Goal: Task Accomplishment & Management: Manage account settings

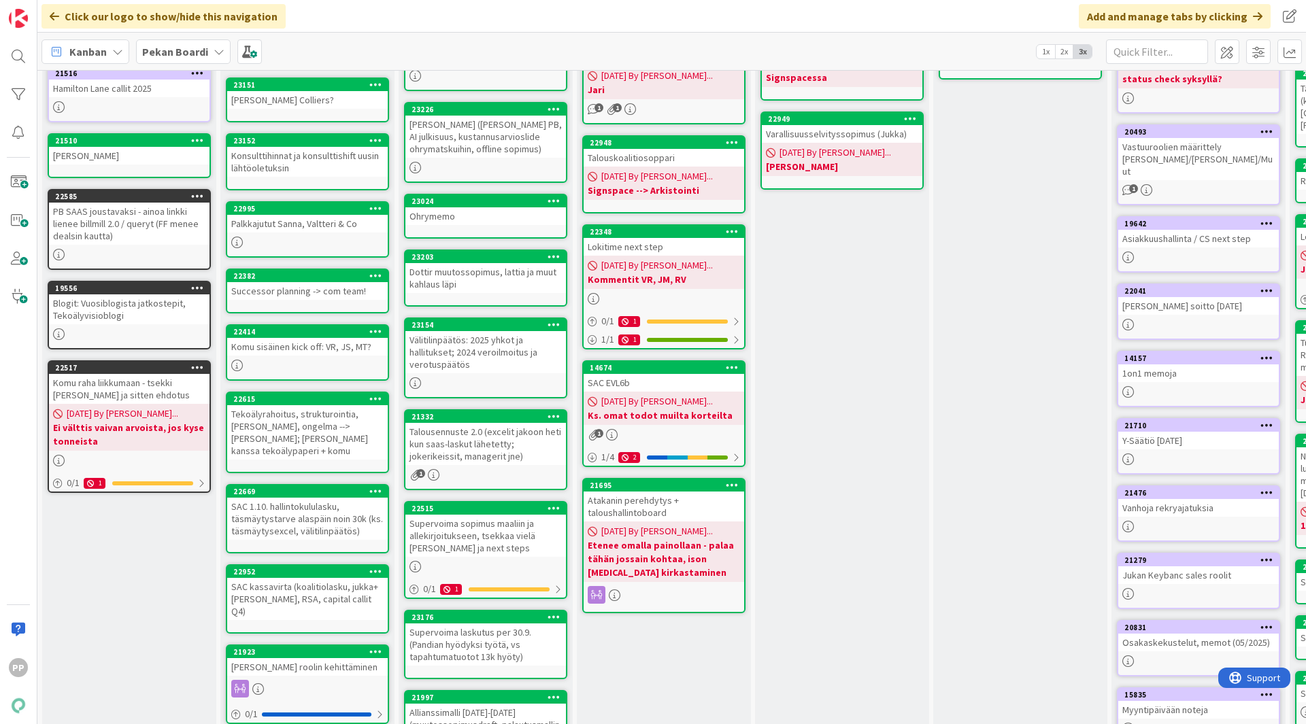
scroll to position [141, 0]
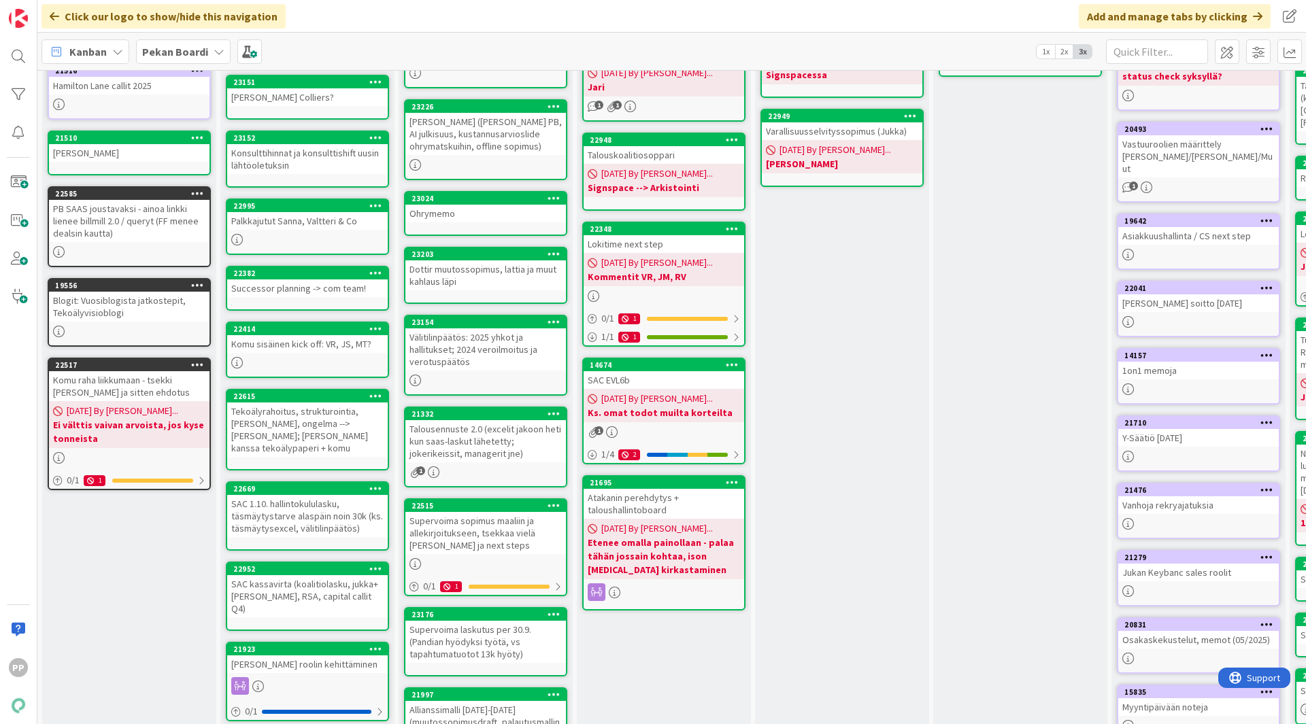
click at [496, 533] on div "Supervoima sopimus maaliin ja allekirjoitukseen, tsekkaa vielä [PERSON_NAME] ja…" at bounding box center [485, 533] width 161 height 42
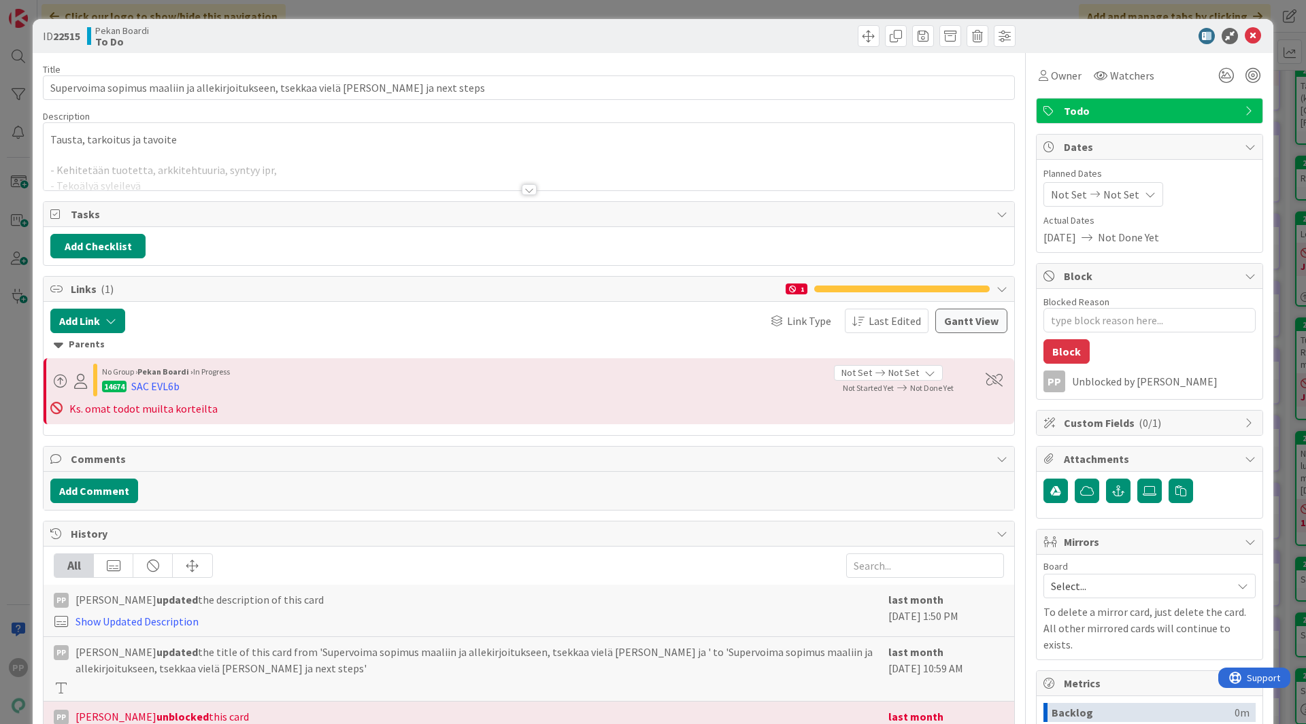
click at [382, 175] on div at bounding box center [529, 173] width 971 height 35
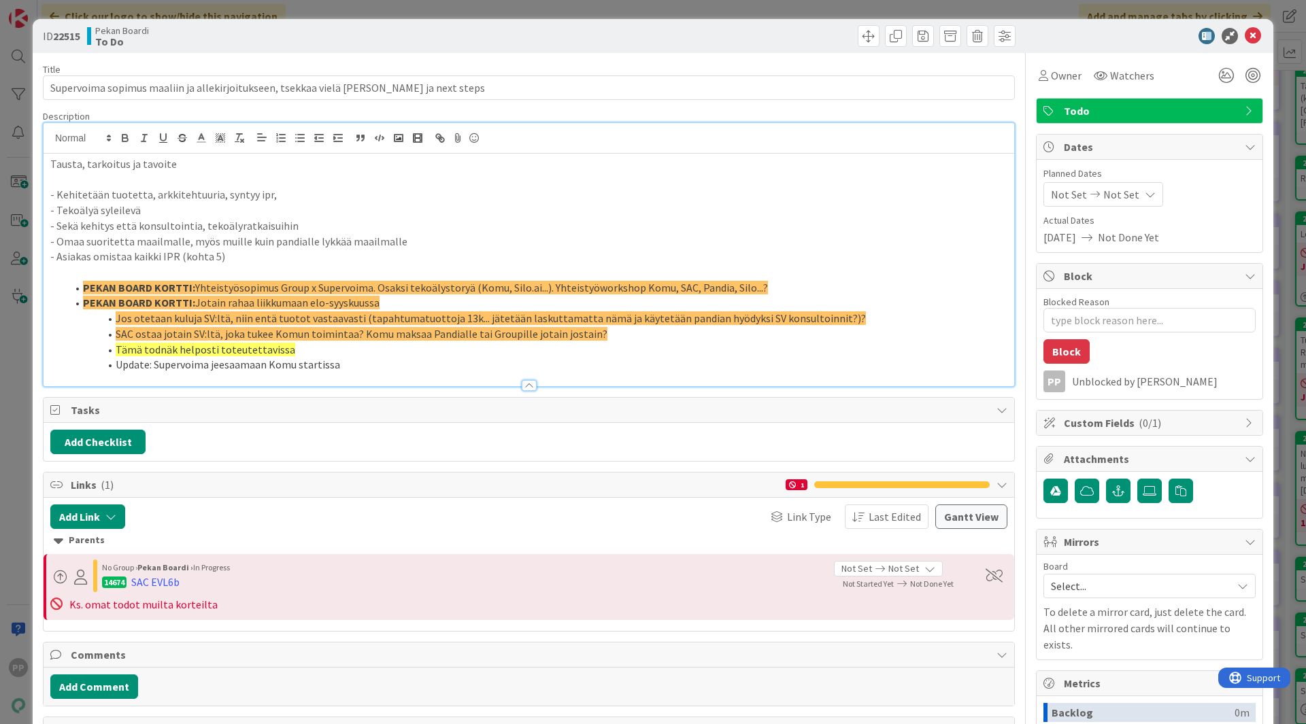
click at [260, 201] on p "- Kehitetään tuotetta, arkkitehtuuria, syntyy ipr," at bounding box center [528, 195] width 957 height 16
drag, startPoint x: 294, startPoint y: 197, endPoint x: 160, endPoint y: 196, distance: 134.7
click at [160, 196] on p "- Kehitetään tuotetta, arkkitehtuuria, syntyy ipr," at bounding box center [528, 195] width 957 height 16
click at [429, 247] on p "- Omaa suoritetta maailmalle, myös muille kuin pandialle lykkää maailmalle" at bounding box center [528, 242] width 957 height 16
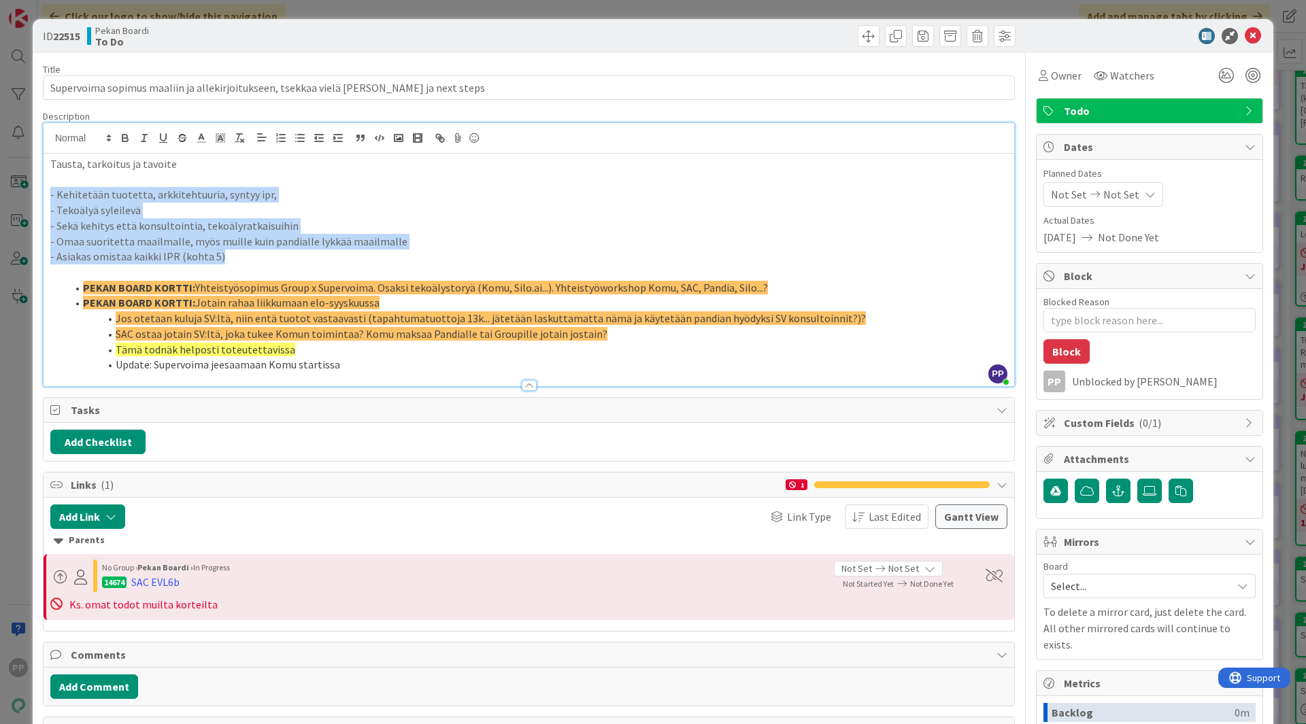
drag, startPoint x: 275, startPoint y: 256, endPoint x: 46, endPoint y: 196, distance: 236.9
click at [46, 196] on div "Tausta, tarkoitus ja tavoite - Kehitetään tuotetta, arkkitehtuuria, syntyy ipr,…" at bounding box center [529, 270] width 971 height 233
copy div "- Kehitetään tuotetta, arkkitehtuuria, syntyy ipr, - Tekoälyä syleilevä - Sekä …"
click at [230, 227] on p "- Sekä kehitys että konsultointia, tekoälyratkaisuihin" at bounding box center [528, 226] width 957 height 16
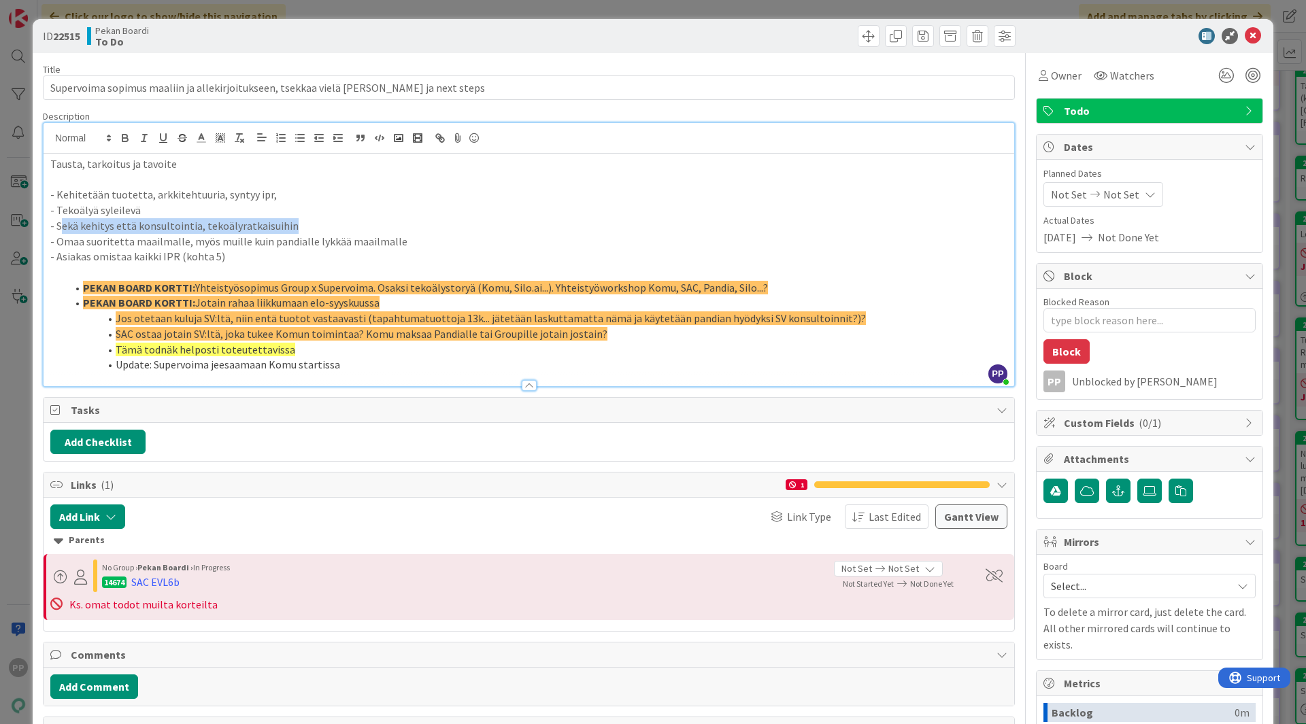
drag, startPoint x: 324, startPoint y: 228, endPoint x: 58, endPoint y: 229, distance: 265.3
click at [59, 229] on p "- Sekä kehitys että konsultointia, tekoälyratkaisuihin" at bounding box center [528, 226] width 957 height 16
click at [726, 241] on p "- Omaa suoritetta maailmalle, myös muille kuin pandialle lykkää maailmalle" at bounding box center [528, 242] width 957 height 16
click at [1245, 35] on icon at bounding box center [1253, 36] width 16 height 16
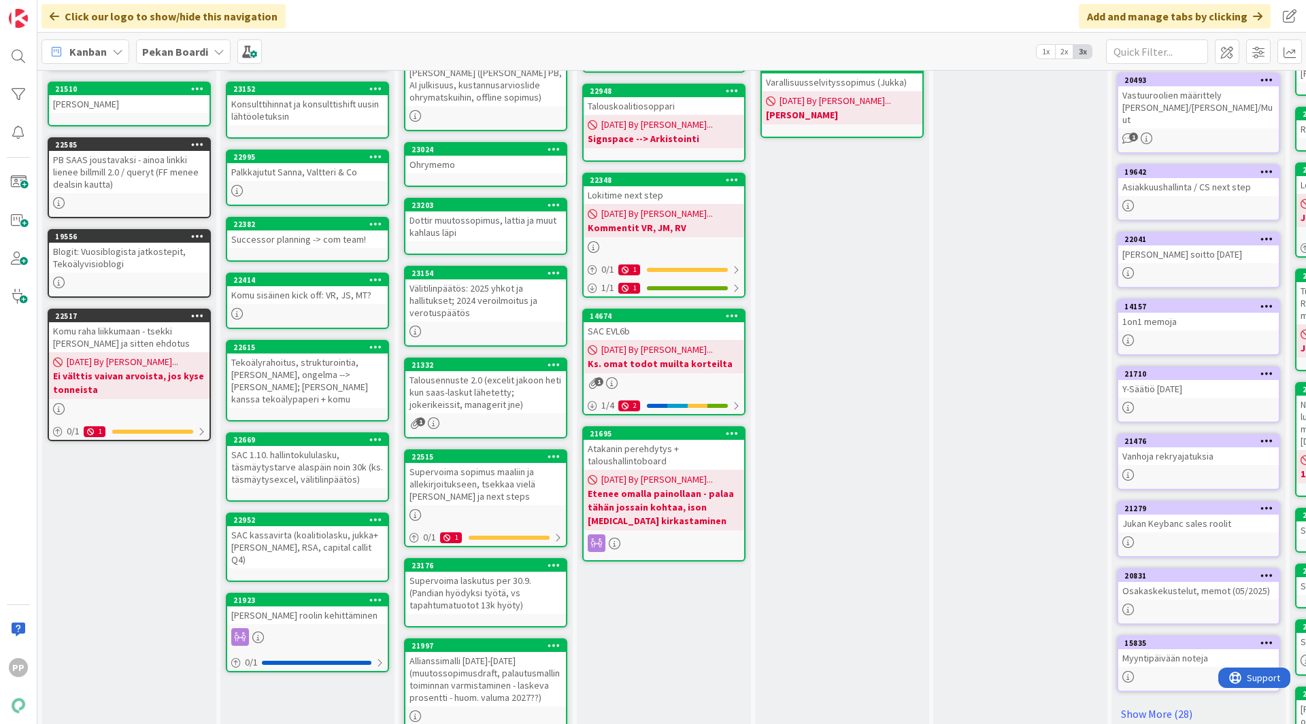
scroll to position [191, 0]
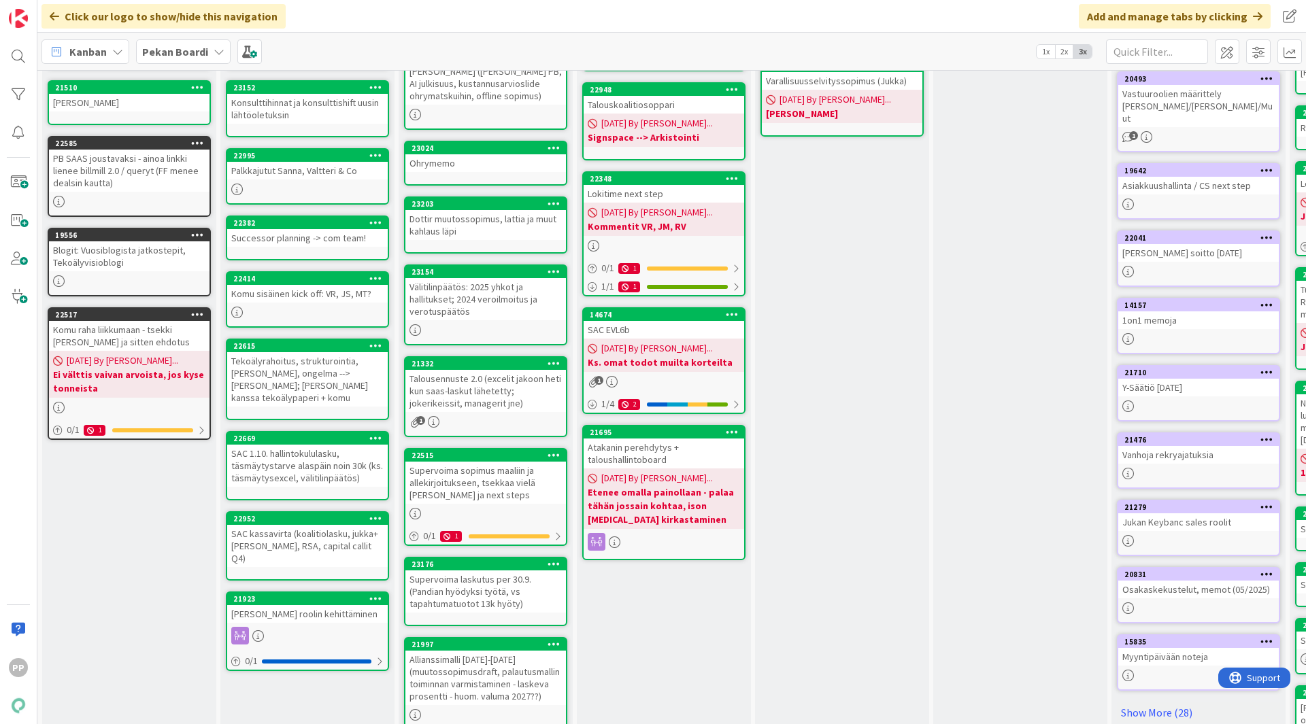
click at [525, 496] on div "Supervoima sopimus maaliin ja allekirjoitukseen, tsekkaa vielä [PERSON_NAME] ja…" at bounding box center [485, 483] width 161 height 42
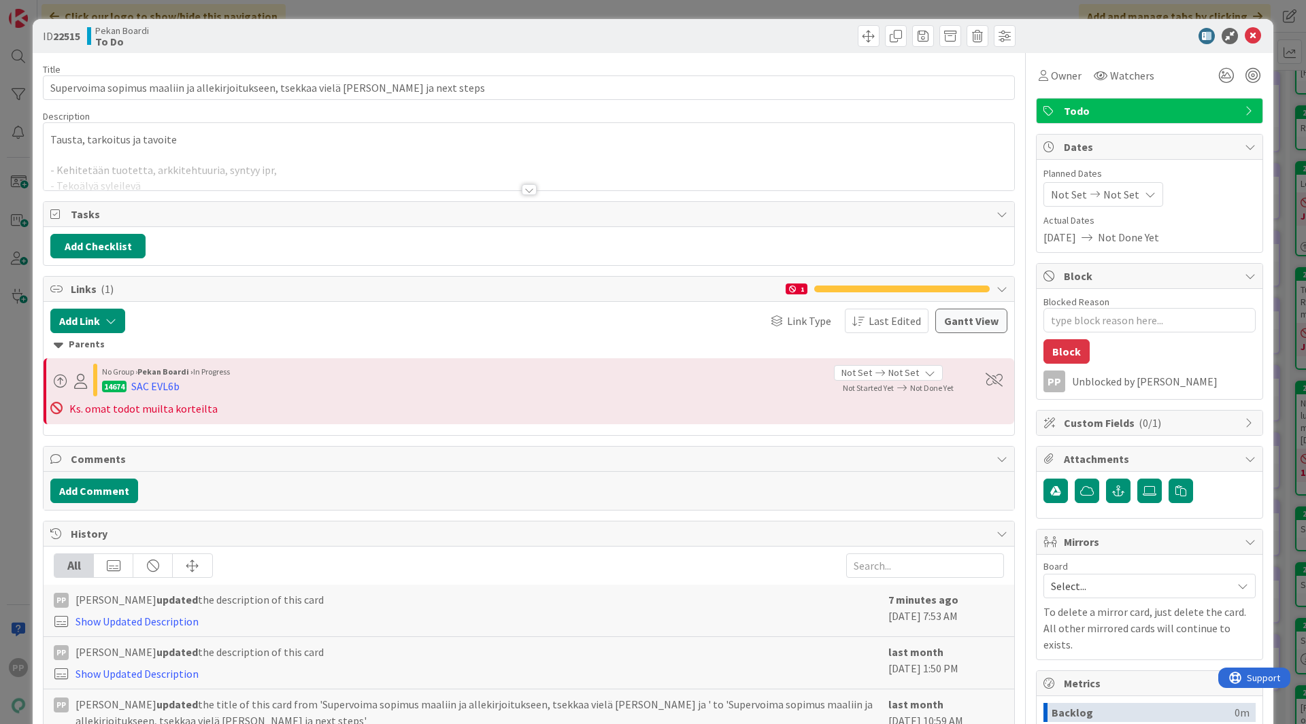
type textarea "x"
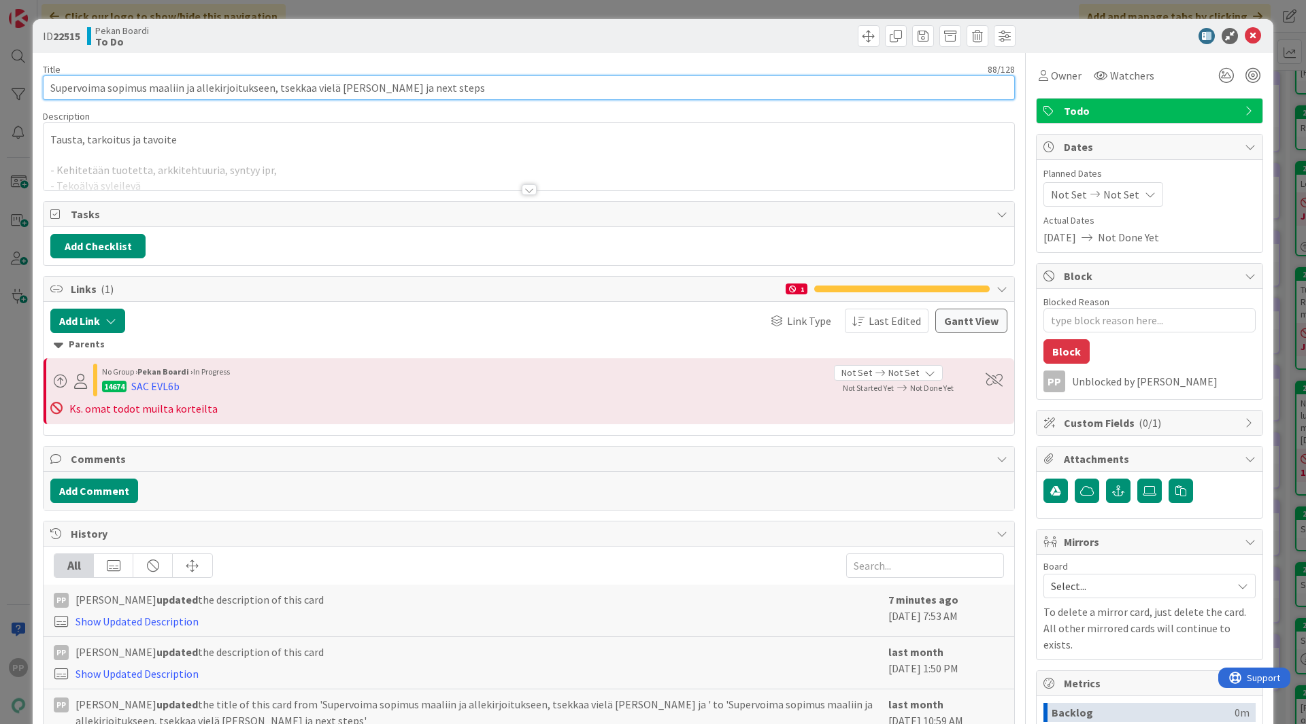
drag, startPoint x: 276, startPoint y: 89, endPoint x: 890, endPoint y: 236, distance: 630.8
click at [890, 236] on div "Title 88 / 128 Supervoima sopimus maaliin ja allekirjoitukseen, tsekkaa vielä j…" at bounding box center [529, 490] width 972 height 875
type input "Supervoima sopimus maaliin ja allekirjoitukseen,"
type textarea "x"
type input "Supervoima sopimus maaliin ja allekirjoitukseen"
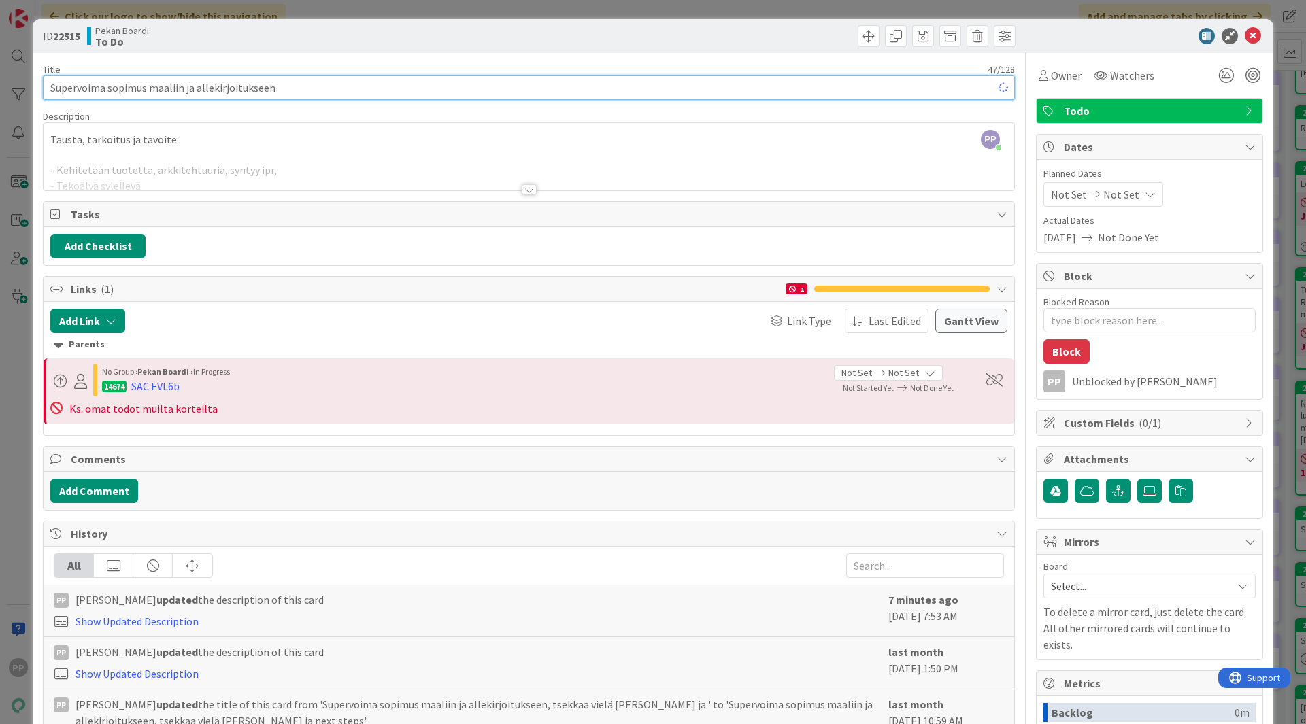
type textarea "x"
drag, startPoint x: 151, startPoint y: 88, endPoint x: 542, endPoint y: 123, distance: 392.7
click at [542, 123] on div "Title 47 / 128 Supervoima sopimus maaliin ja allekirjoitukseen Description PP […" at bounding box center [529, 490] width 972 height 875
type input "Supervoima sopimus ja lasku"
type textarea "x"
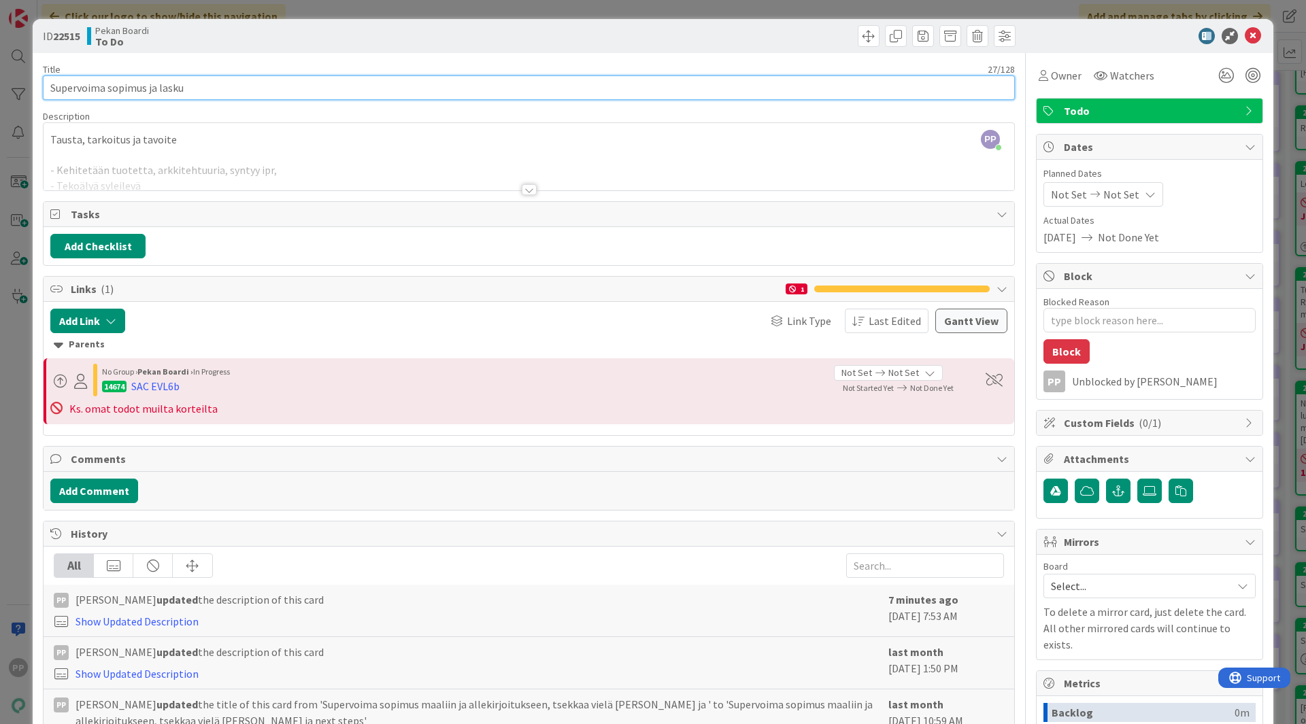
type input "Supervoima sopimus ja lasku"
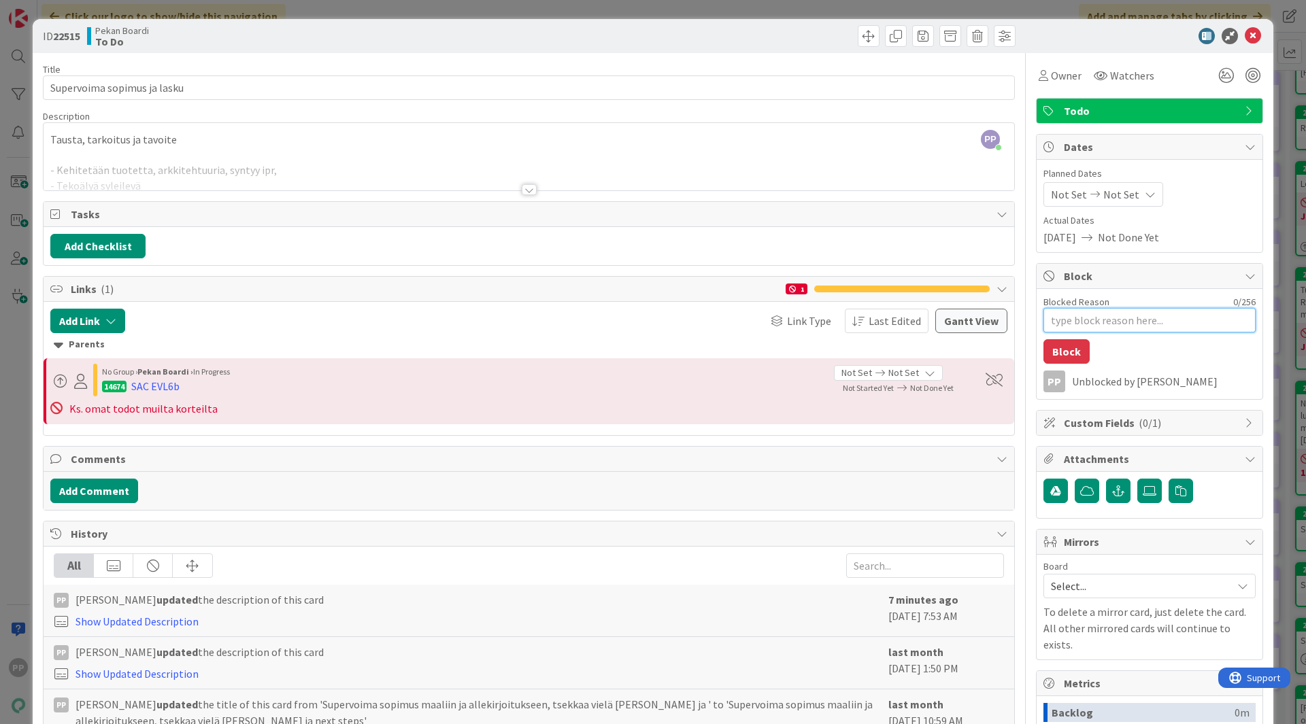
click at [1119, 320] on textarea "Blocked Reason" at bounding box center [1149, 320] width 212 height 24
type textarea "x"
type textarea "A"
type textarea "x"
type textarea "Al"
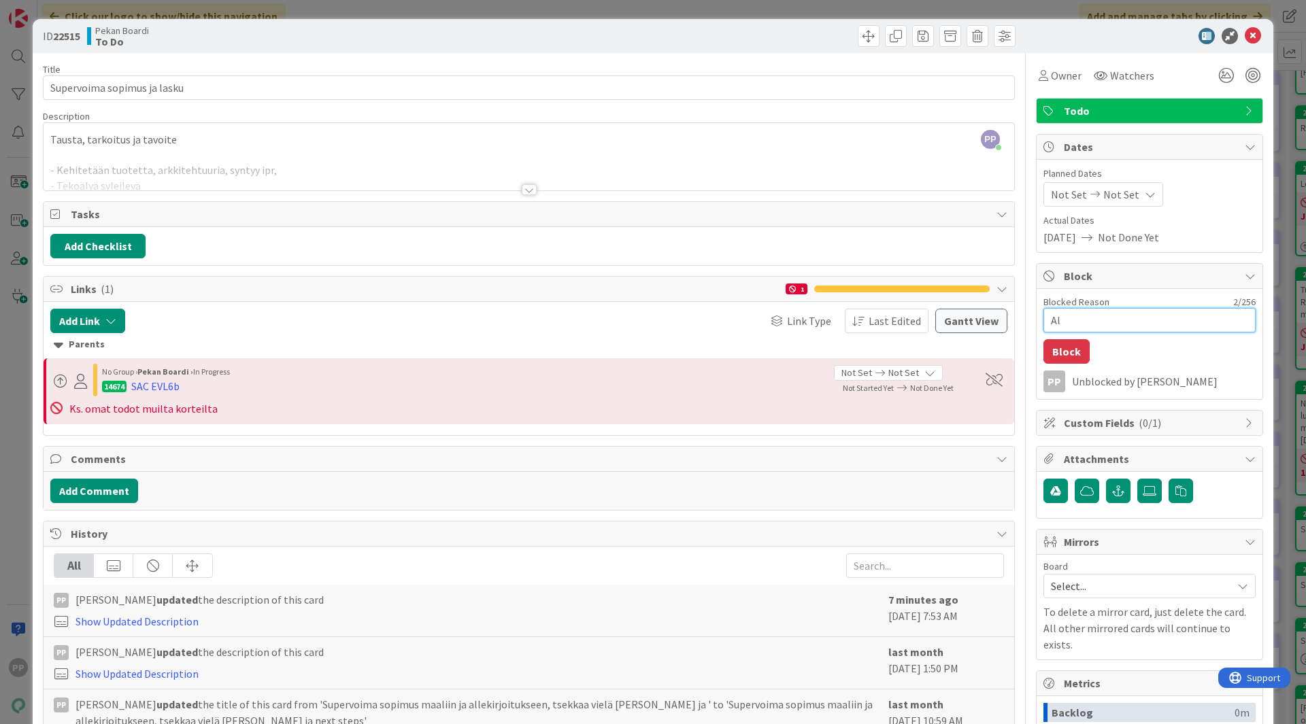
type textarea "x"
type textarea "All"
type textarea "x"
type textarea "Alle"
type textarea "x"
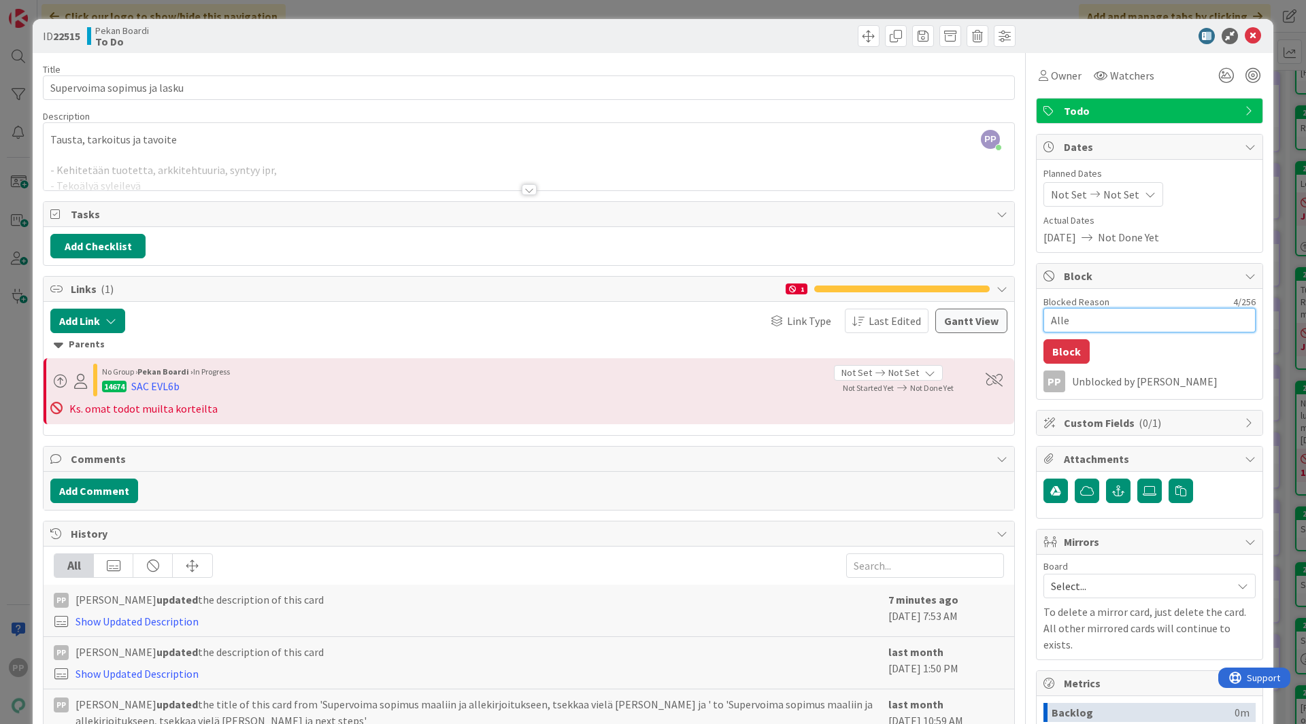
type textarea "Allek"
type textarea "x"
type textarea "Alleki"
type textarea "x"
type textarea "Allekir"
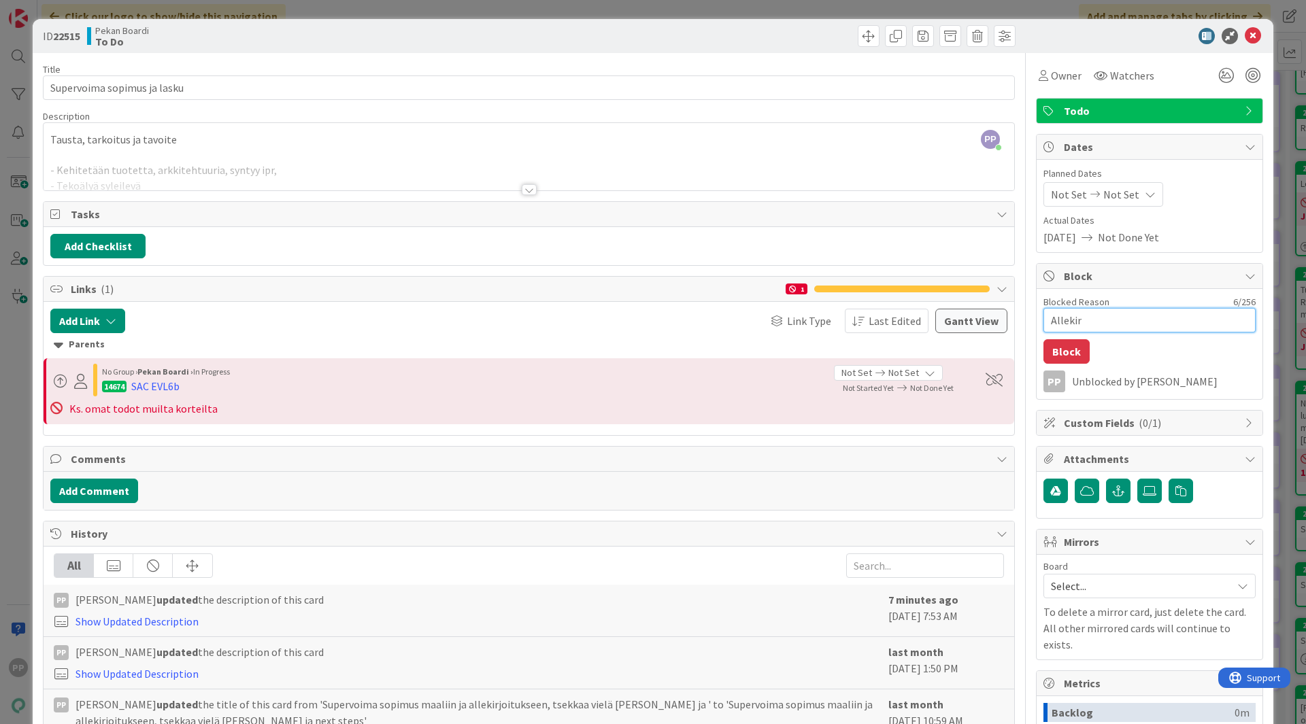
type textarea "x"
type textarea "Allekirjo"
type textarea "x"
type textarea "Allekirjoi"
type textarea "x"
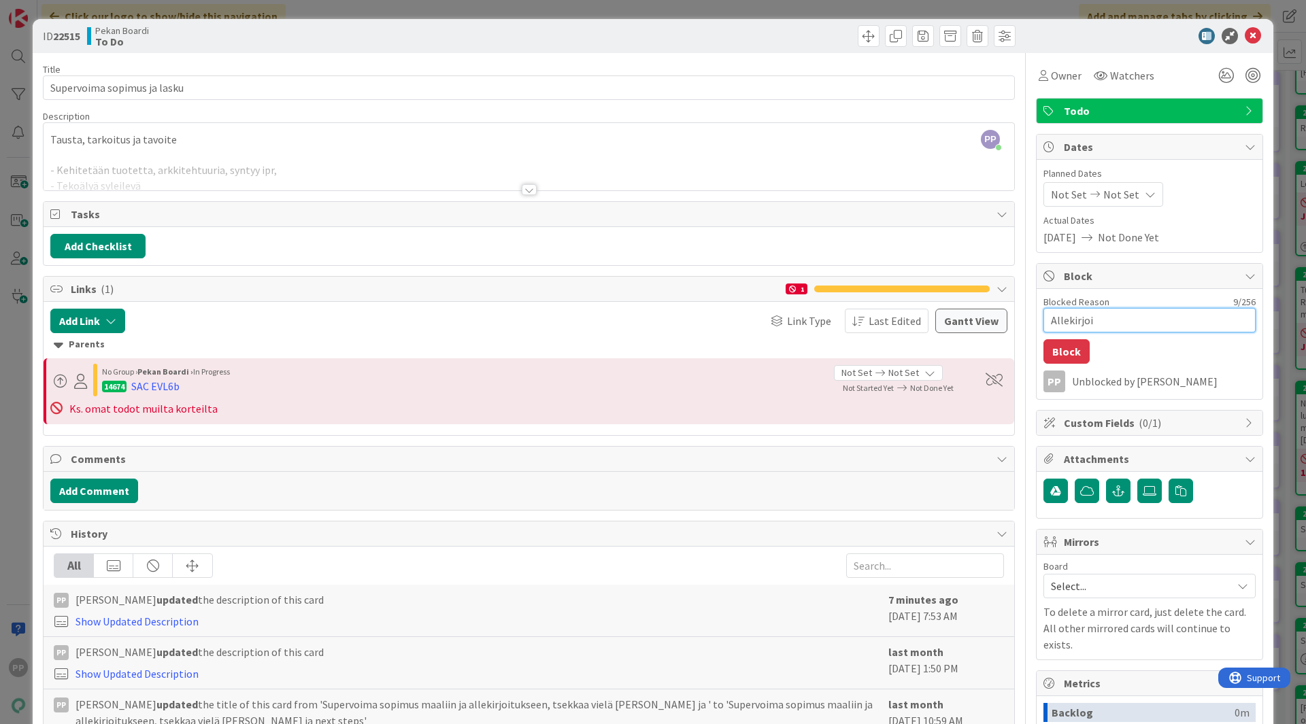
type textarea "Allekirjoit"
type textarea "x"
type textarea "Allekirjoitu"
type textarea "x"
type textarea "Allekirjoituk"
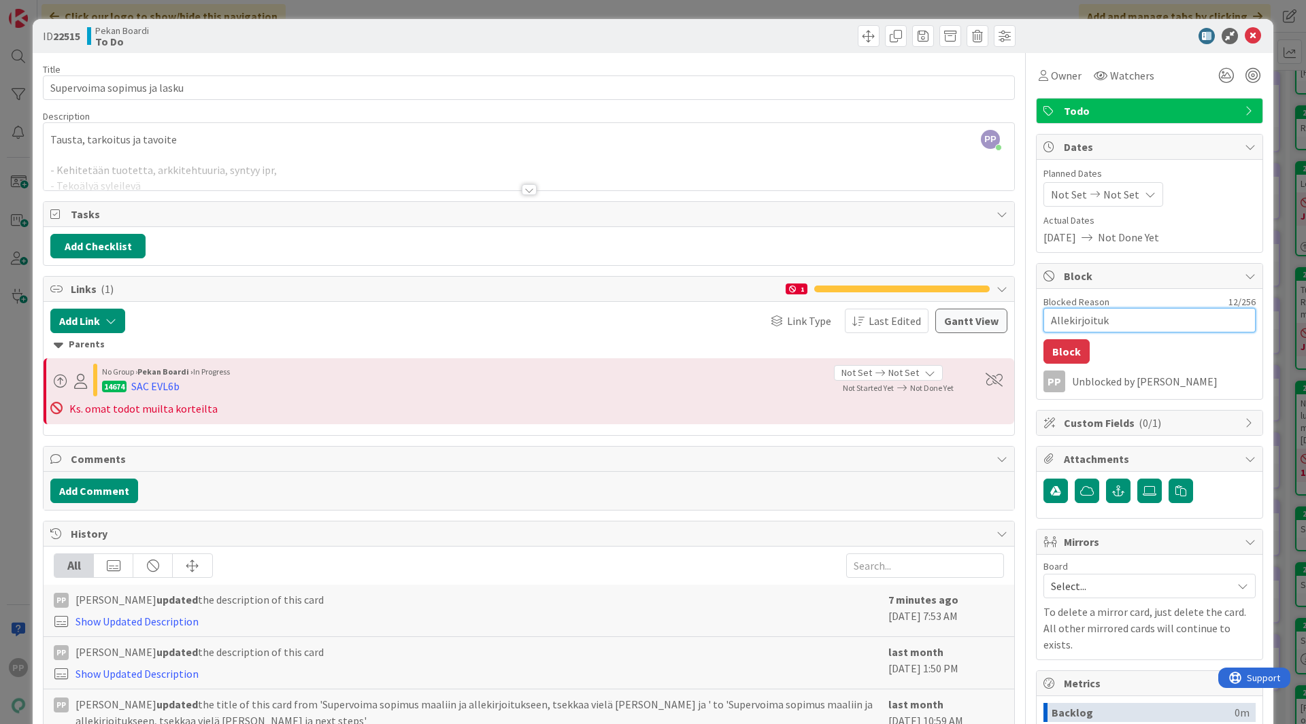
type textarea "x"
type textarea "Allekirjoitukse"
type textarea "x"
type textarea "Allekirjoituksee"
type textarea "x"
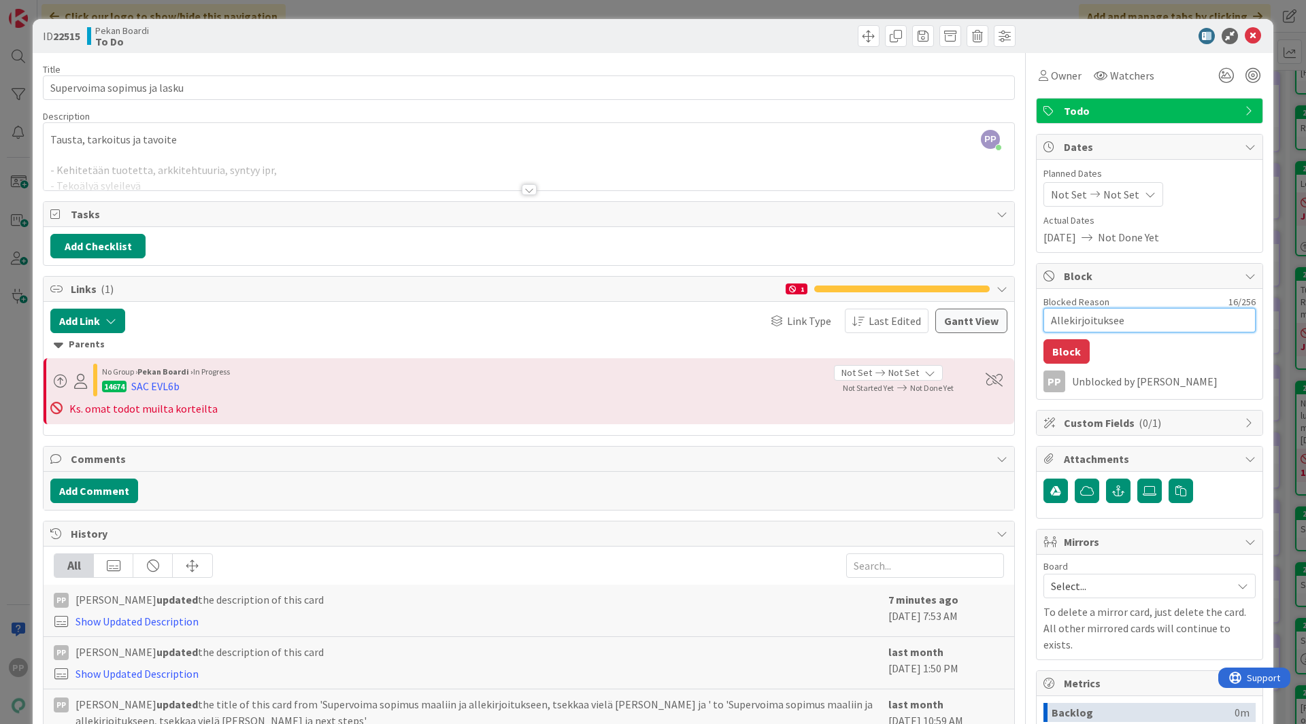
type textarea "Allekirjoitukseen"
type textarea "x"
type textarea "Allekirjoitukseen"
type textarea "x"
type textarea "Allekirjoitukseen -"
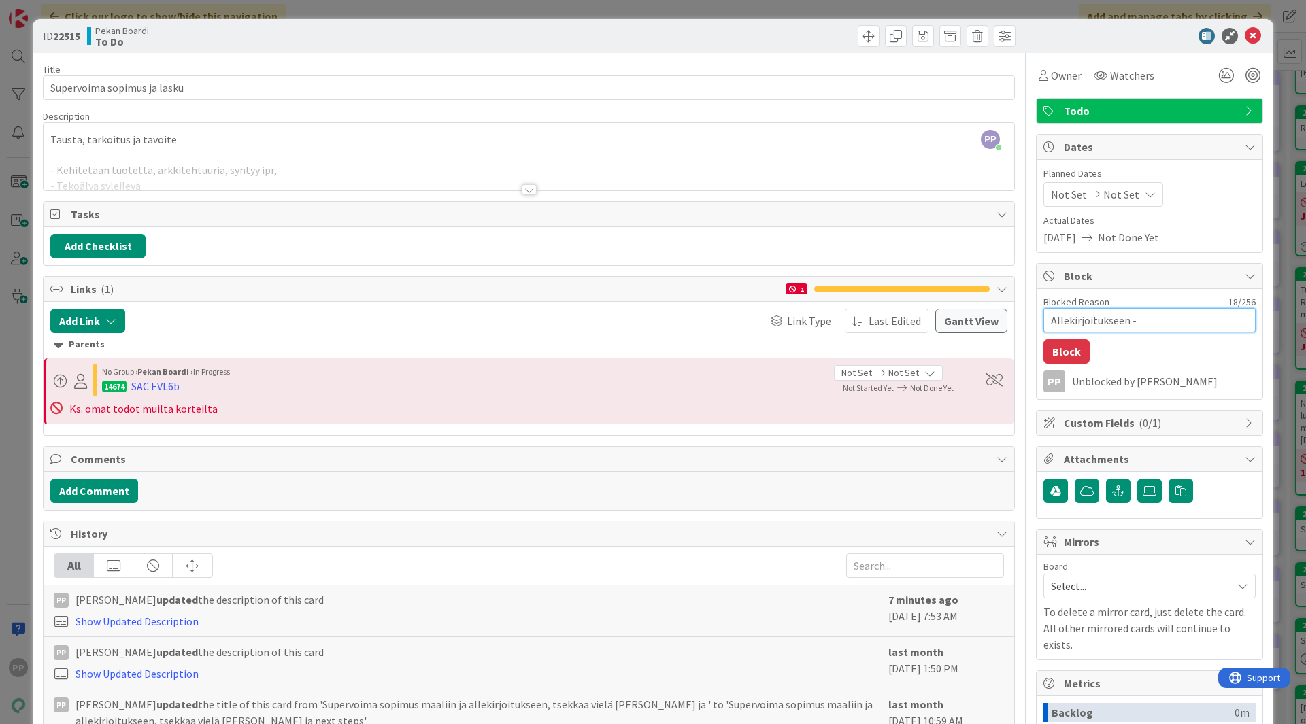
type textarea "x"
type textarea "Allekirjoitukseen --"
type textarea "x"
type textarea "Allekirjoitukseen -->"
type textarea "x"
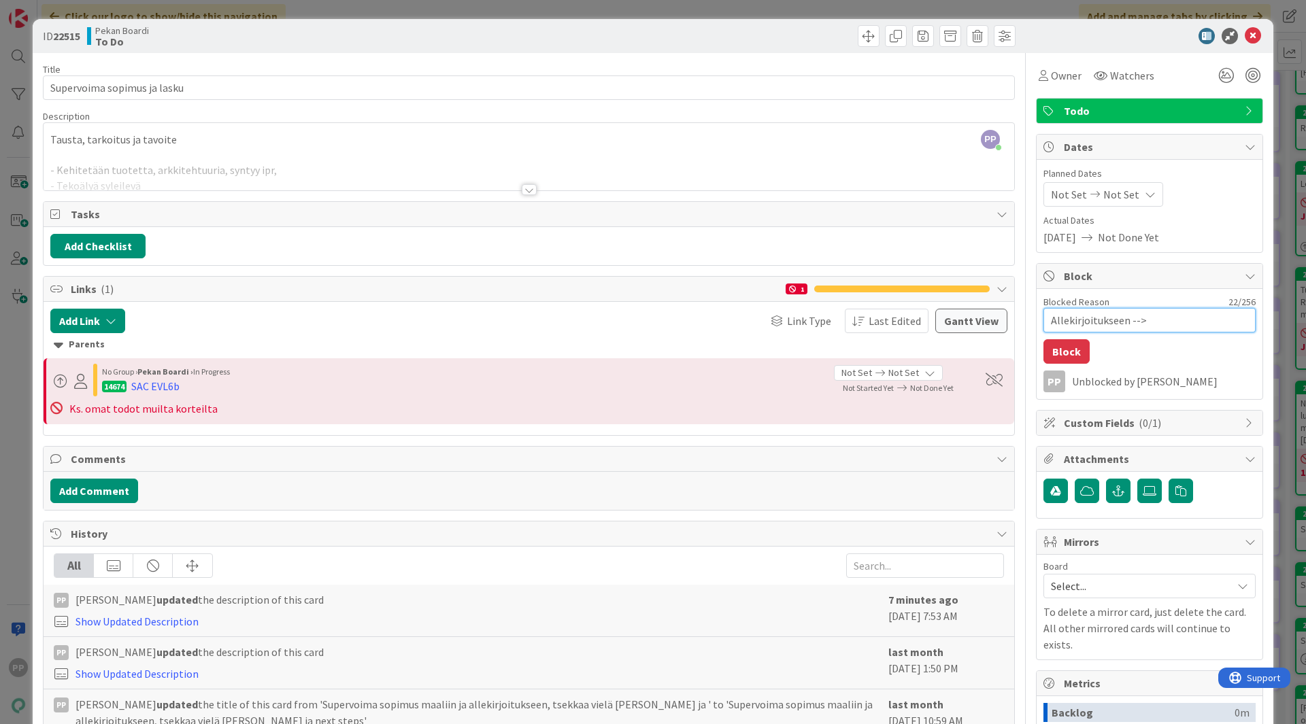
type textarea "Allekirjoitukseen --> L"
type textarea "x"
type textarea "Allekirjoitukseen --> La"
type textarea "x"
type textarea "Allekirjoitukseen --> Las"
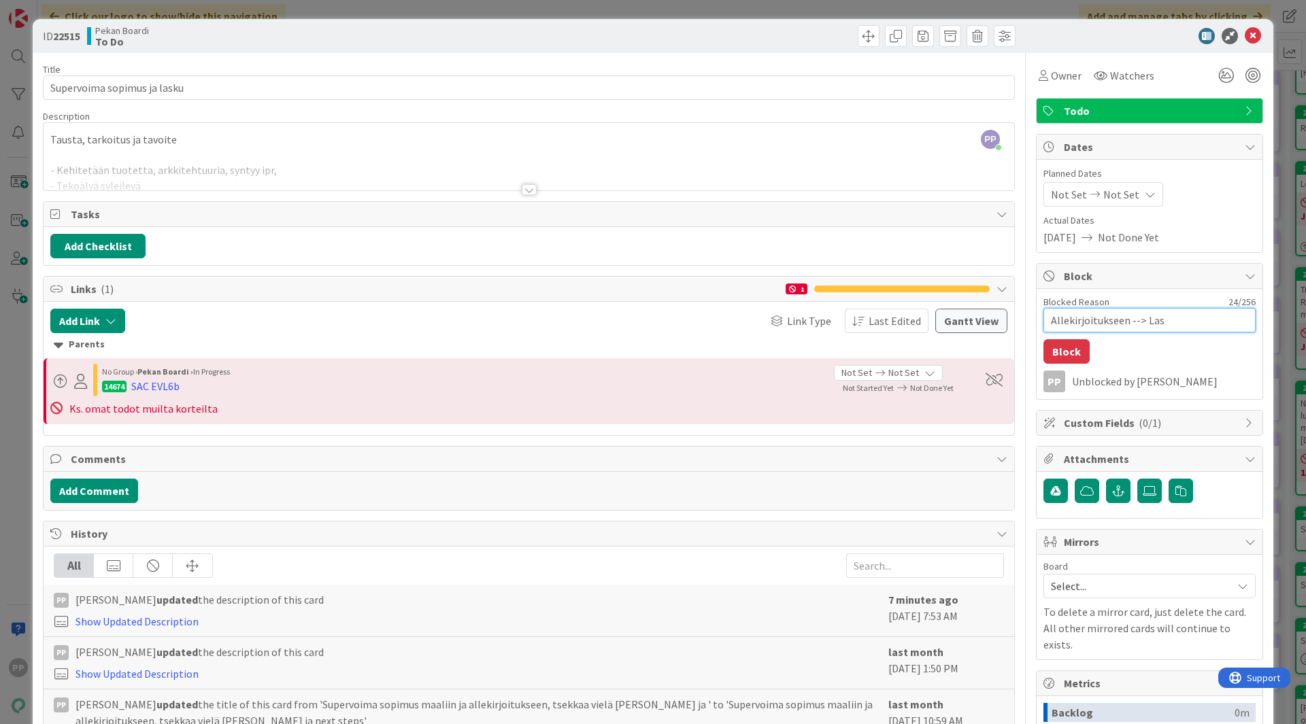
type textarea "x"
type textarea "Allekirjoitukseen --> Lask"
type textarea "x"
type textarea "Allekirjoitukseen --> Lasku"
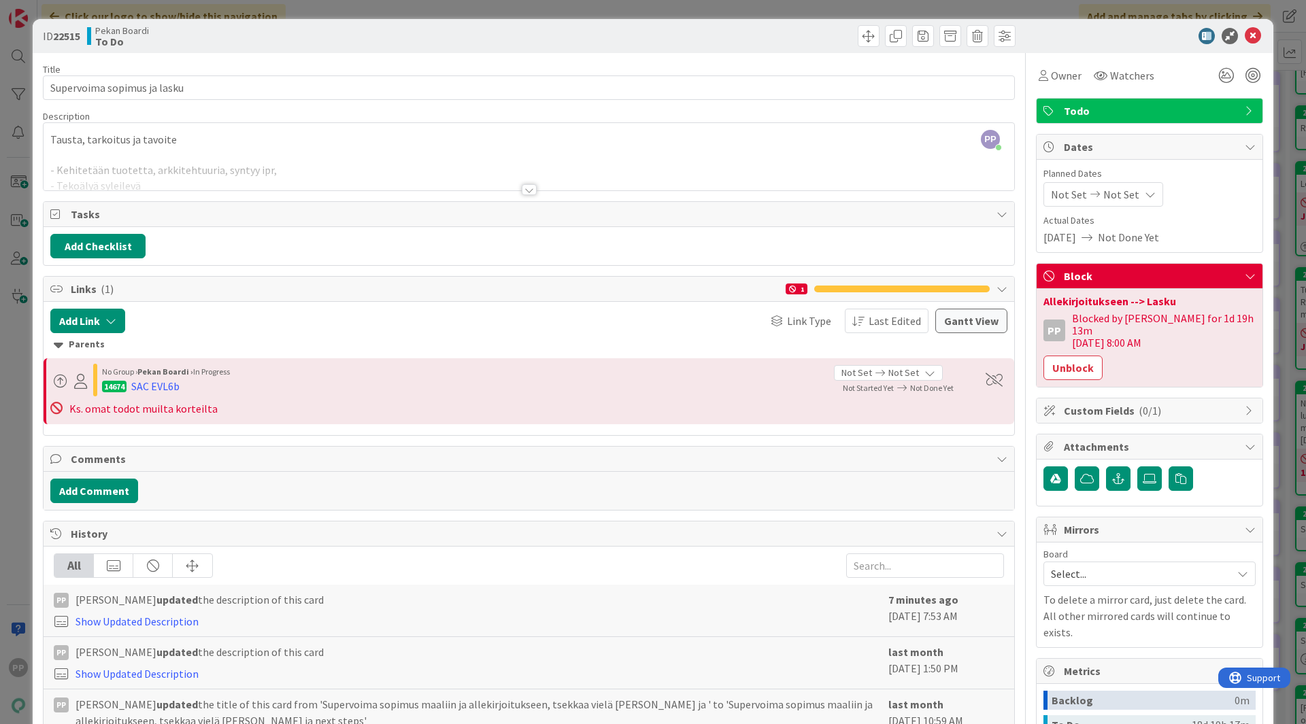
click at [1281, 337] on div "ID 22515 Pekan Boardi To Do Title 27 / 128 Supervoima sopimus ja lasku Descript…" at bounding box center [653, 362] width 1306 height 724
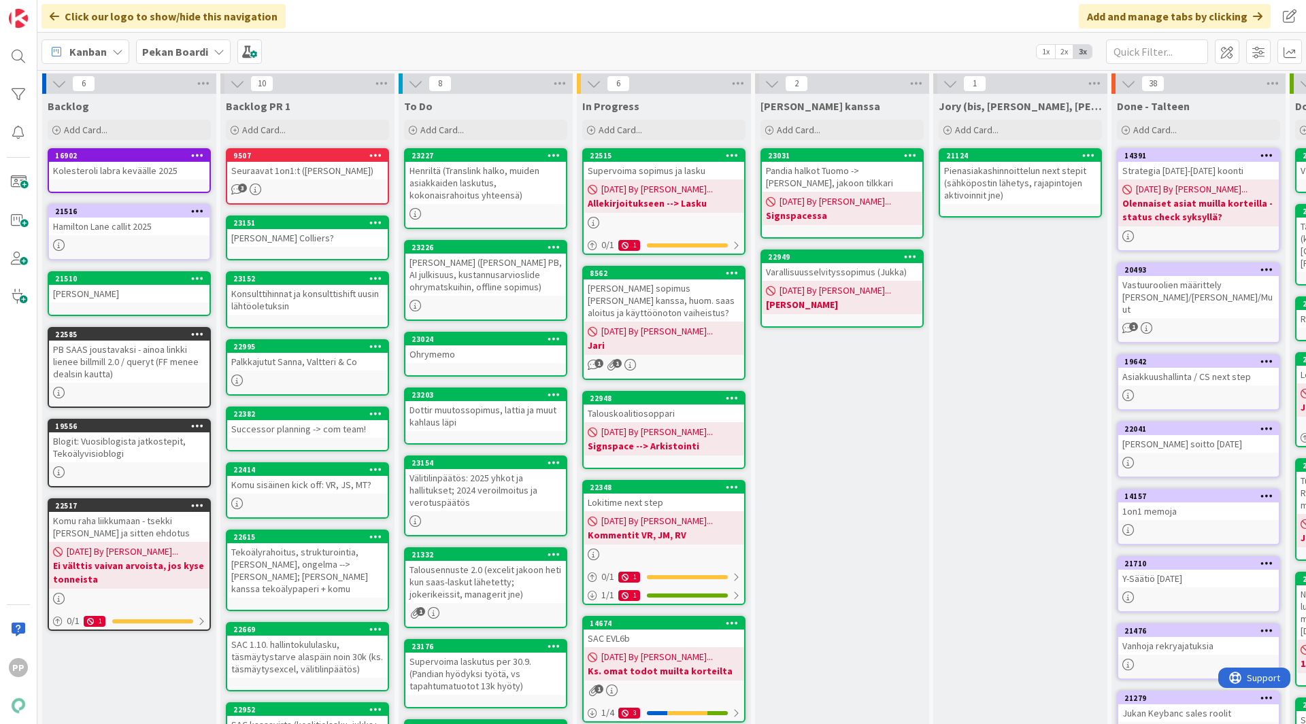
click at [824, 437] on div "[PERSON_NAME] kanssa Add Card... 23031 Pandia halkot Tuomo -> [PERSON_NAME], ja…" at bounding box center [842, 542] width 174 height 896
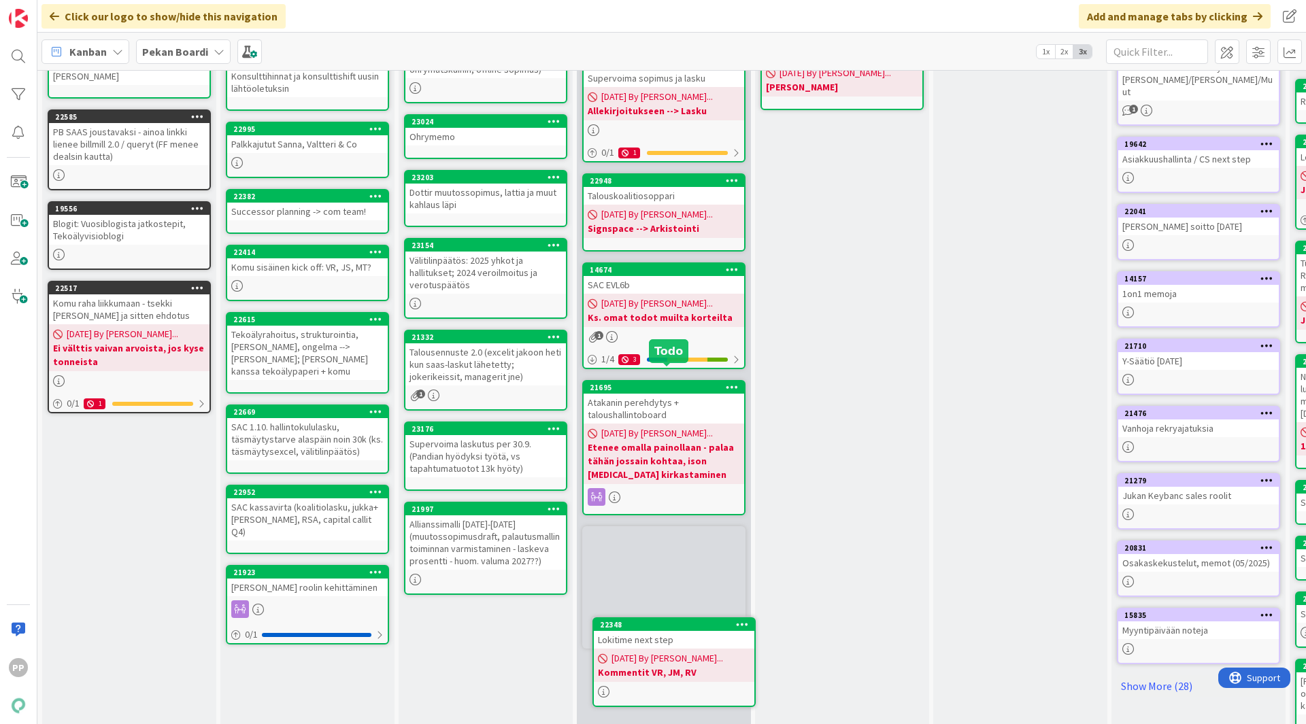
scroll to position [233, 0]
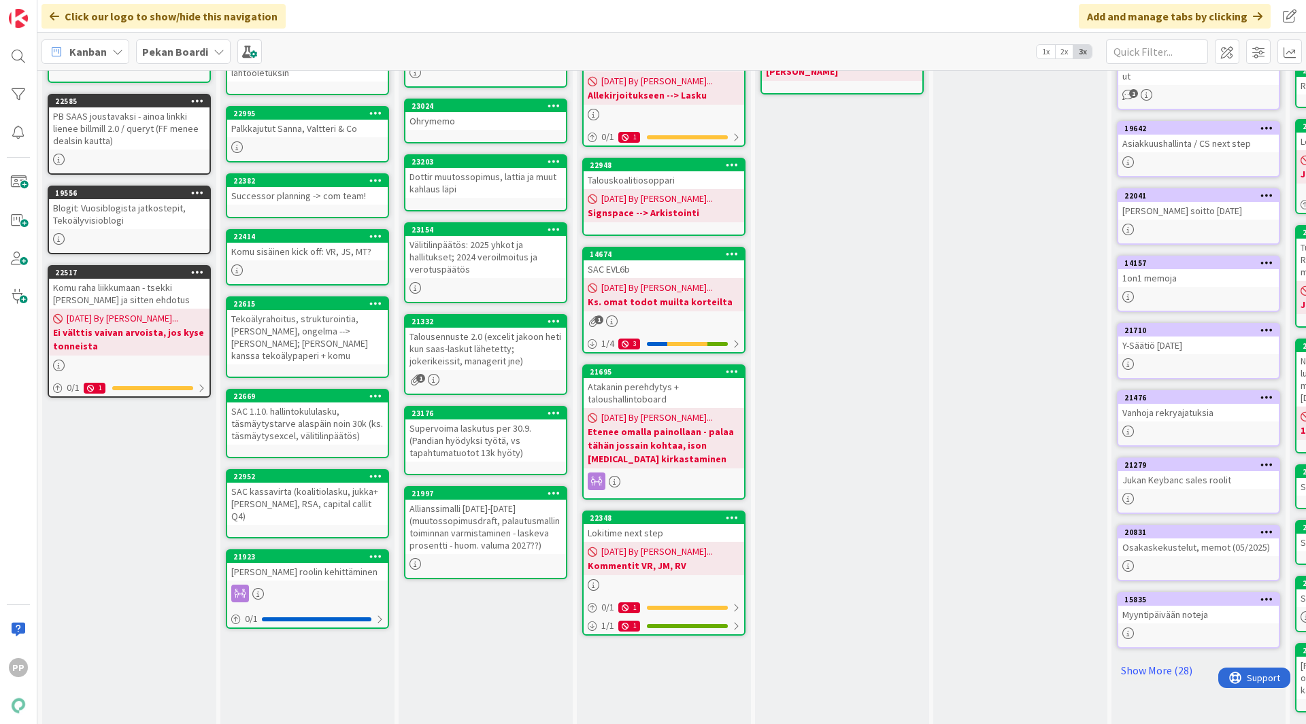
click at [802, 539] on div "[PERSON_NAME] kanssa Add Card... 23031 Pandia halkot Tuomo -> [PERSON_NAME], ja…" at bounding box center [842, 309] width 174 height 896
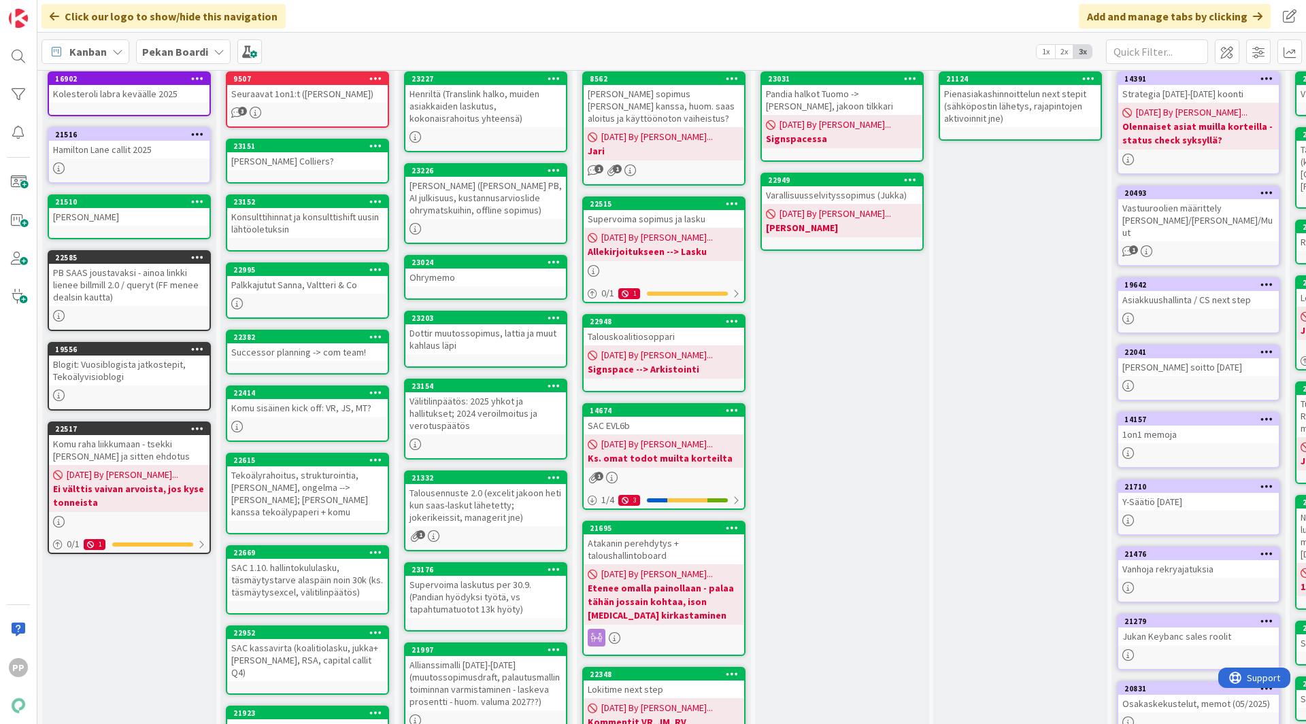
scroll to position [78, 0]
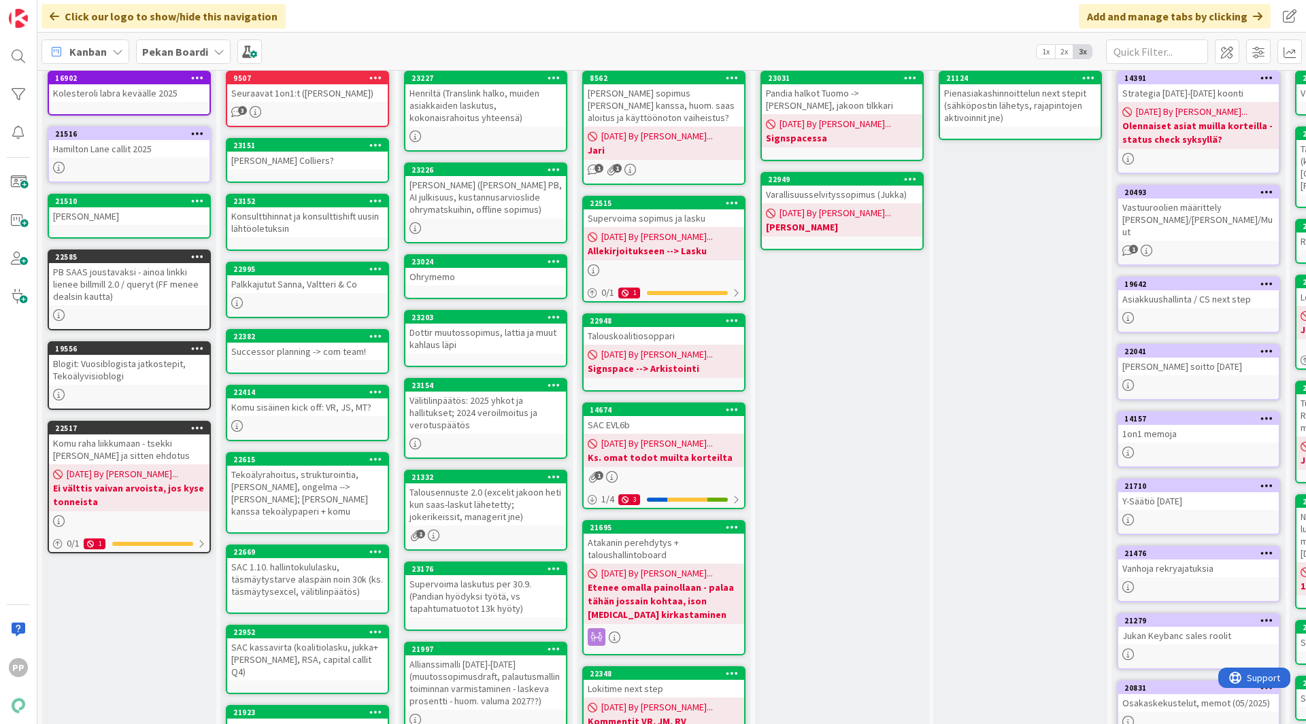
click at [801, 380] on div "[PERSON_NAME] kanssa Add Card... 23031 Pandia halkot Tuomo -> [PERSON_NAME], ja…" at bounding box center [842, 464] width 174 height 896
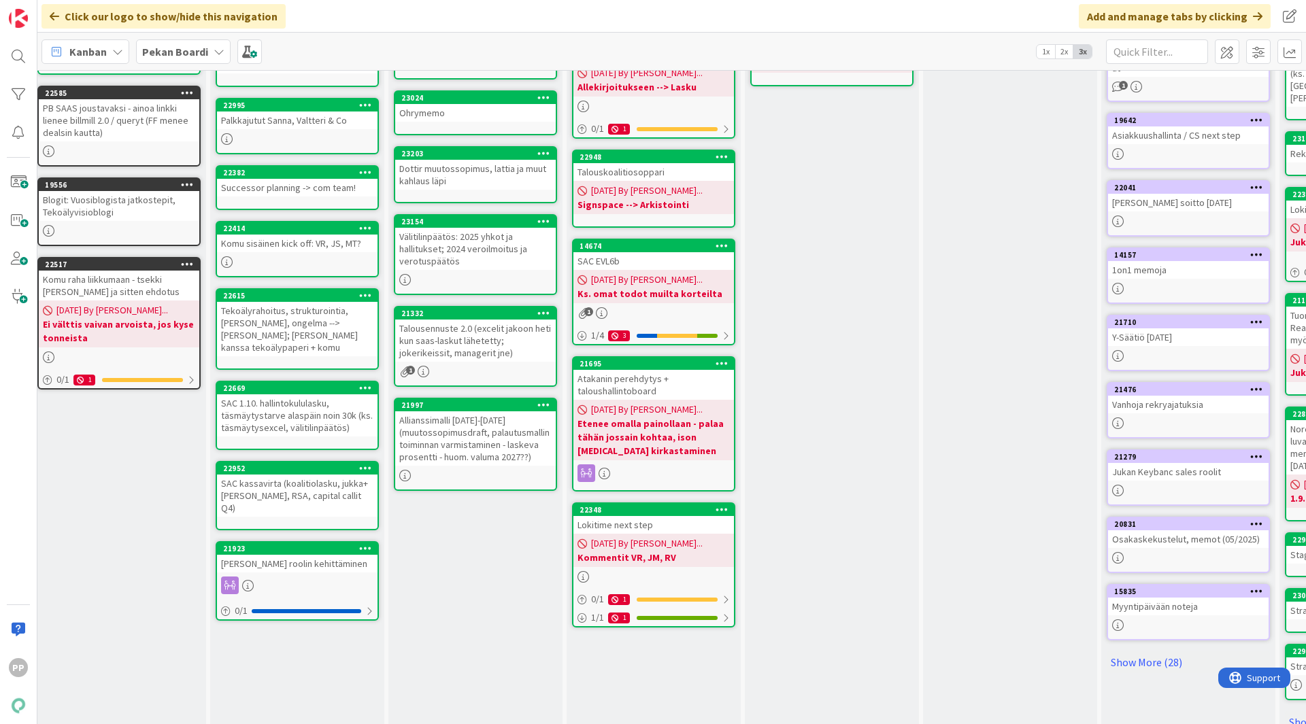
scroll to position [0, 10]
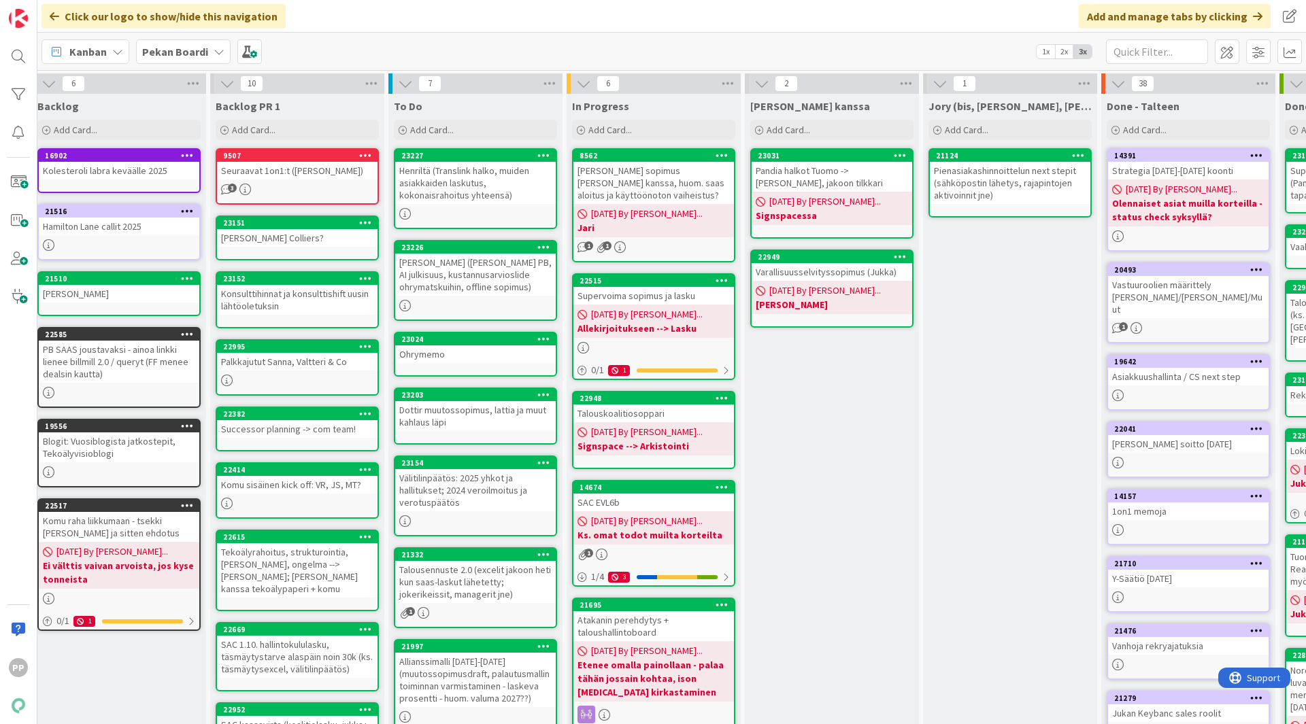
click at [811, 465] on div "[PERSON_NAME] kanssa Add Card... 23031 Pandia halkot Tuomo -> [PERSON_NAME], ja…" at bounding box center [832, 540] width 174 height 892
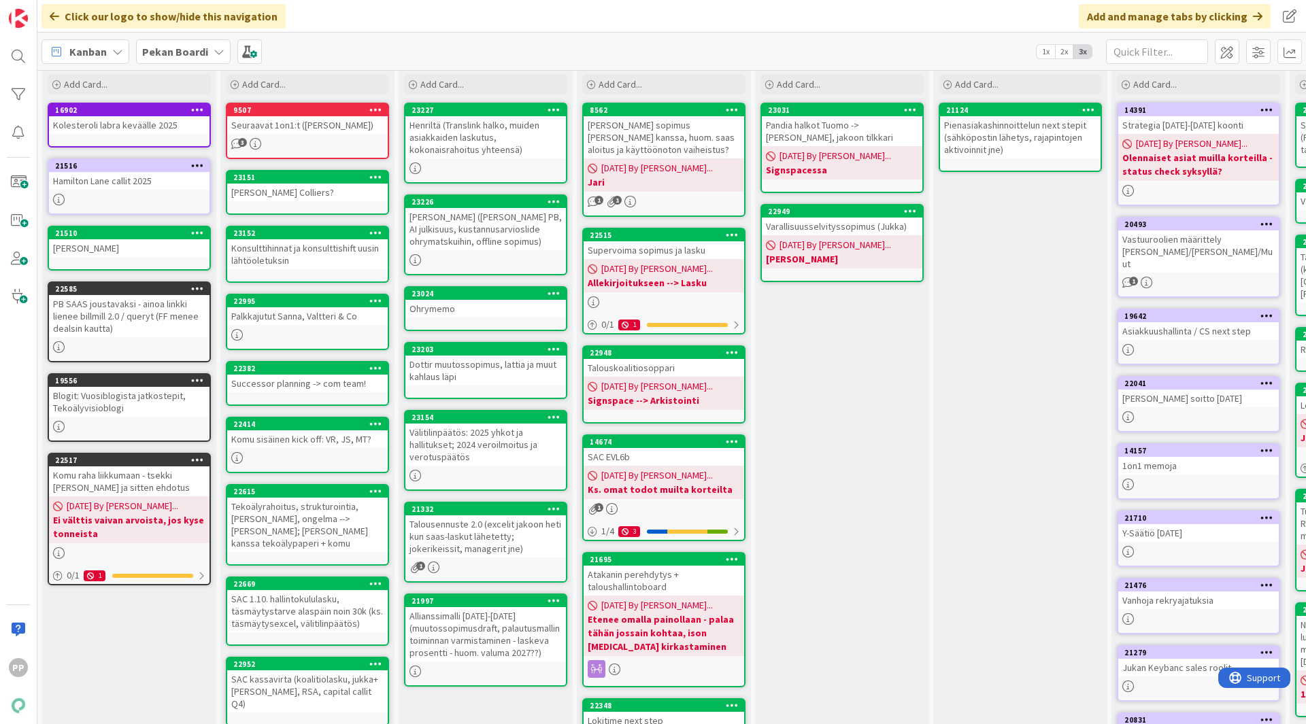
scroll to position [37, 0]
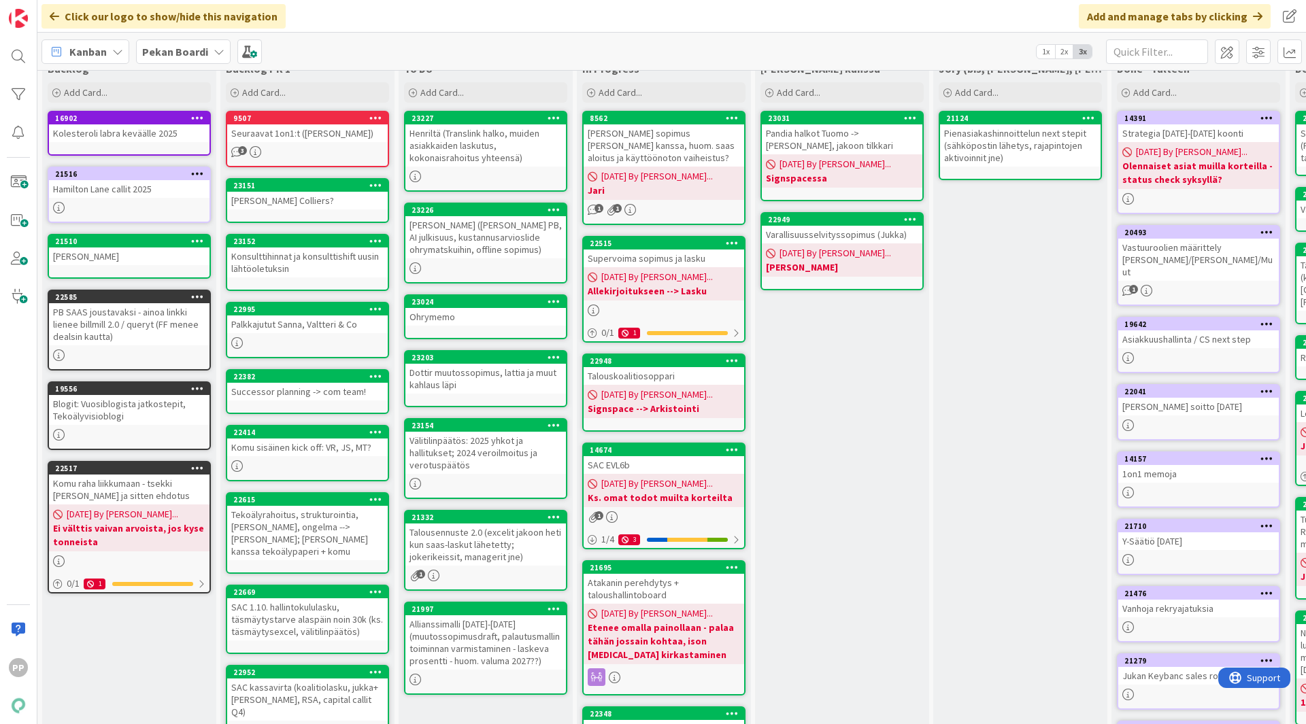
click at [849, 597] on div "[PERSON_NAME] kanssa Add Card... 23031 Pandia halkot Tuomo -> [PERSON_NAME], ja…" at bounding box center [842, 502] width 174 height 892
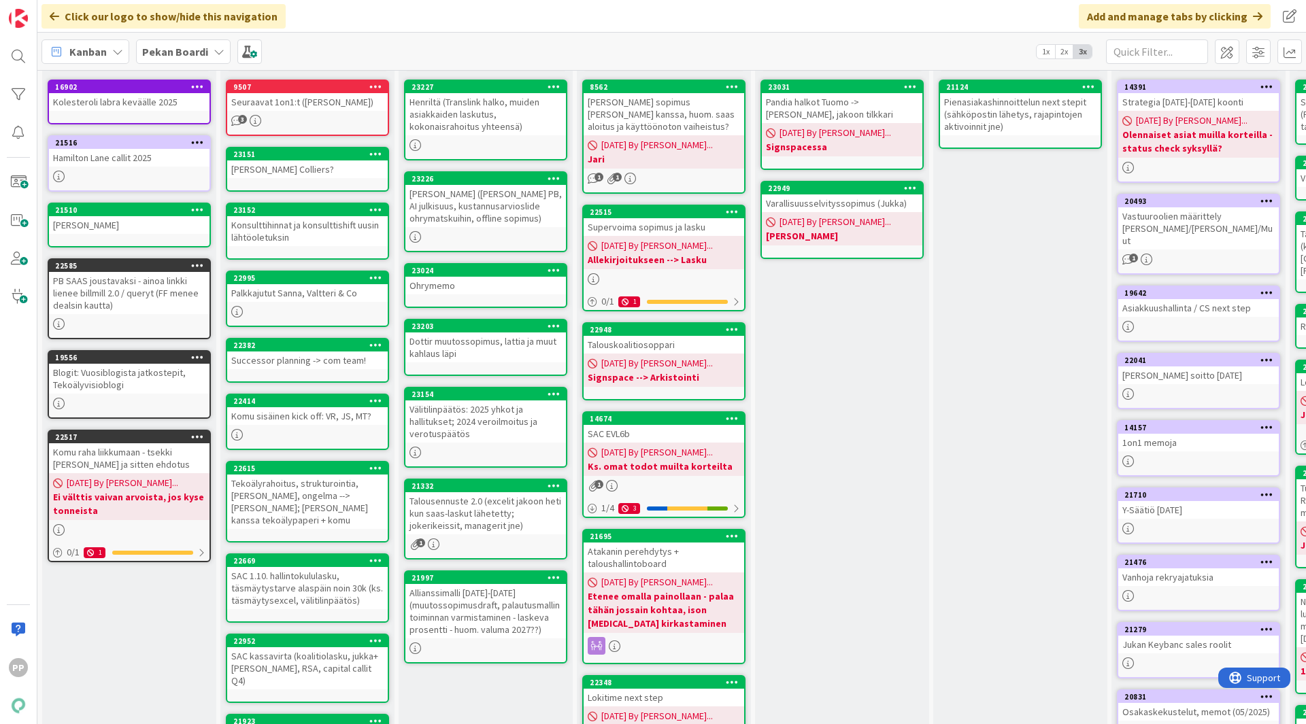
scroll to position [68, 0]
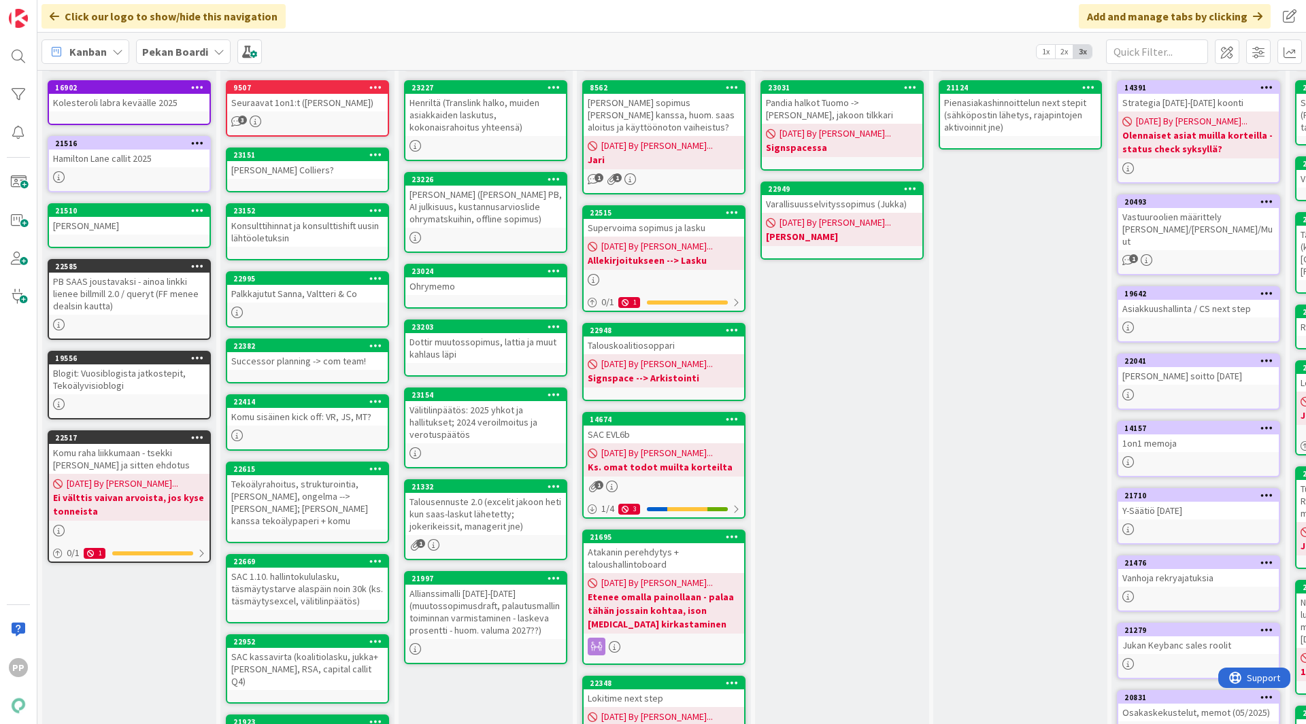
click at [829, 394] on div "[PERSON_NAME] kanssa Add Card... 23031 Pandia halkot Tuomo -> [PERSON_NAME], ja…" at bounding box center [842, 472] width 174 height 892
click at [282, 7] on div "Click our logo to show/hide this navigation Add and manage tabs by clicking" at bounding box center [671, 16] width 1268 height 33
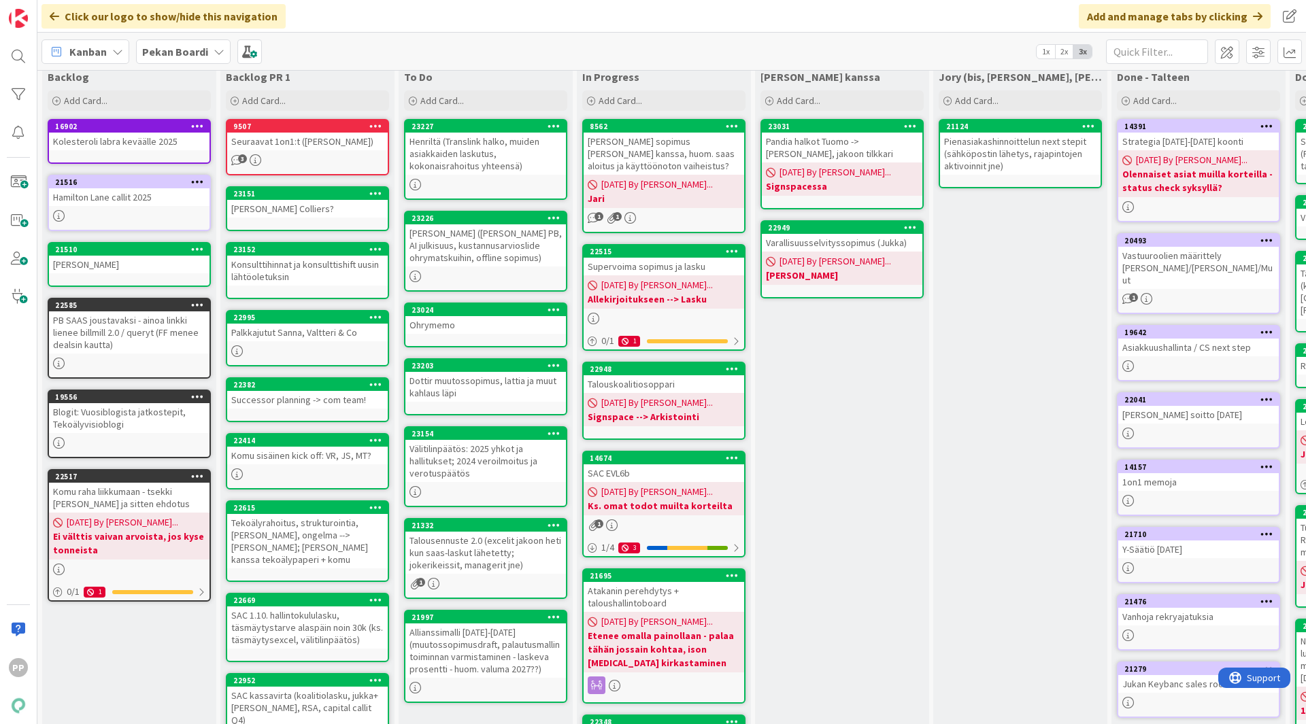
scroll to position [29, 0]
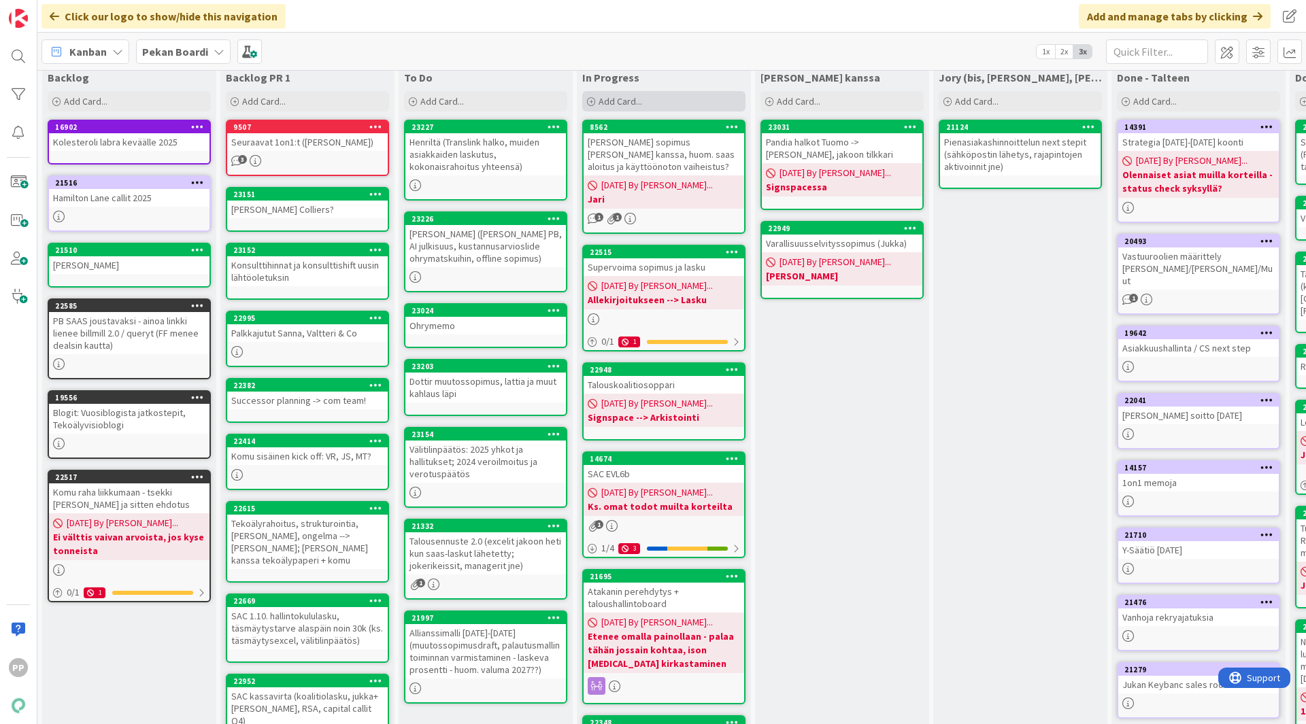
click at [649, 103] on div "Add Card..." at bounding box center [663, 101] width 163 height 20
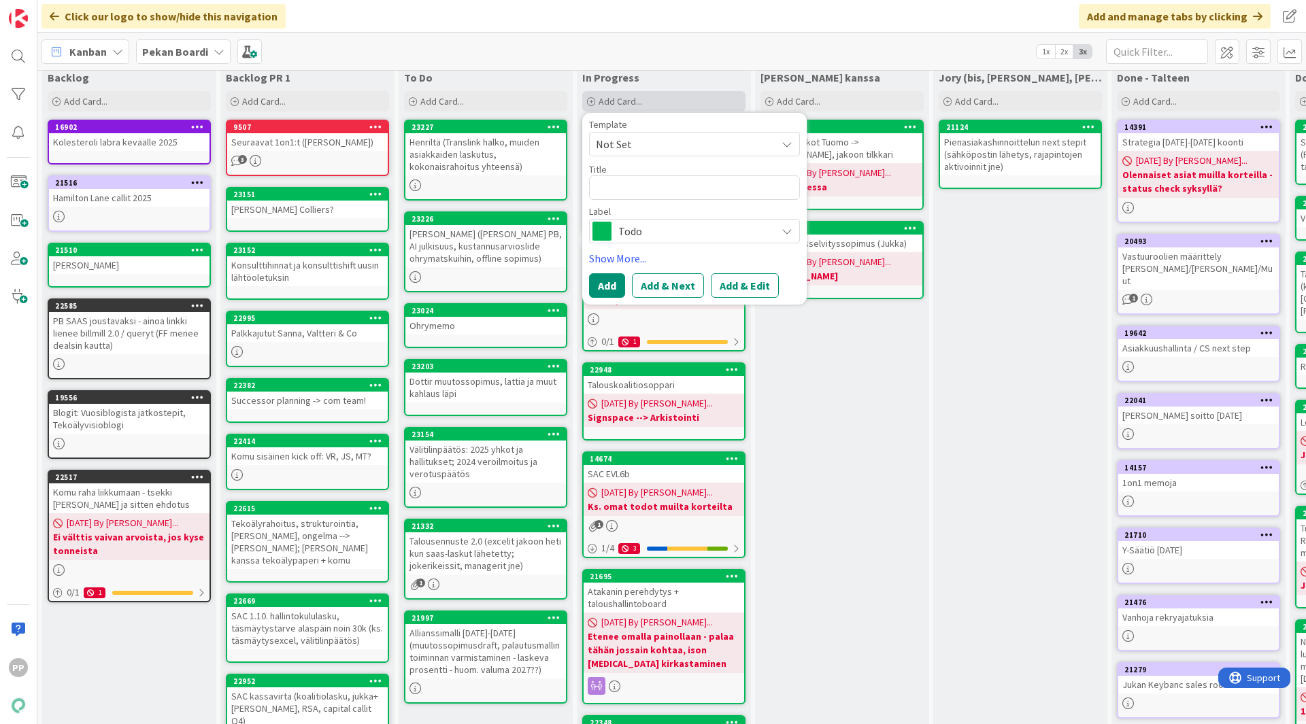
type textarea "x"
type textarea "T"
type textarea "x"
type textarea "Tr"
type textarea "x"
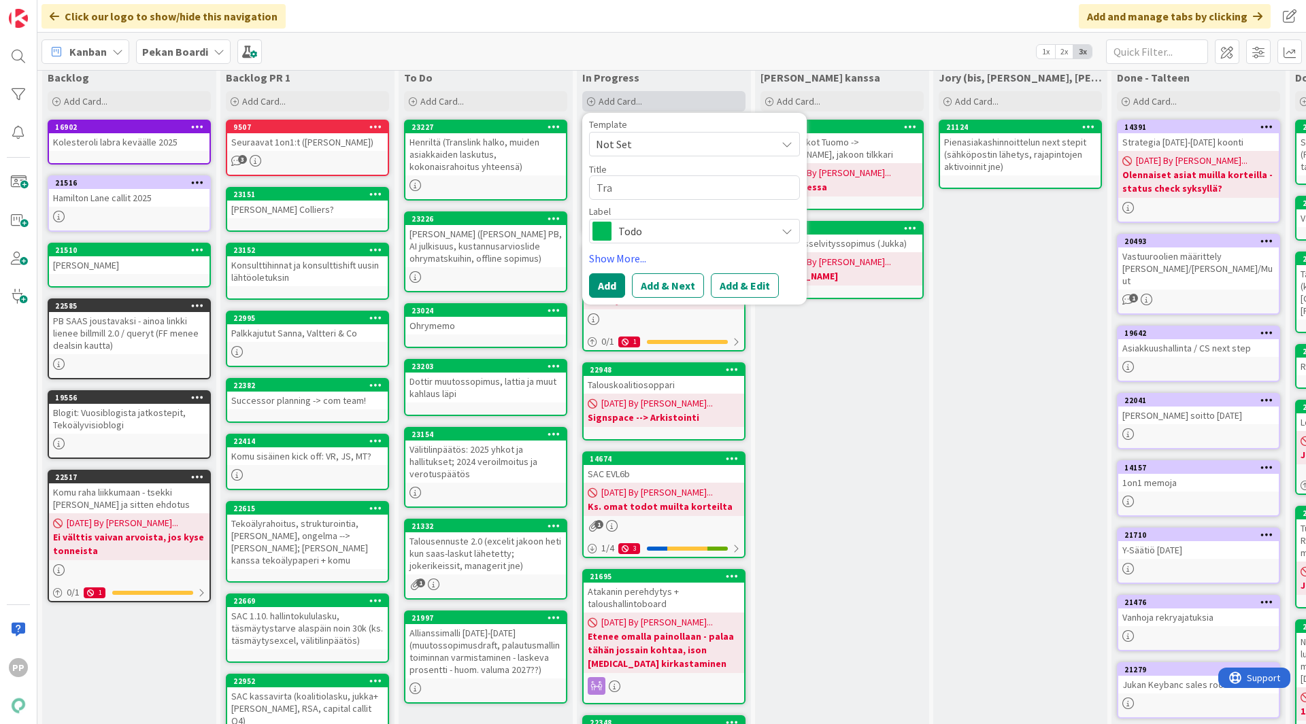
type textarea "Tran"
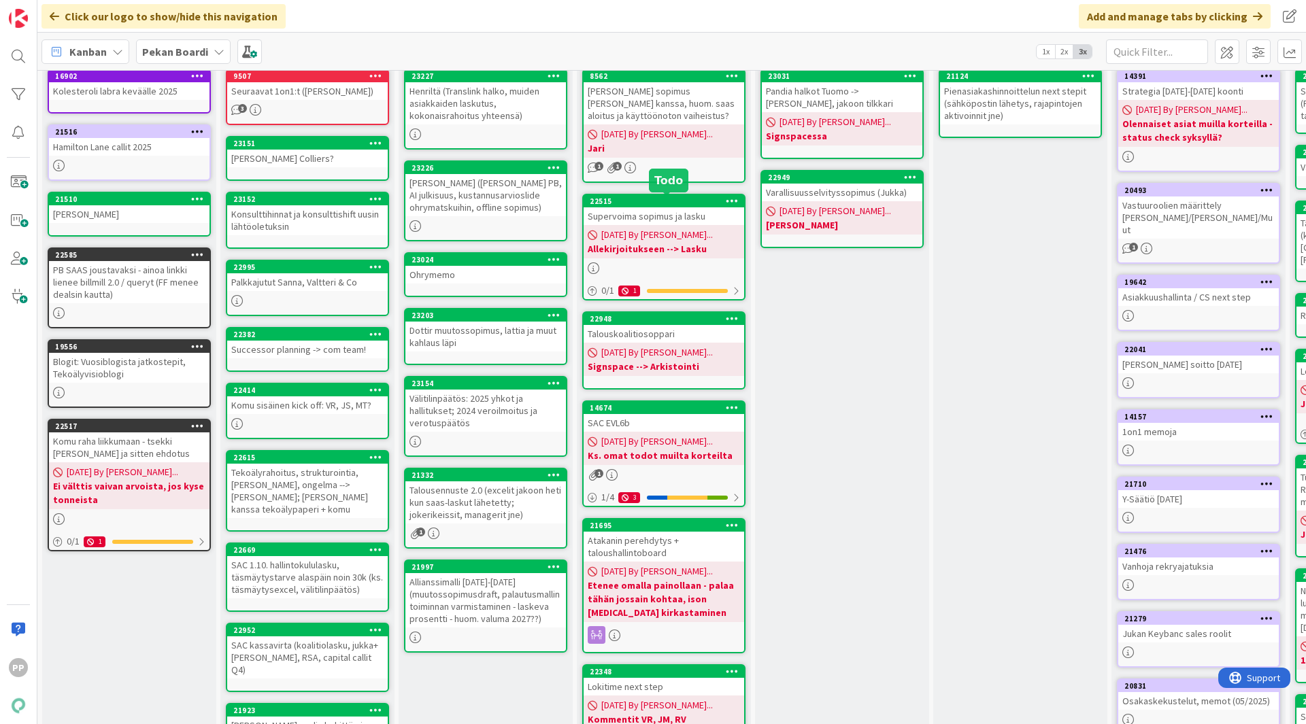
scroll to position [0, 0]
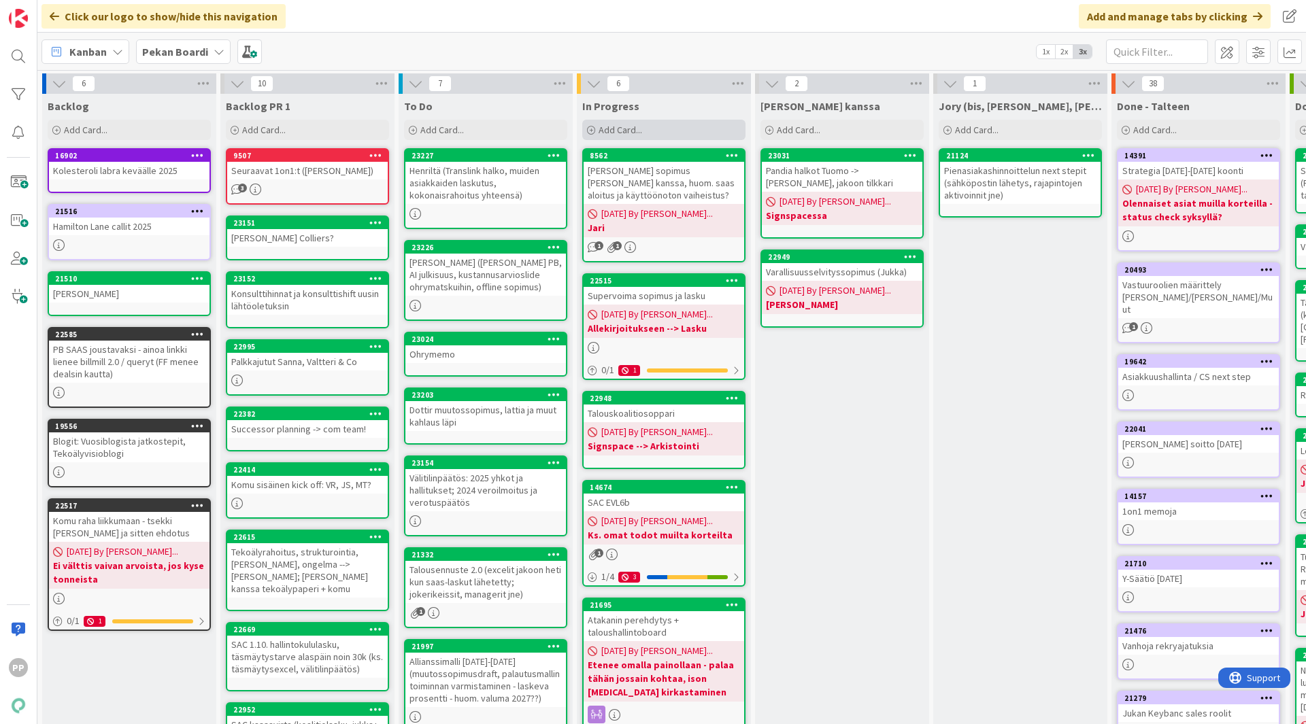
click at [679, 122] on div "Add Card..." at bounding box center [663, 130] width 163 height 20
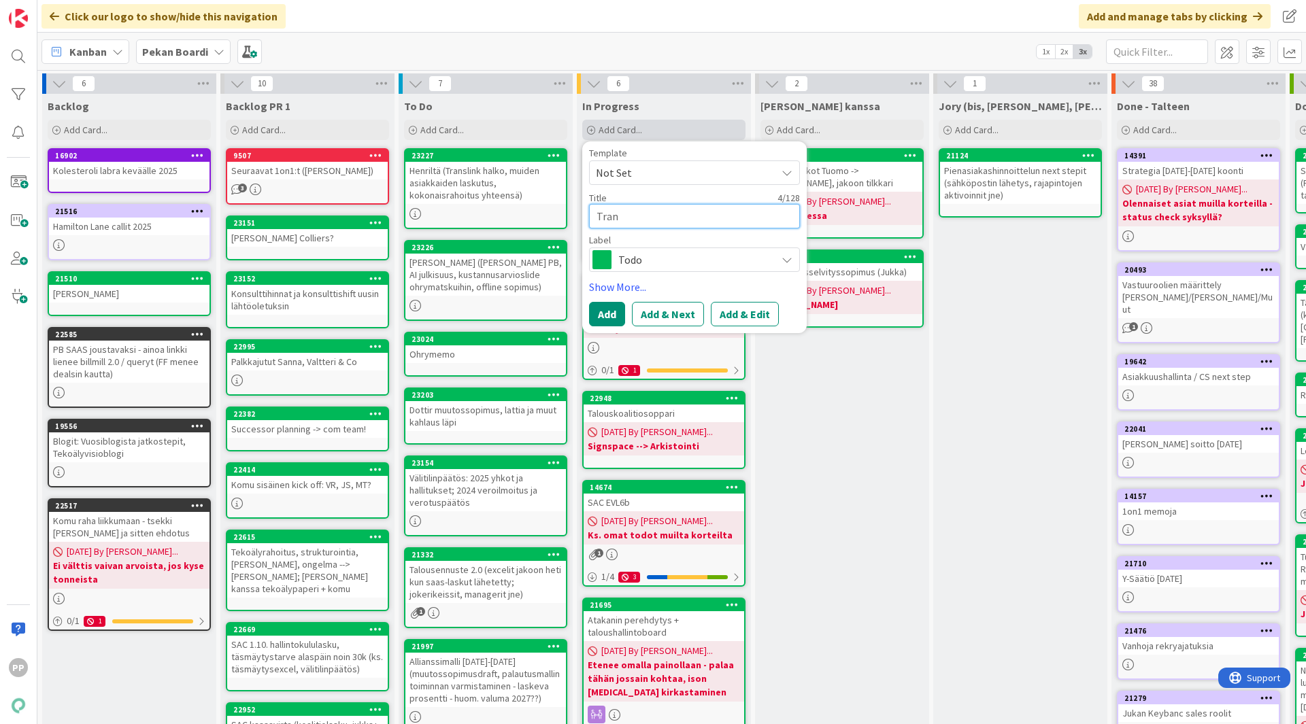
type textarea "x"
type textarea "TranT"
type textarea "x"
type textarea "TranTa"
type textarea "x"
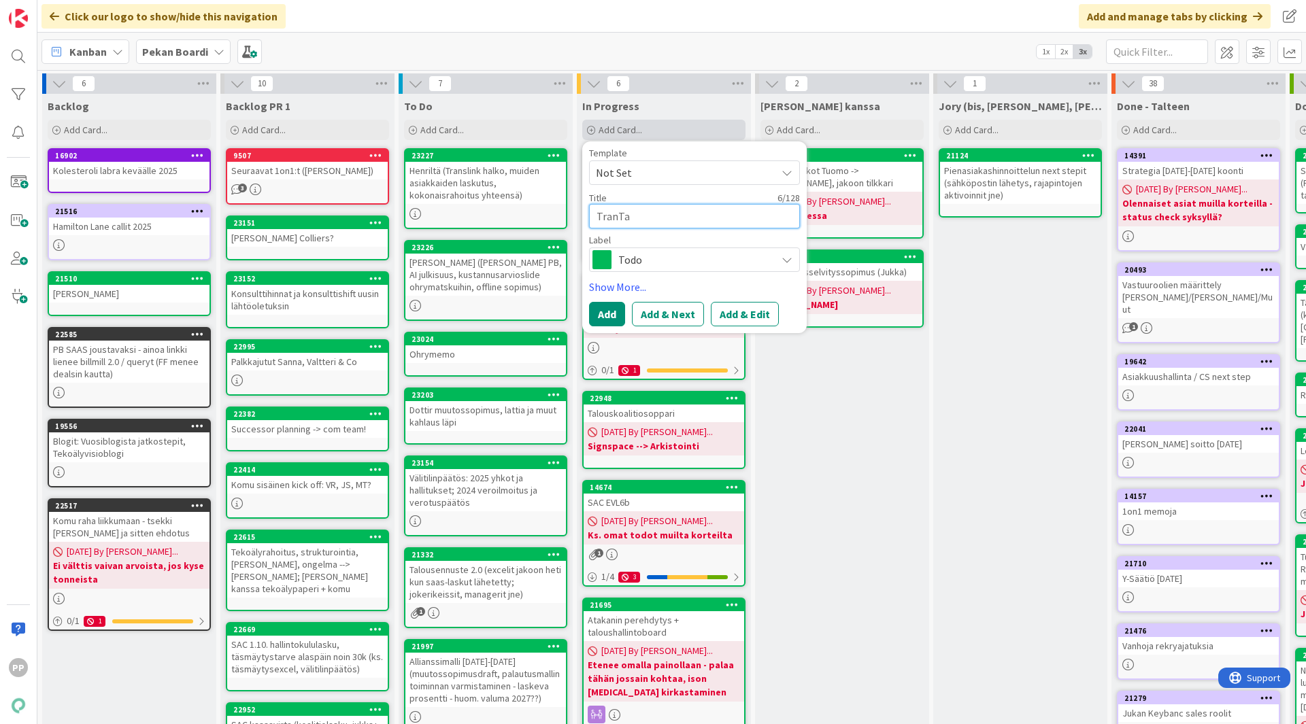
type textarea "TranT"
type textarea "x"
type textarea "Tran"
type textarea "x"
type textarea "Tra"
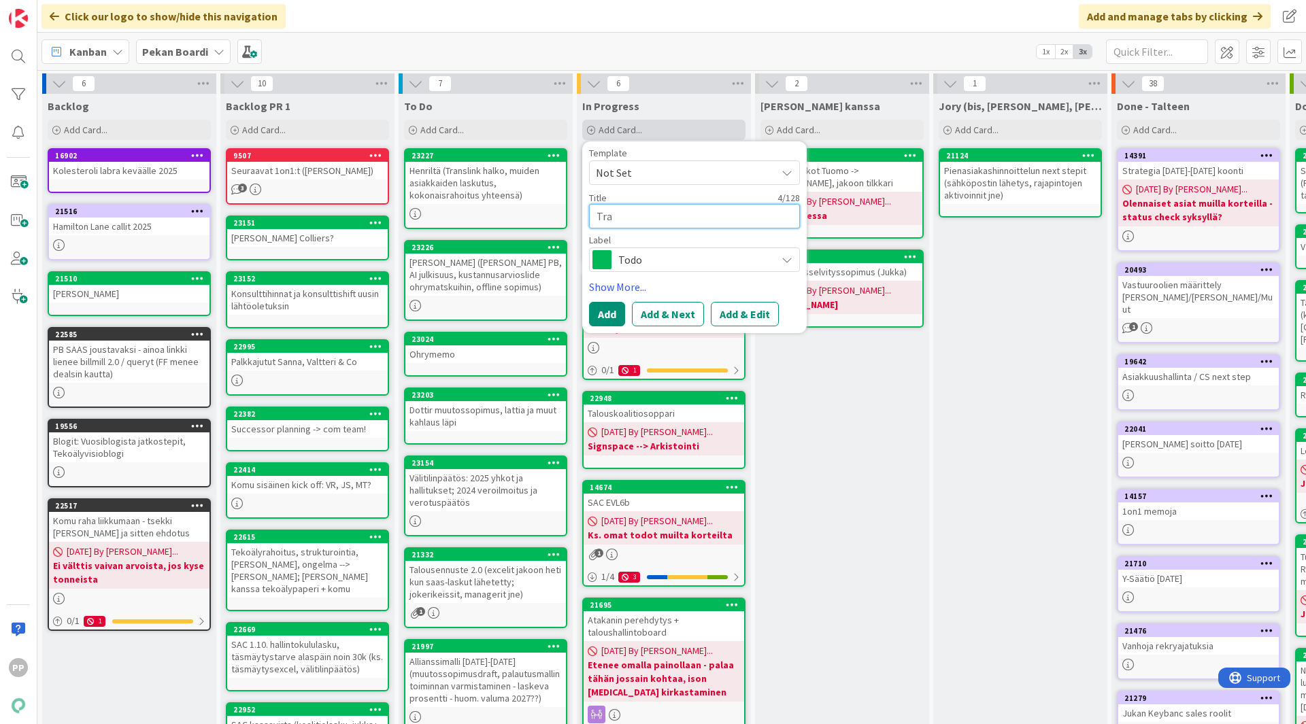
type textarea "x"
type textarea "Tras"
type textarea "x"
type textarea "Tra"
type textarea "x"
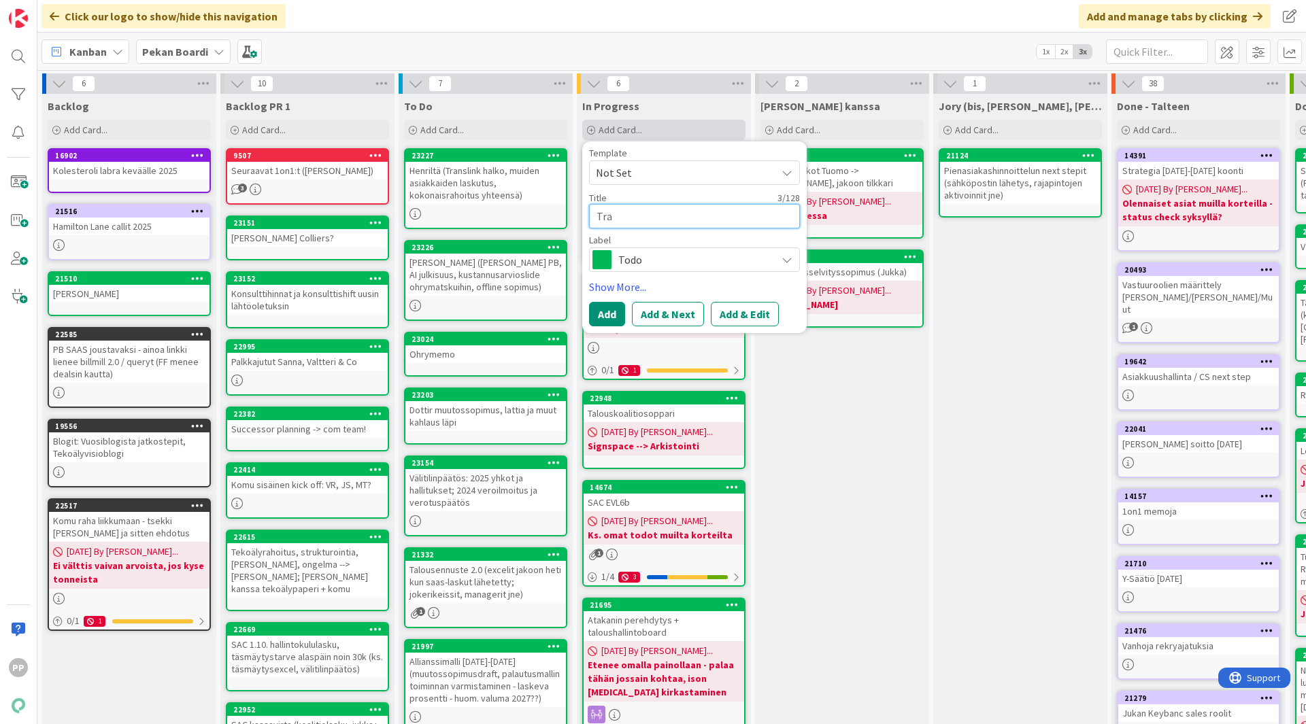
type textarea "Tran"
type textarea "x"
type textarea "Trans"
type textarea "x"
type textarea "Transl"
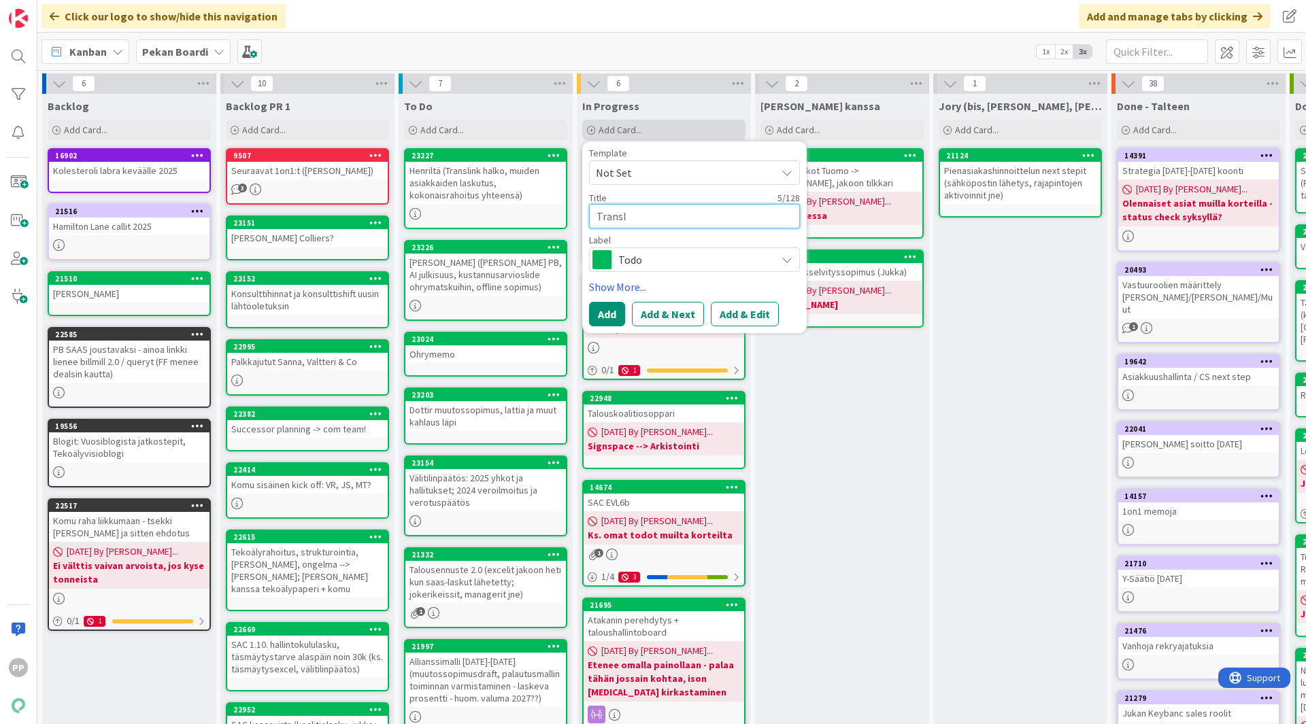
type textarea "x"
type textarea "Transli"
type textarea "x"
type textarea "Translin"
type textarea "x"
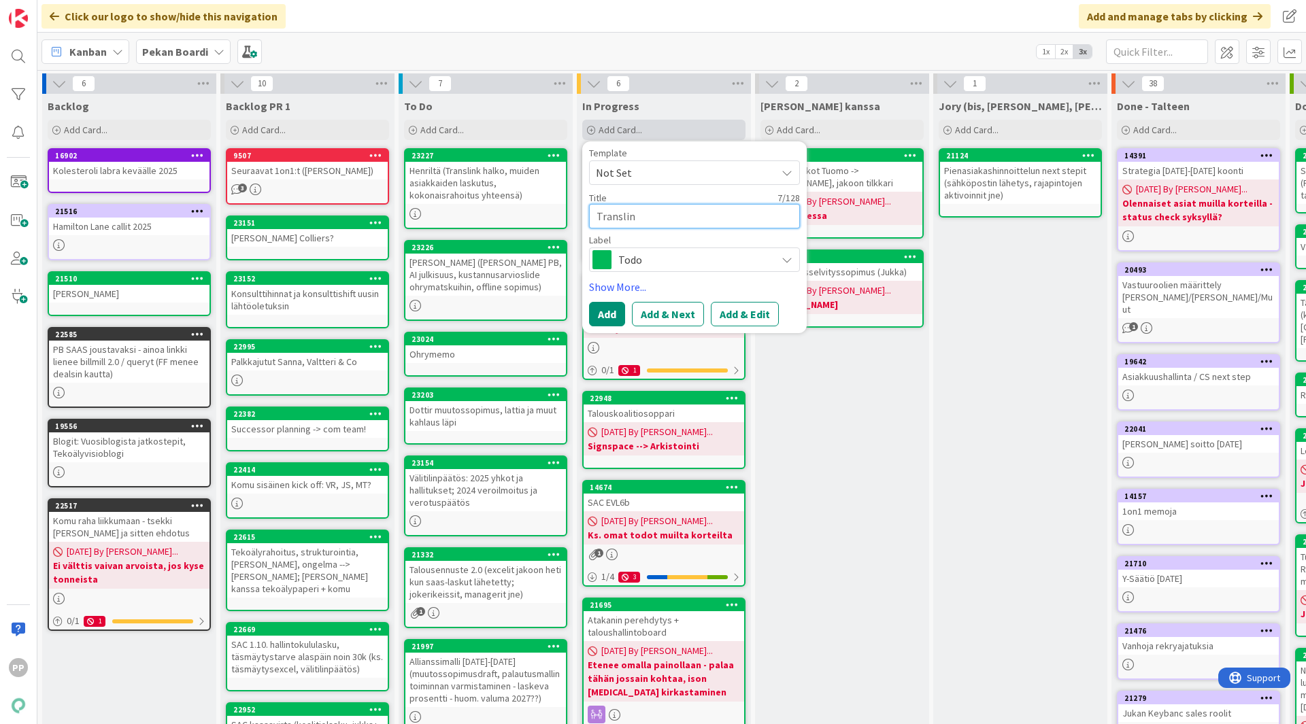
type textarea "Translink"
type textarea "x"
type textarea "Translink"
type textarea "x"
type textarea "Translink h"
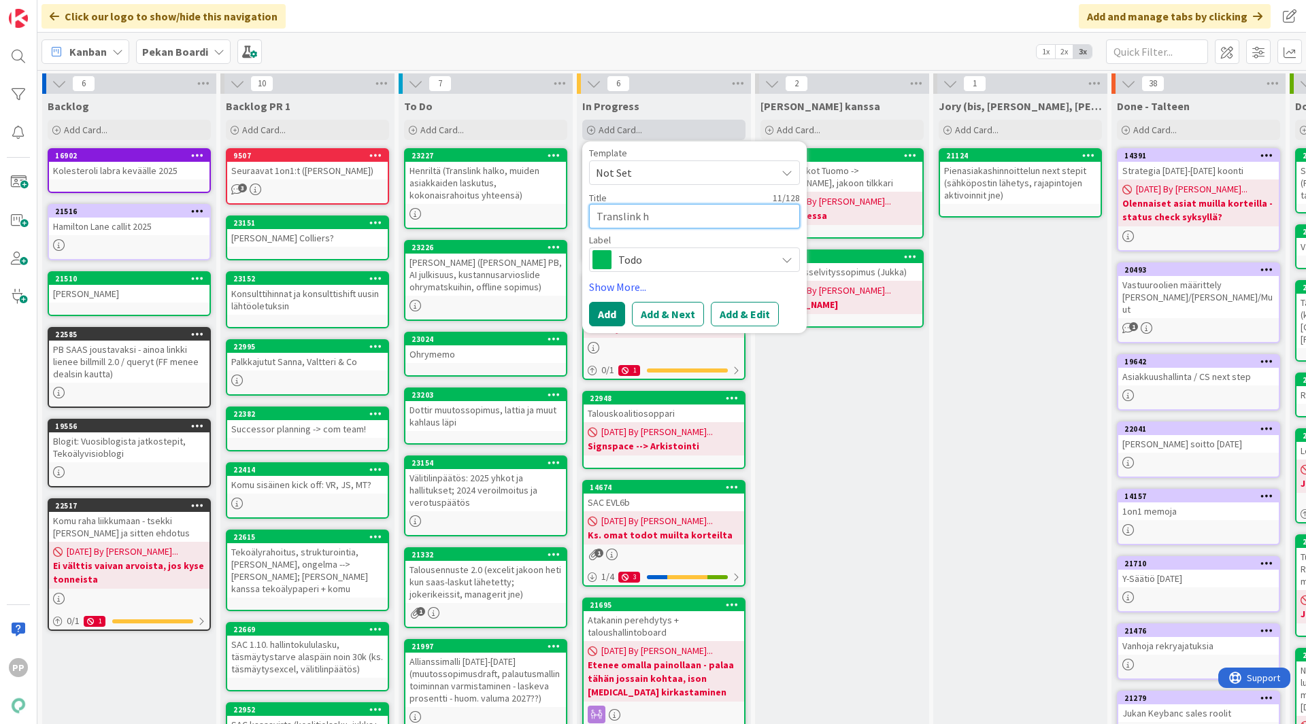
type textarea "x"
type textarea "Translink ha"
type textarea "x"
type textarea "Translink halk"
type textarea "x"
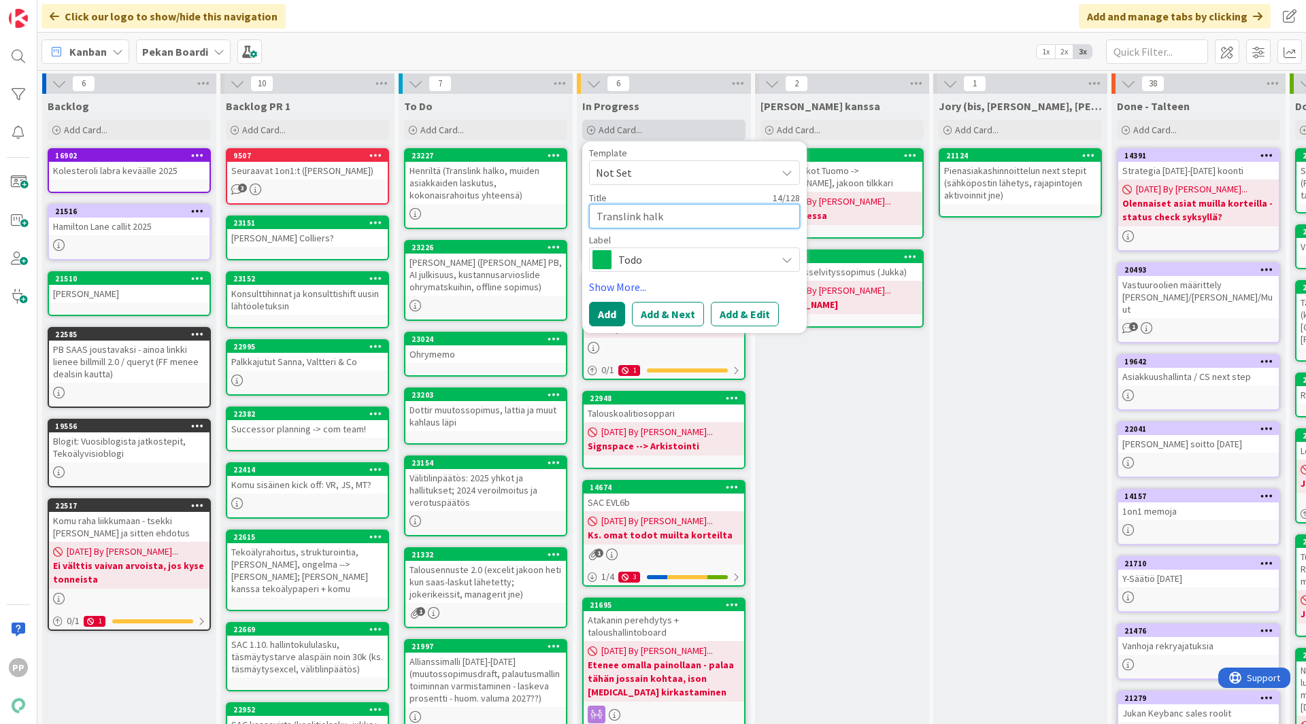
type textarea "Translink halko"
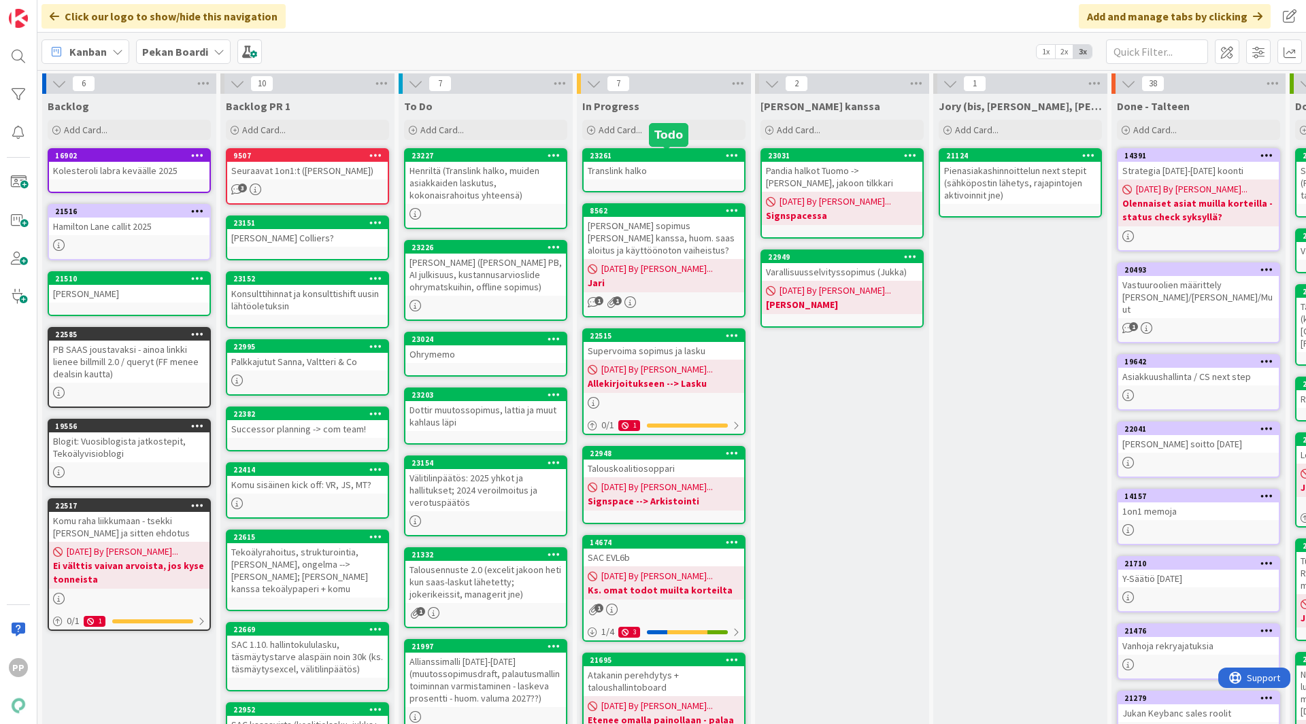
click at [658, 169] on div "Translink halko" at bounding box center [664, 171] width 161 height 18
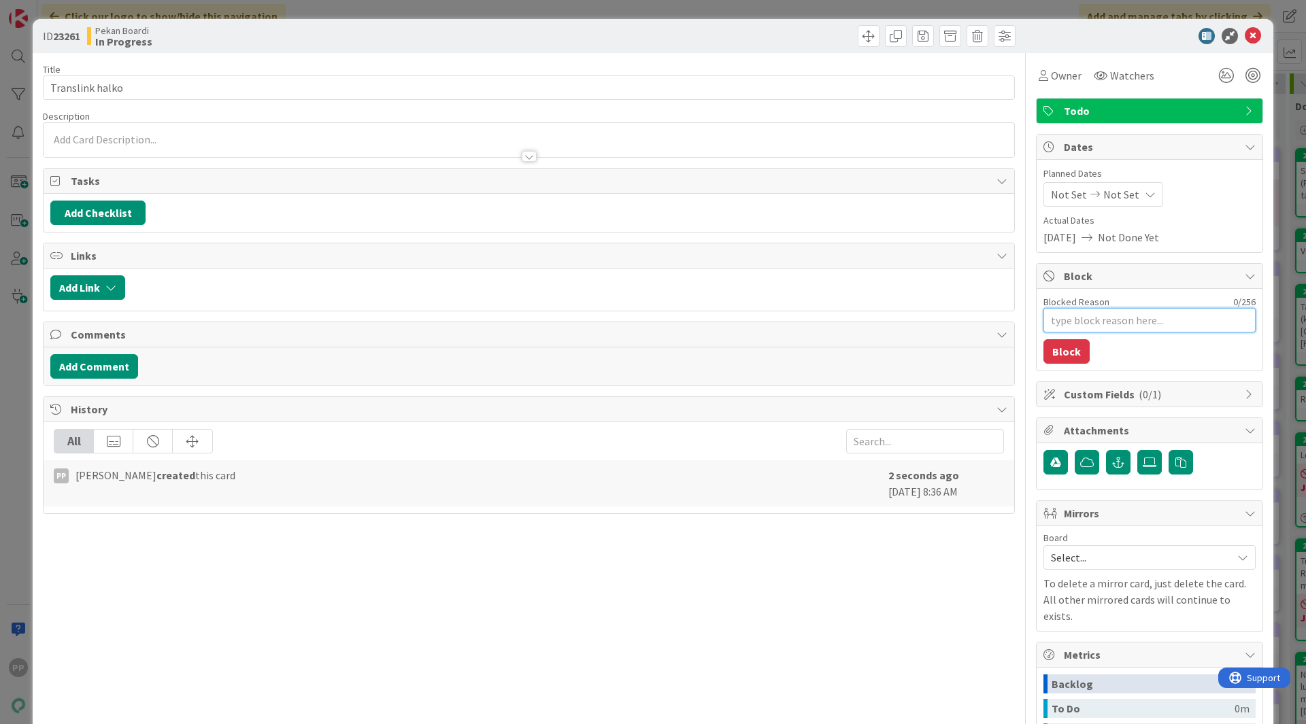
click at [1064, 324] on textarea "Blocked Reason" at bounding box center [1149, 320] width 212 height 24
type textarea "x"
type textarea "J"
type textarea "x"
type textarea "Jk"
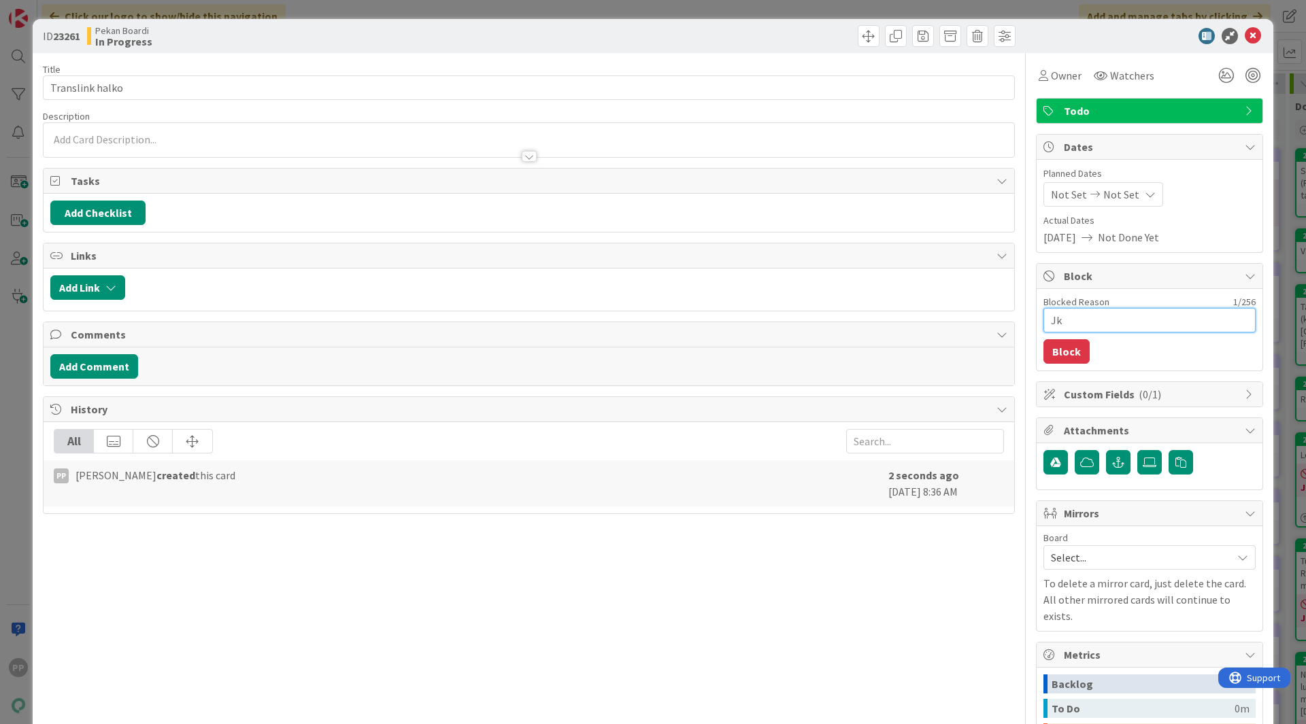
type textarea "x"
type textarea "Jku"
type textarea "x"
type textarea "Jk"
type textarea "x"
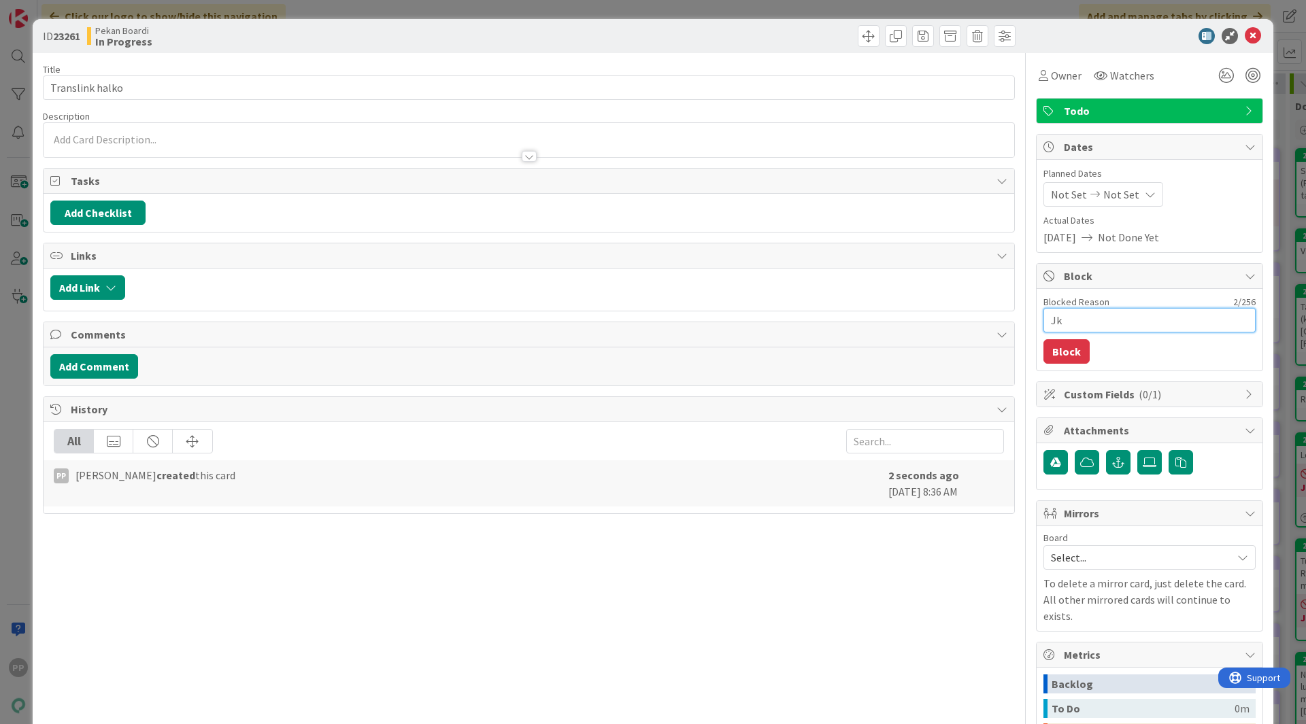
type textarea "J"
type textarea "x"
type textarea "Ju"
type textarea "x"
type textarea "Juk"
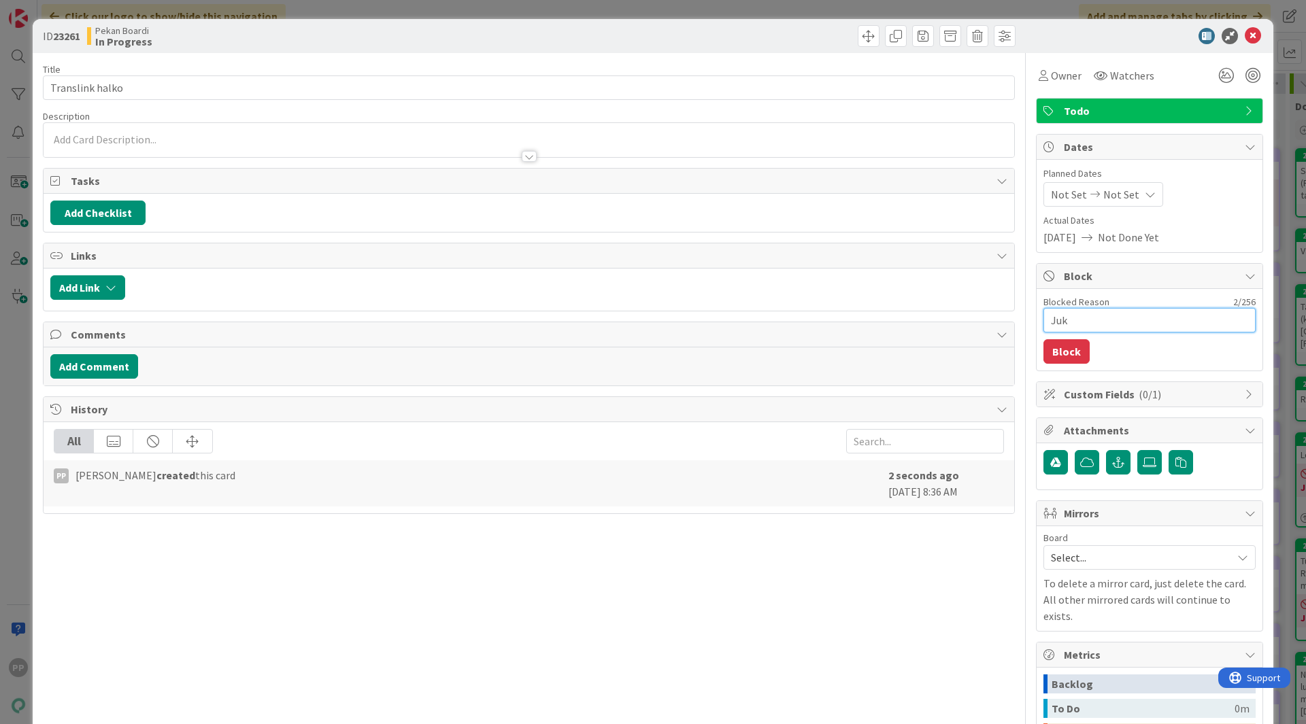
type textarea "x"
type textarea "Jukk"
type textarea "x"
type textarea "[PERSON_NAME]"
type textarea "x"
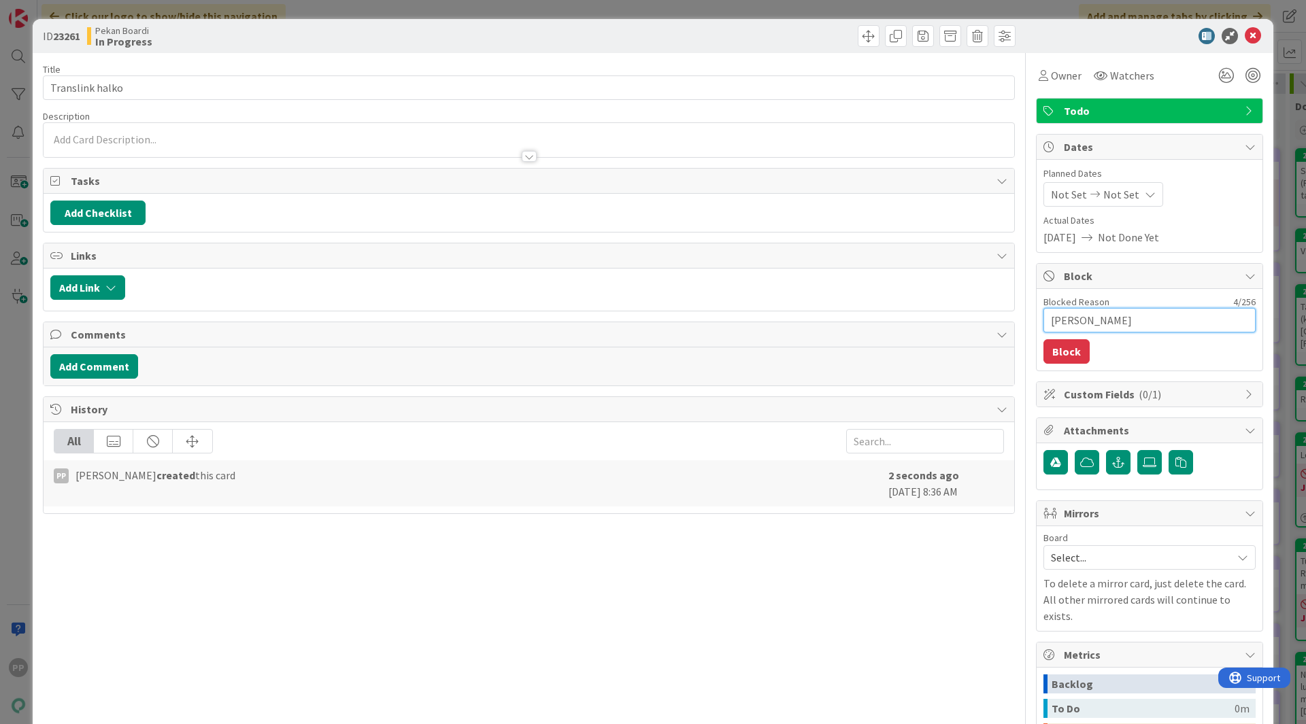
type textarea "[PERSON_NAME] -"
type textarea "x"
type textarea "[PERSON_NAME] --"
type textarea "x"
type textarea "[PERSON_NAME] -->"
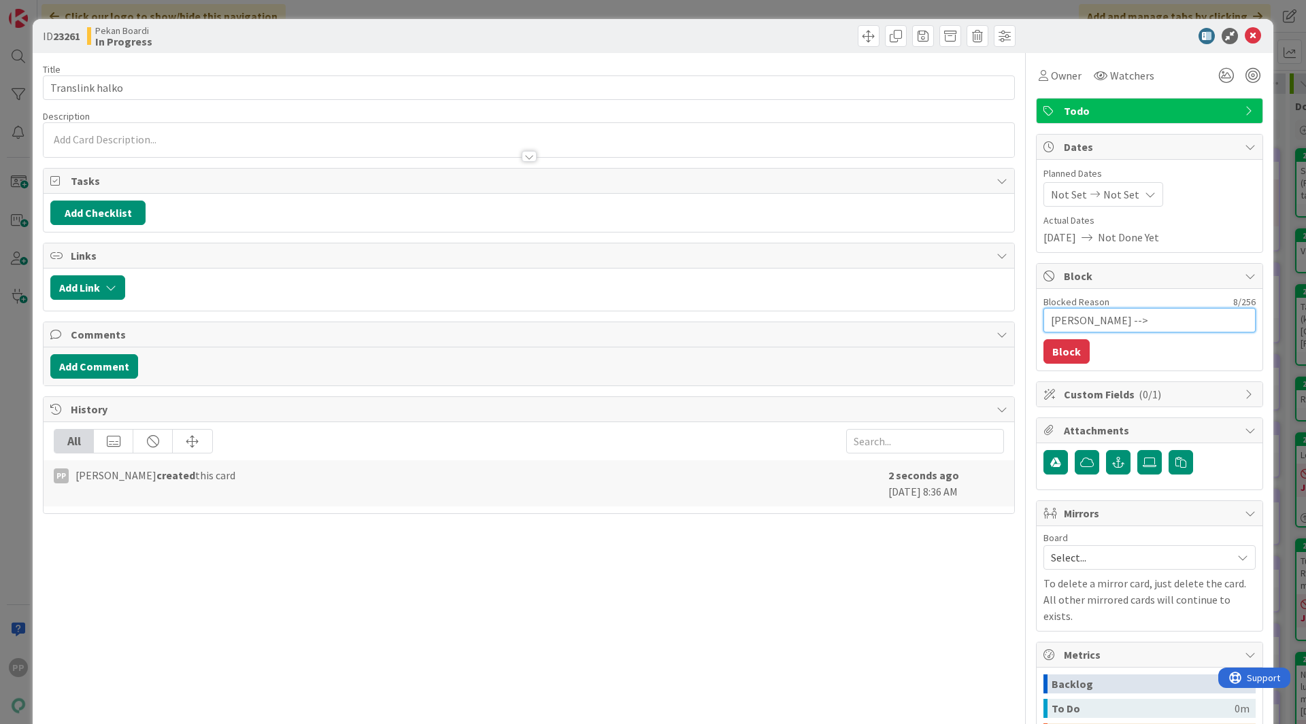
type textarea "x"
type textarea "[PERSON_NAME] -->"
type textarea "x"
type textarea "[PERSON_NAME] --> Al"
type textarea "x"
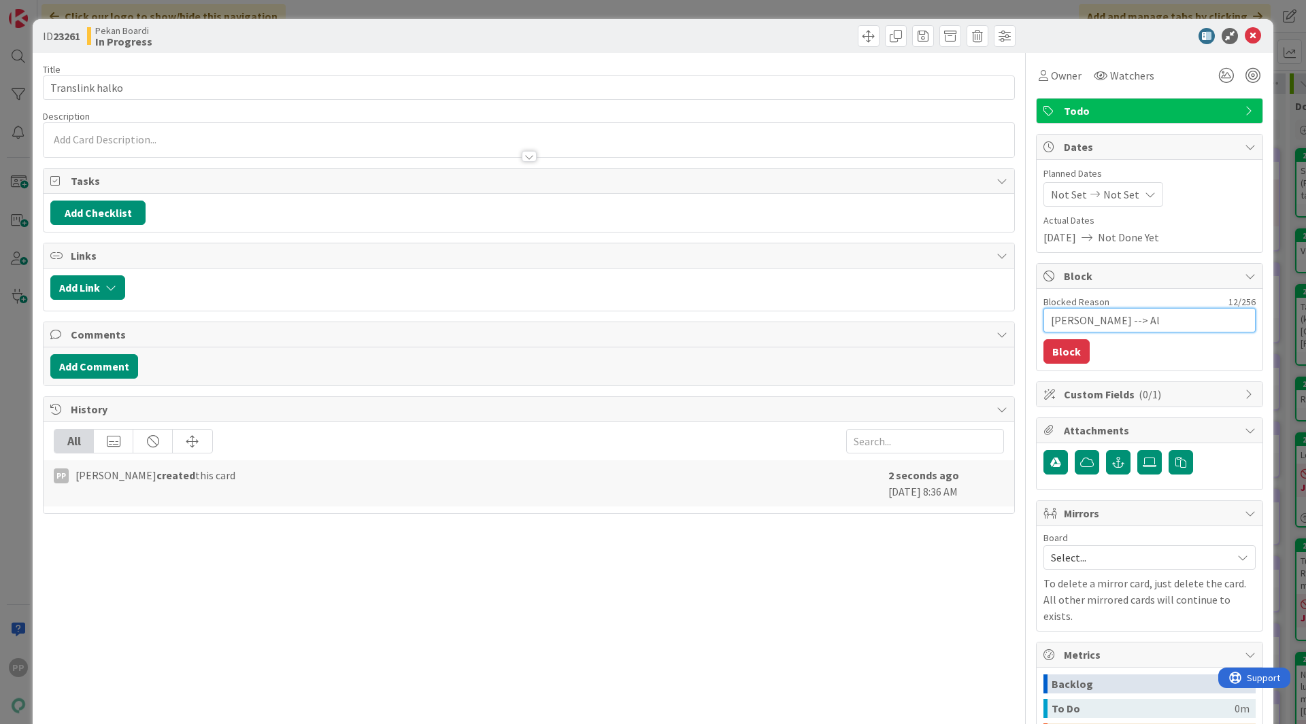
type textarea "[PERSON_NAME] --> All"
type textarea "x"
type textarea "[PERSON_NAME] --> Alle"
type textarea "x"
type textarea "[PERSON_NAME] --> Allek"
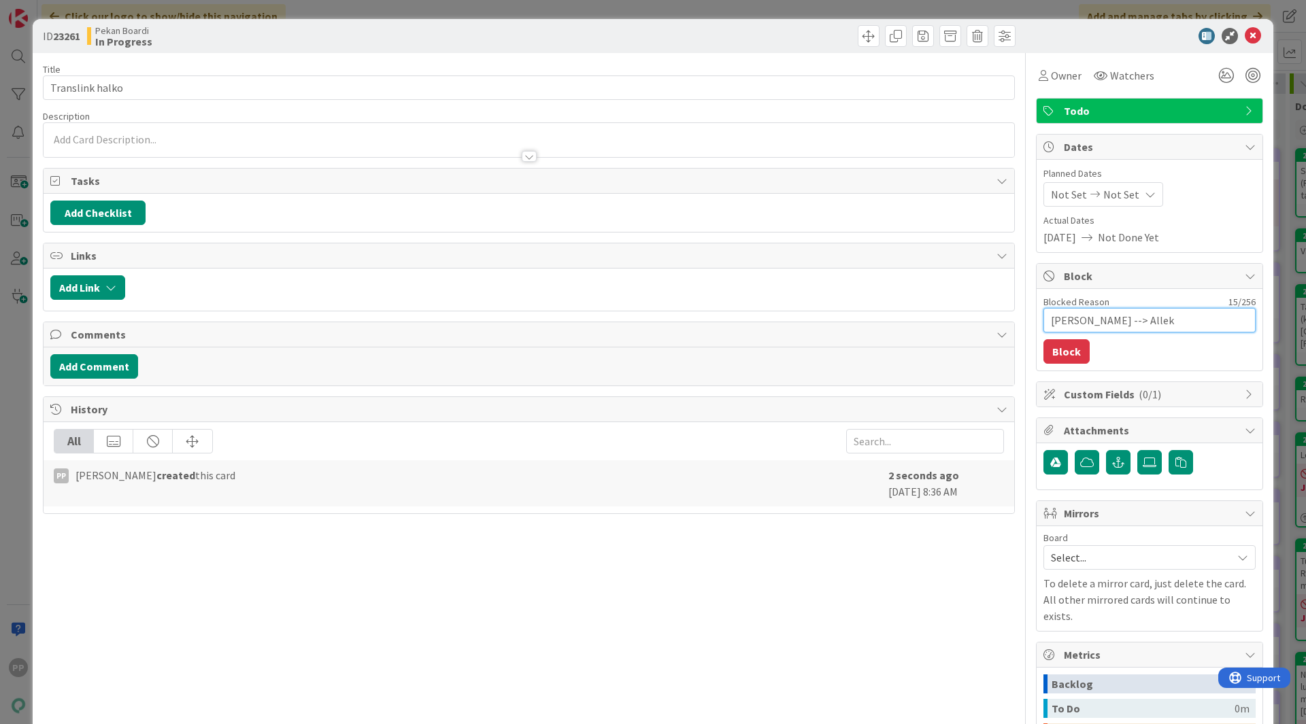
type textarea "x"
type textarea "[PERSON_NAME] --> [PERSON_NAME]"
type textarea "x"
type textarea "[PERSON_NAME] --> Allekir"
type textarea "x"
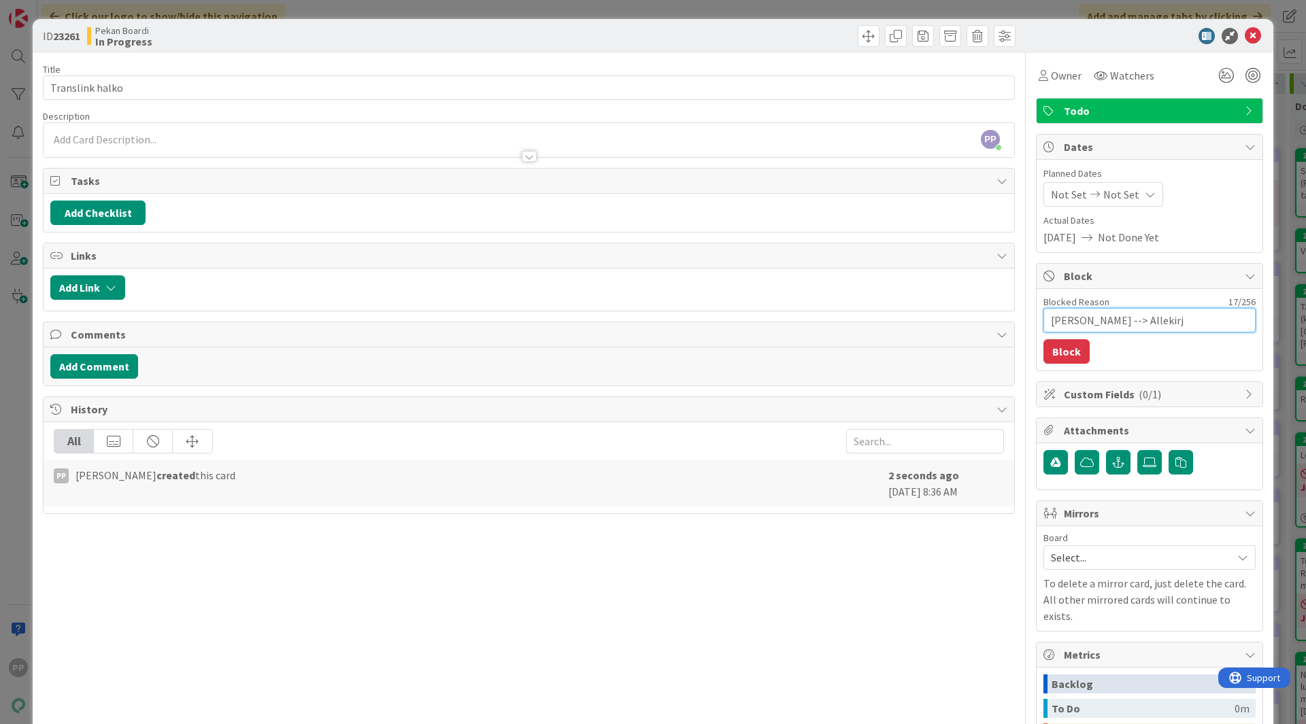
type textarea "[PERSON_NAME] --> Allekirjo"
type textarea "x"
type textarea "Jukka --> Allekirjoi"
type textarea "x"
type textarea "[PERSON_NAME] --> Allekirjoit"
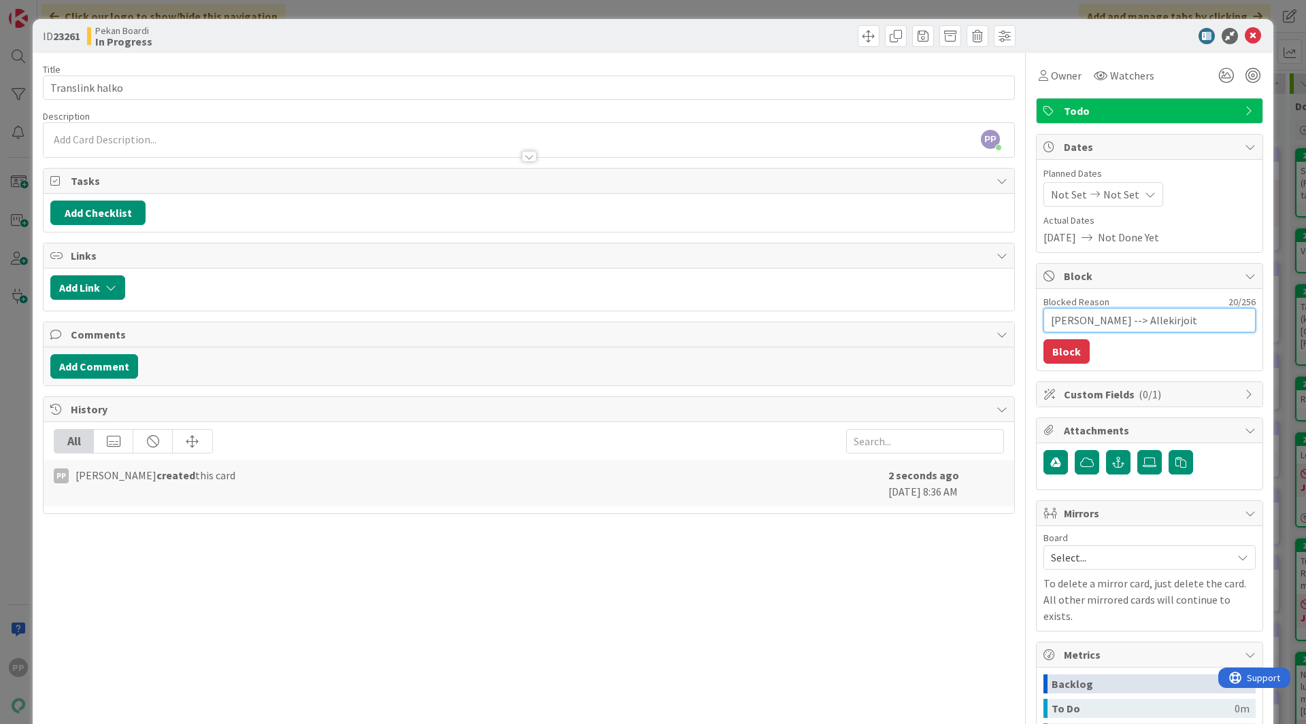
type textarea "x"
type textarea "[PERSON_NAME] --> Allekirjoitu"
type textarea "x"
type textarea "[PERSON_NAME] --> Allekirjoituk"
type textarea "x"
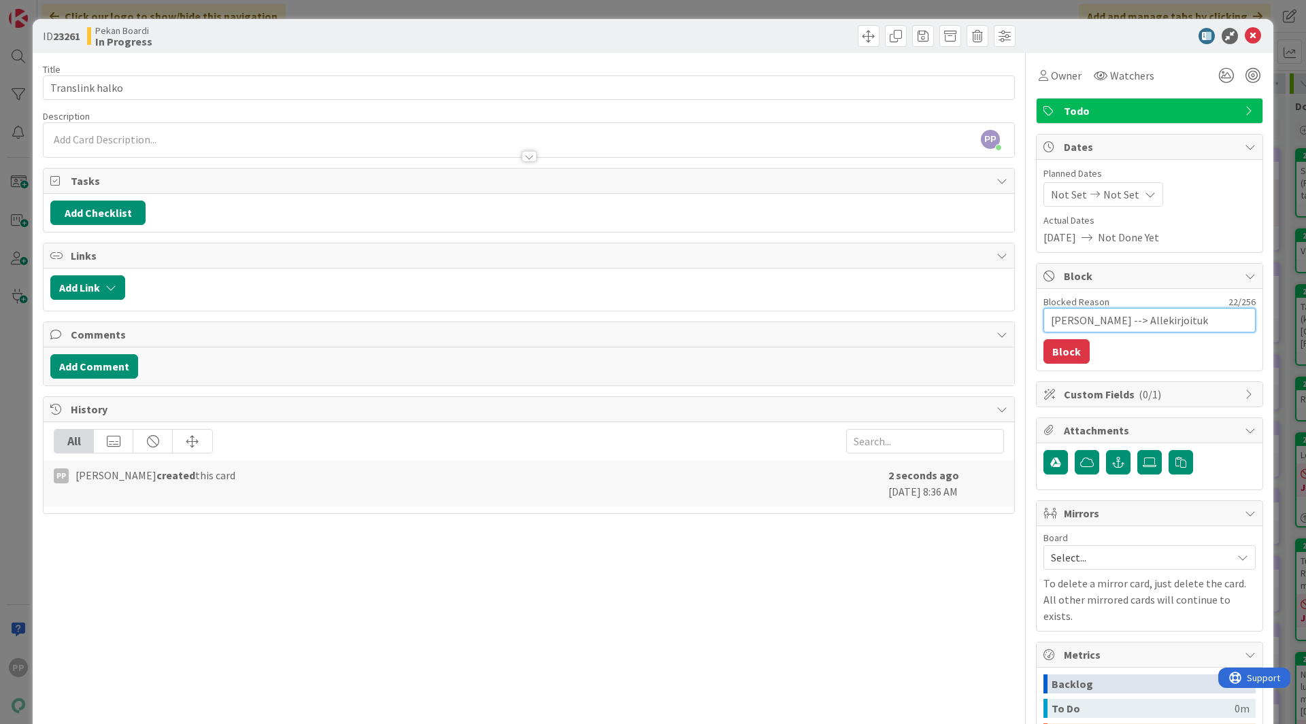
type textarea "[PERSON_NAME] --> Allekirjoituks"
type textarea "x"
type textarea "[PERSON_NAME] --> Allekirjoitukse"
type textarea "x"
type textarea "[PERSON_NAME] --> Allekirjoituksee"
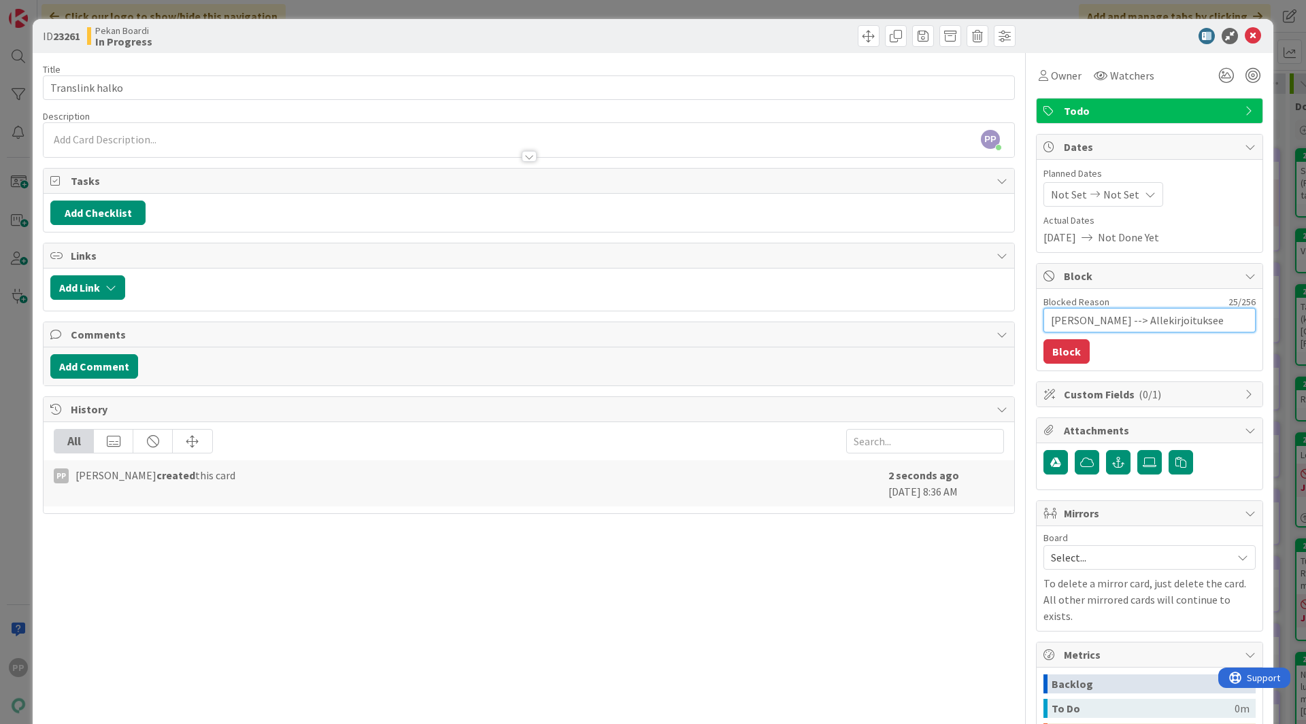
type textarea "x"
type textarea "[PERSON_NAME] --> Allekirjoitukseen"
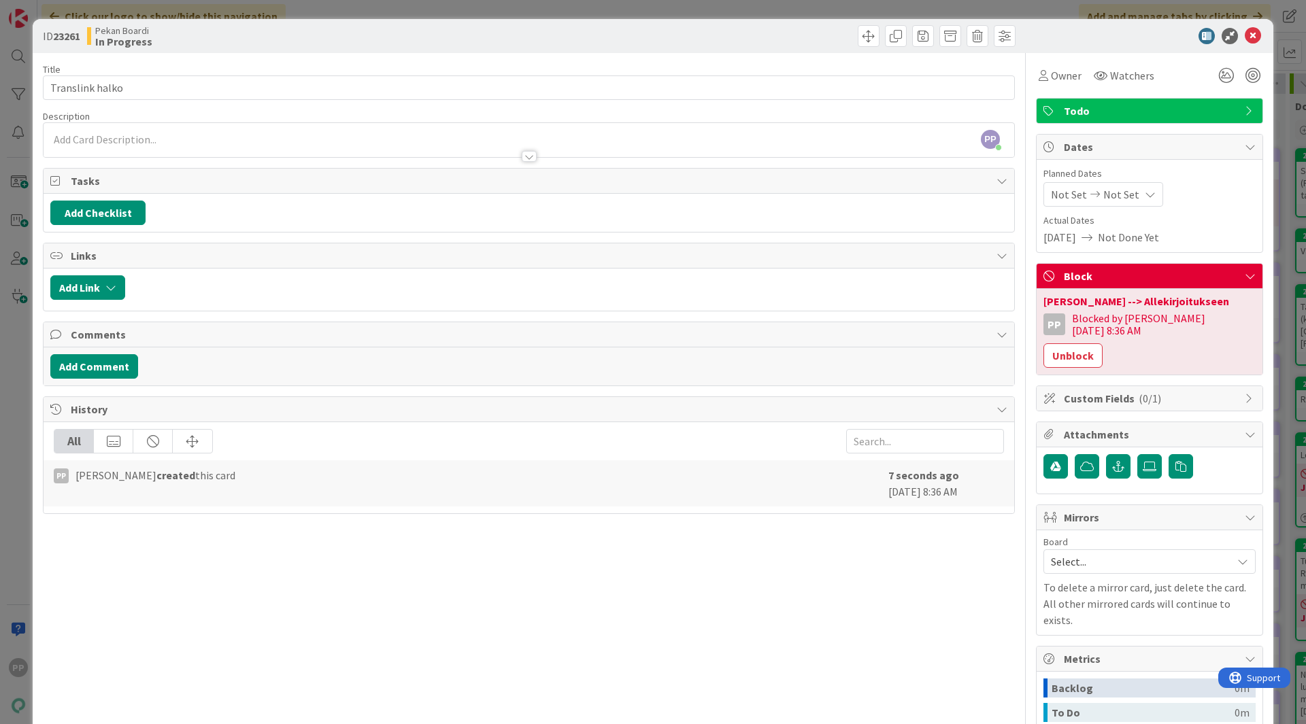
click at [1272, 300] on div "ID 23261 Pekan Boardi In Progress Title 15 / 128 Translink halko Description PP…" at bounding box center [653, 362] width 1306 height 724
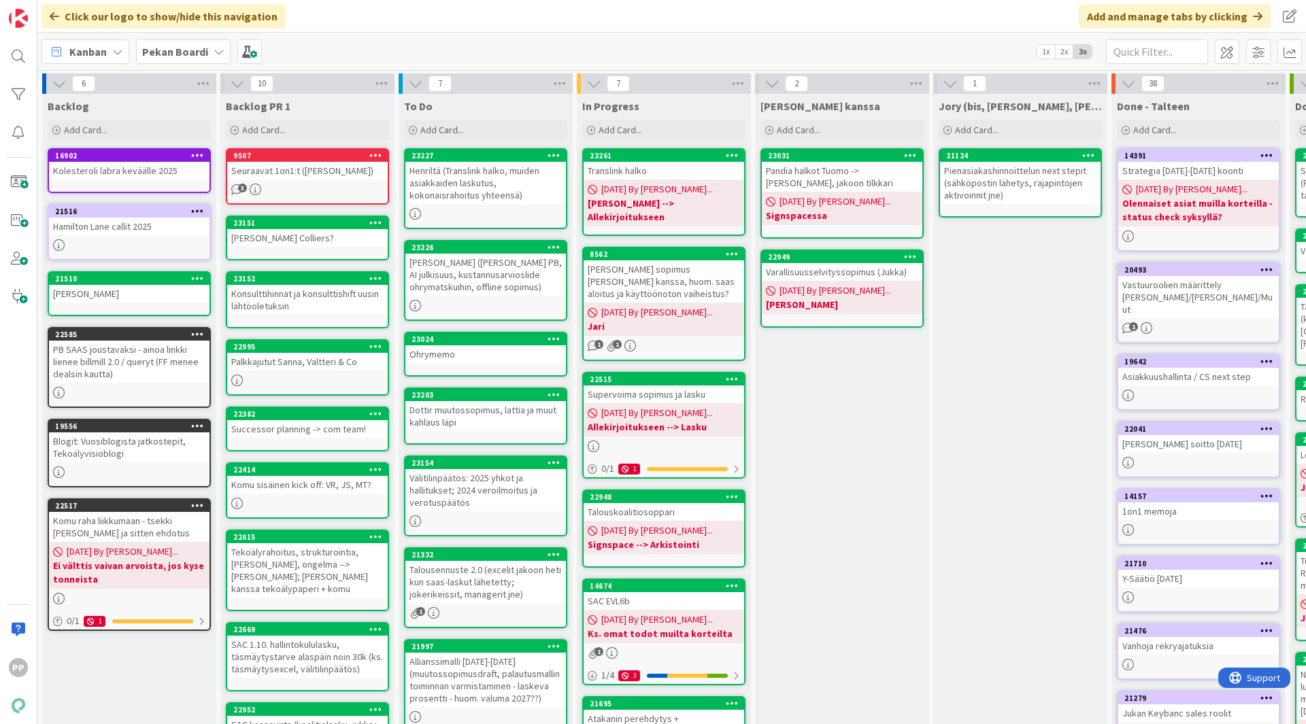
click at [512, 190] on div "Henriltä (Translink halko, muiden asiakkaiden laskutus, kokonaisrahoitus yhteen…" at bounding box center [485, 183] width 161 height 42
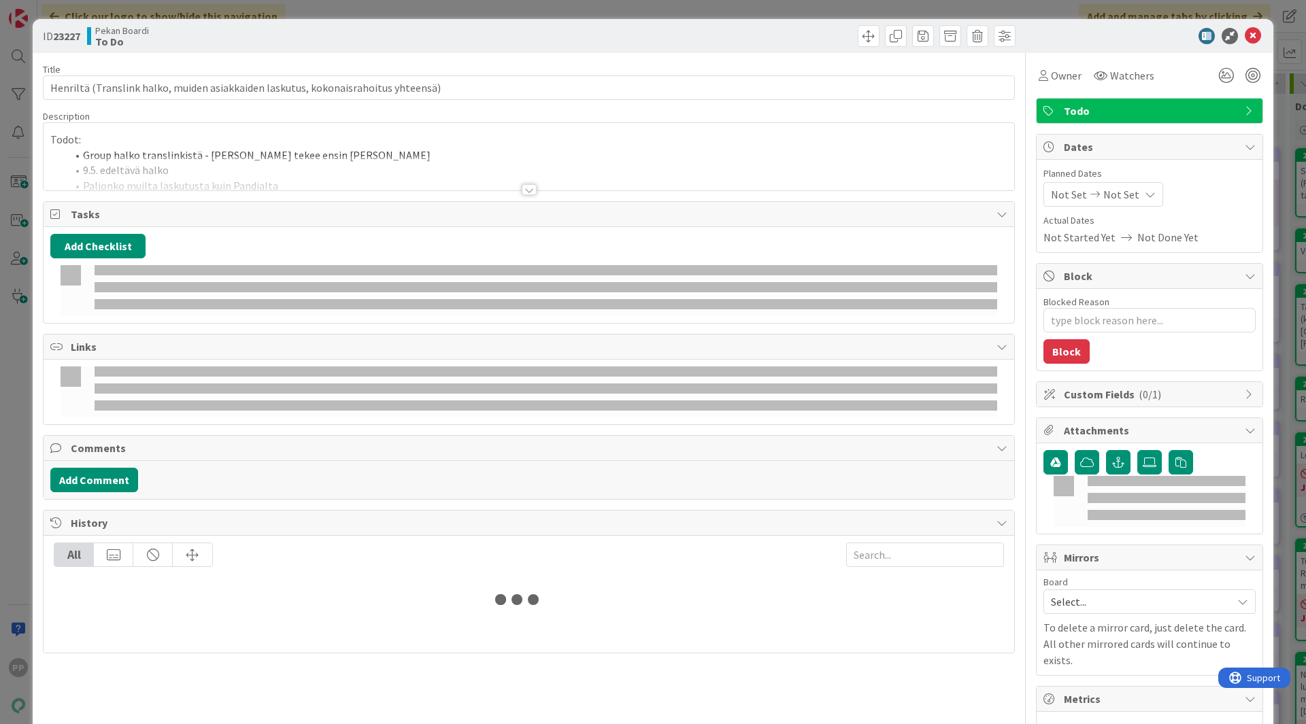
type textarea "x"
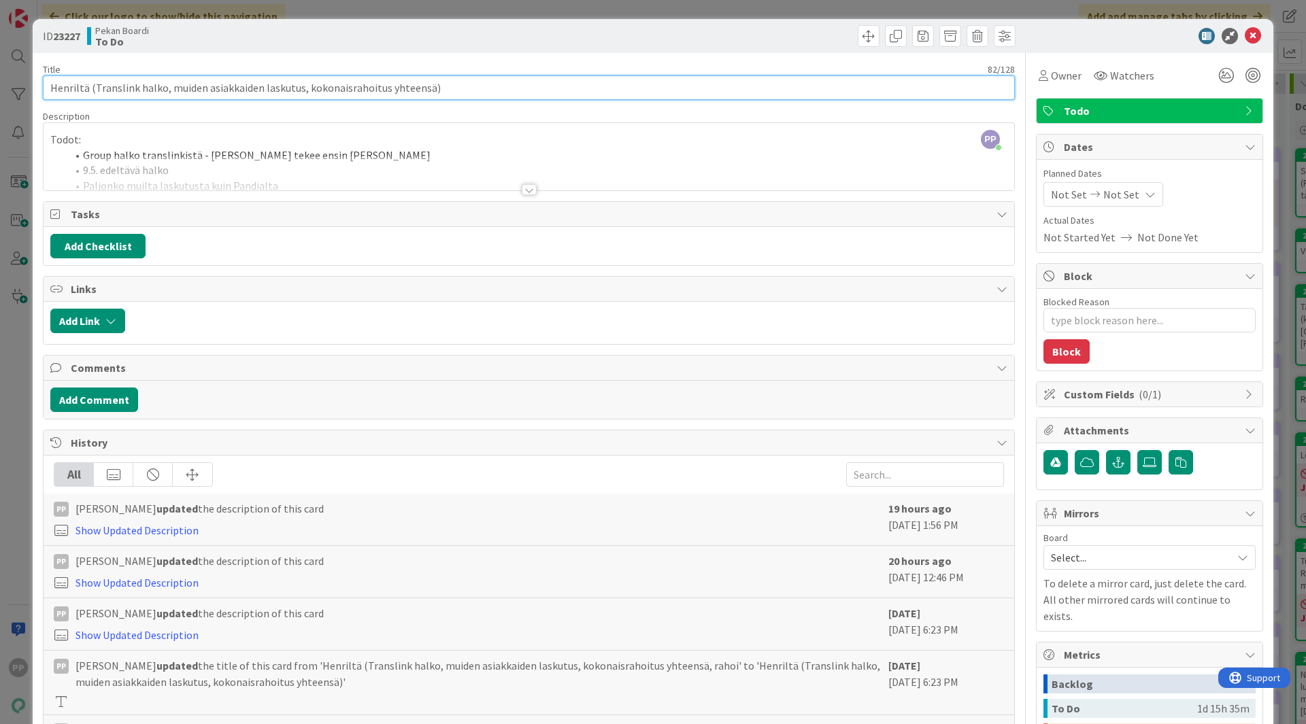
drag, startPoint x: 92, startPoint y: 87, endPoint x: 169, endPoint y: 93, distance: 77.1
click at [169, 93] on input "Henriltä (Translink halko, muiden asiakkaiden laskutus, kokonaisrahoitus yhteen…" at bounding box center [529, 87] width 972 height 24
type input "[PERSON_NAME] (muiden asiakkaiden laskutus, kokonaisrahoitus yhteensä)"
type textarea "x"
type input "[PERSON_NAME] (muiden asiakkaiden laskutus, kokonaisrahoitus yhteensä)"
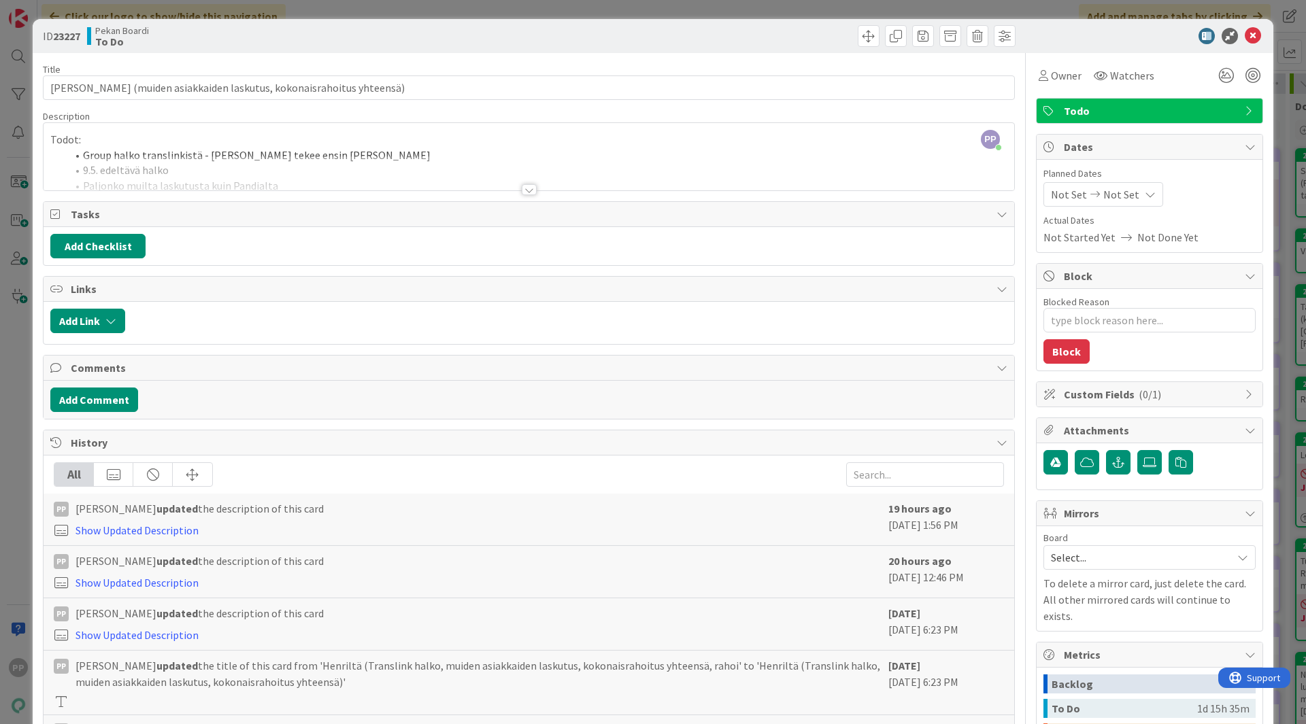
click at [230, 67] on div "Title 65 / 128" at bounding box center [529, 69] width 972 height 12
click at [277, 158] on div at bounding box center [529, 173] width 971 height 35
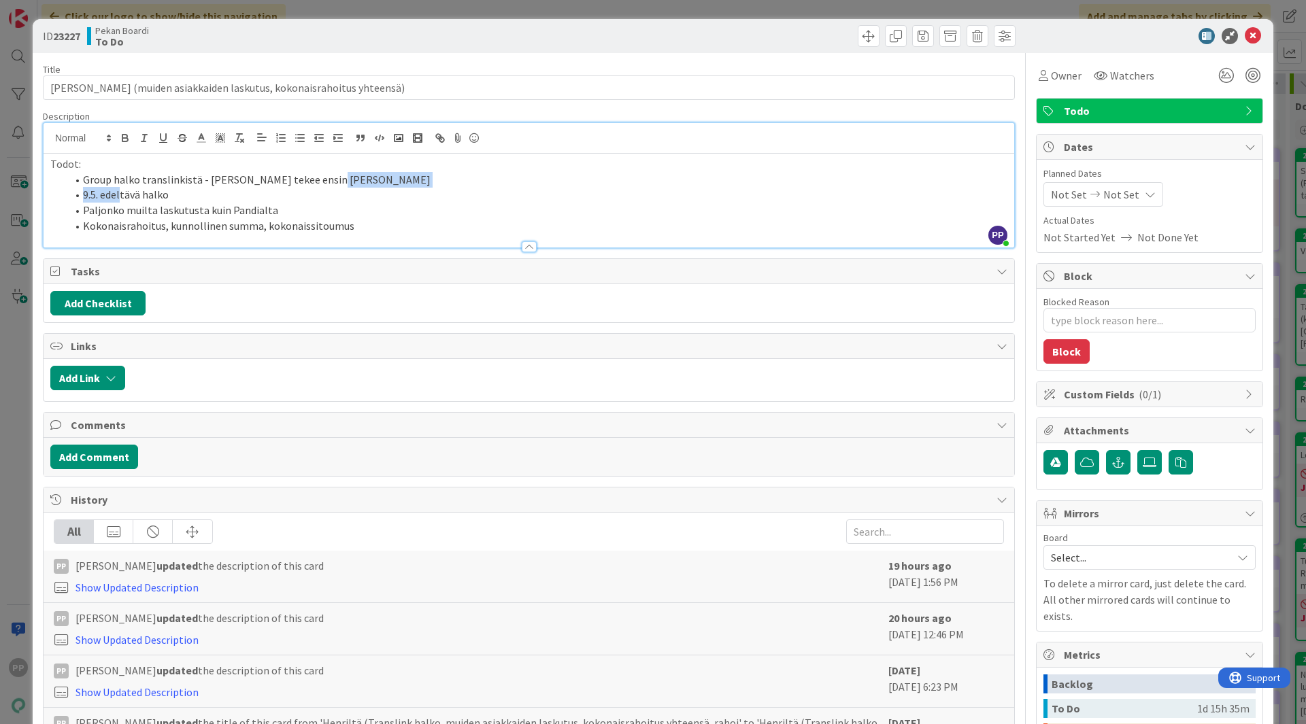
drag, startPoint x: 334, startPoint y: 178, endPoint x: 121, endPoint y: 190, distance: 213.2
click at [121, 190] on ol "Group halko translinkistä - [PERSON_NAME] tekee ensin matskun 9.5. edeltävä hal…" at bounding box center [528, 203] width 957 height 62
click at [121, 190] on li "9.5. edeltävä halko" at bounding box center [537, 195] width 941 height 16
drag, startPoint x: 173, startPoint y: 195, endPoint x: 69, endPoint y: 182, distance: 104.9
click at [69, 182] on ol "Group halko translinkistä - [PERSON_NAME] tekee ensin matskun 9.5. edeltävä hal…" at bounding box center [528, 203] width 957 height 62
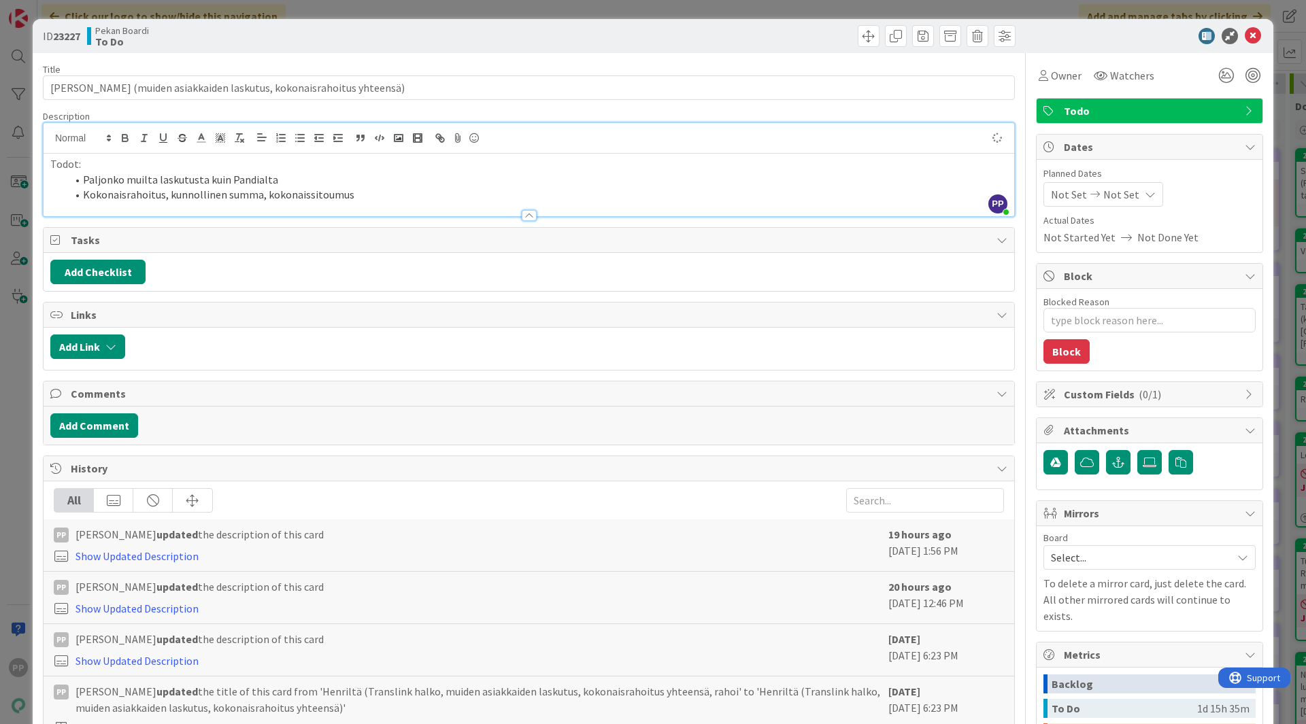
click at [82, 181] on li "Paljonko muilta laskutusta kuin Pandialta" at bounding box center [537, 180] width 941 height 16
type textarea "x"
click at [119, 110] on div "Description" at bounding box center [529, 116] width 972 height 12
click at [1277, 491] on div "ID 23227 Pekan Boardi To Do Title 65 / 128 [PERSON_NAME] (muiden asiakkaiden la…" at bounding box center [653, 362] width 1306 height 724
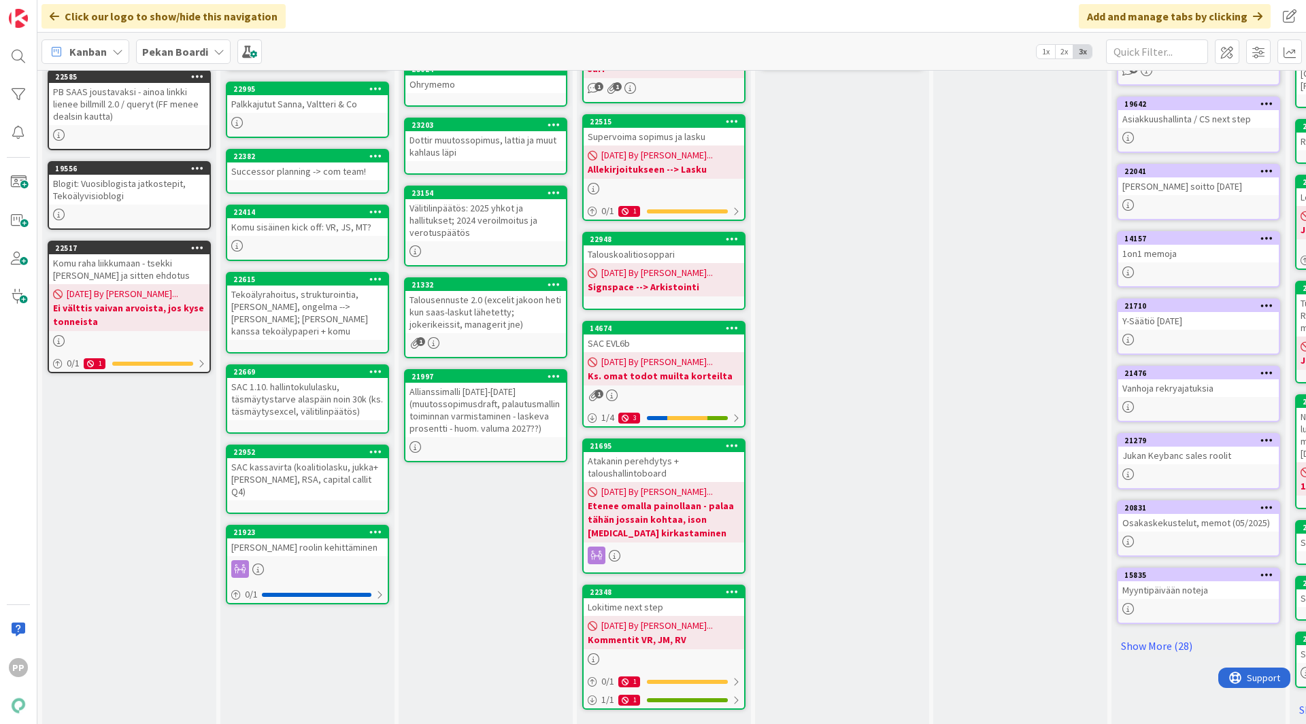
click at [658, 335] on div "SAC EVL6b" at bounding box center [664, 344] width 161 height 18
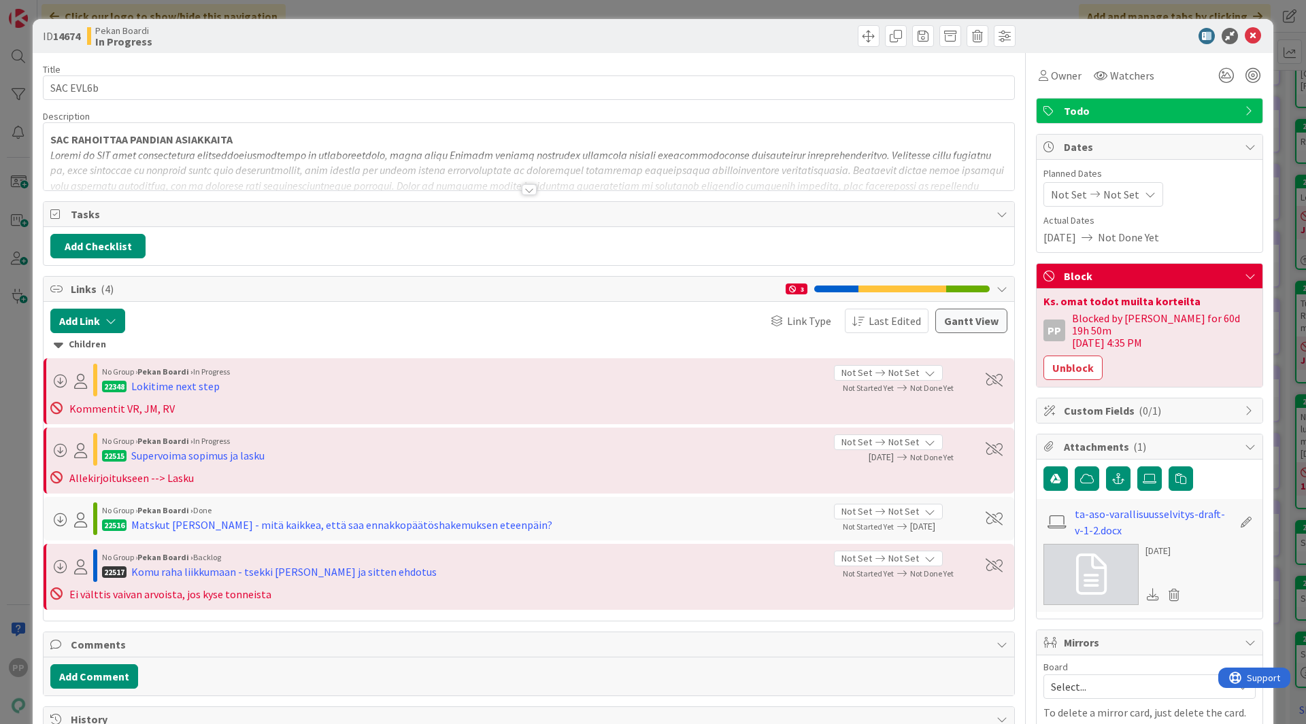
click at [462, 162] on div at bounding box center [529, 173] width 971 height 35
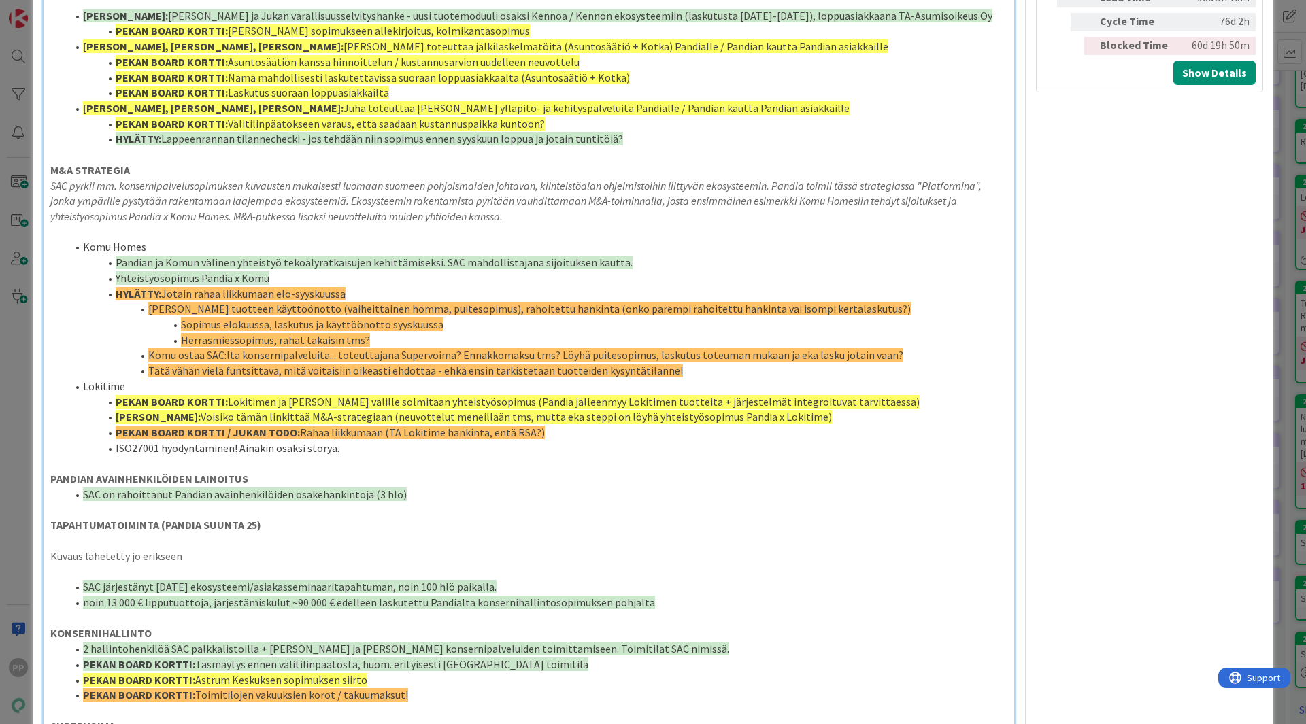
scroll to position [923, 0]
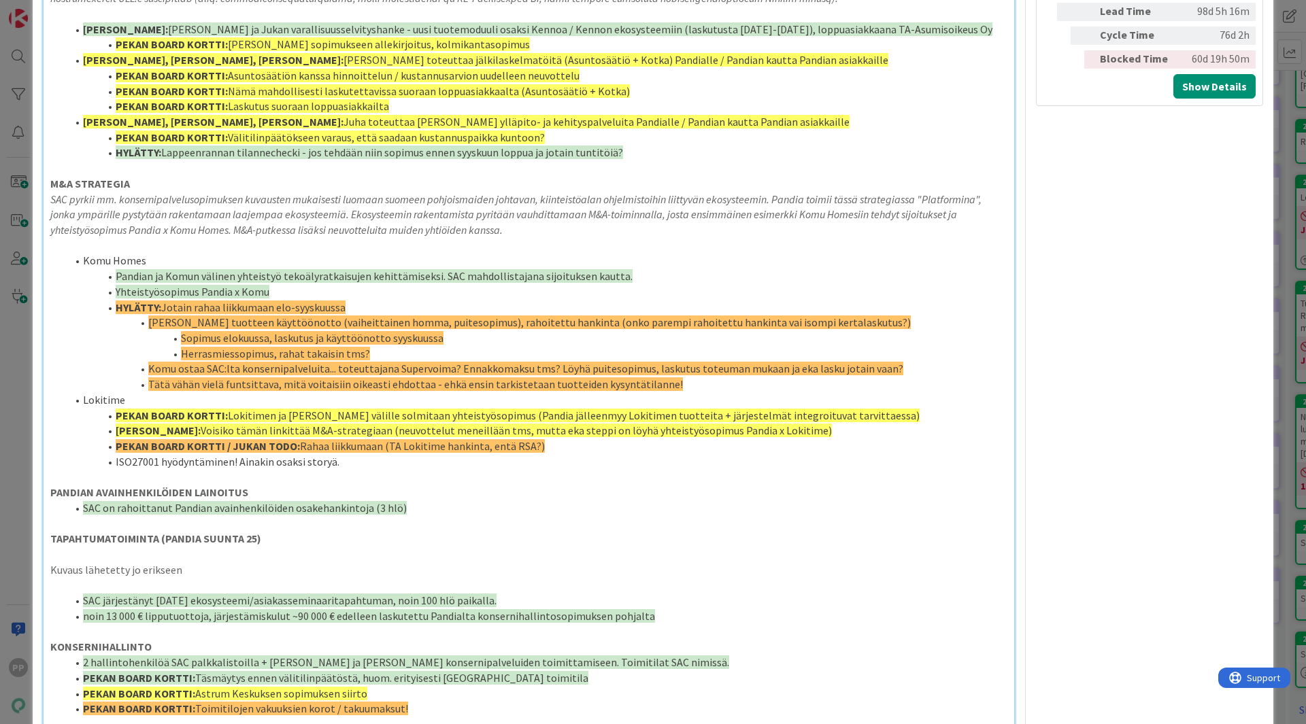
click at [10, 255] on div "ID 14674 Pekan Boardi In Progress Title 9 / 128 SAC EVL6b Description 23,170 / …" at bounding box center [653, 362] width 1306 height 724
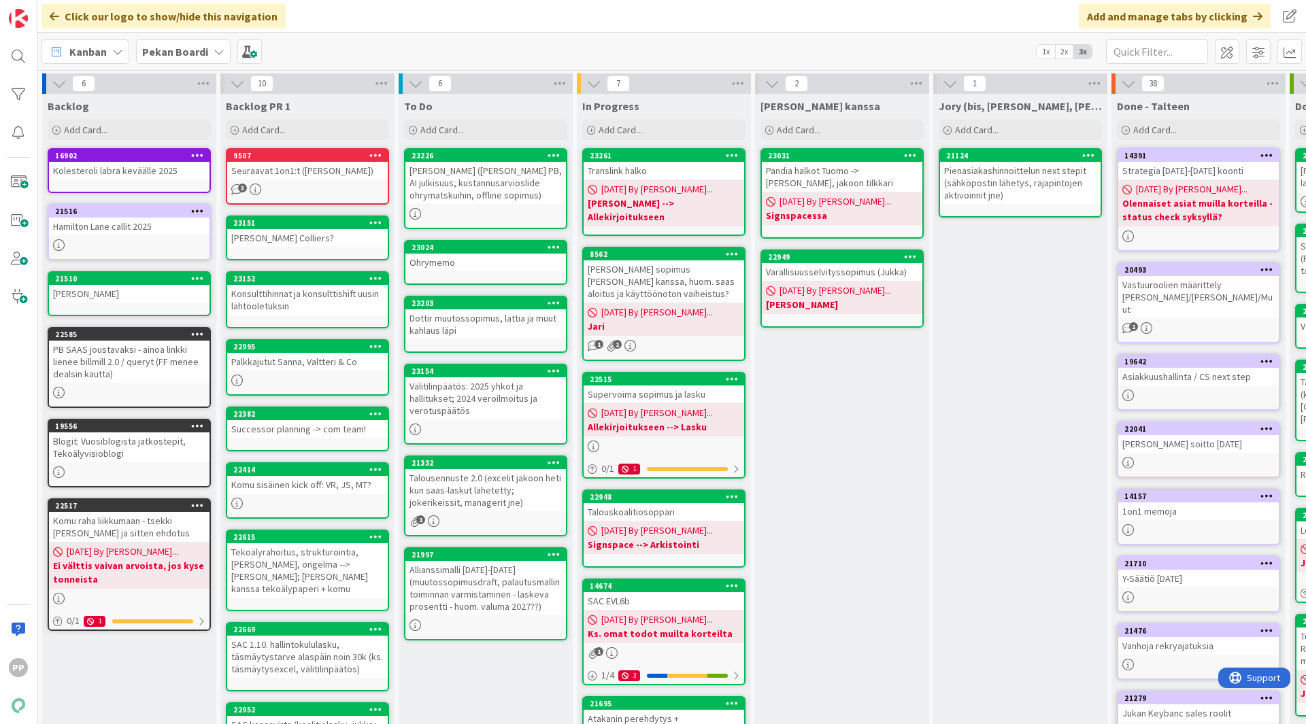
click at [790, 458] on div "[PERSON_NAME] kanssa Add Card... 23031 Pandia halkot Tuomo -> [PERSON_NAME], ja…" at bounding box center [842, 546] width 174 height 904
